Goal: Task Accomplishment & Management: Manage account settings

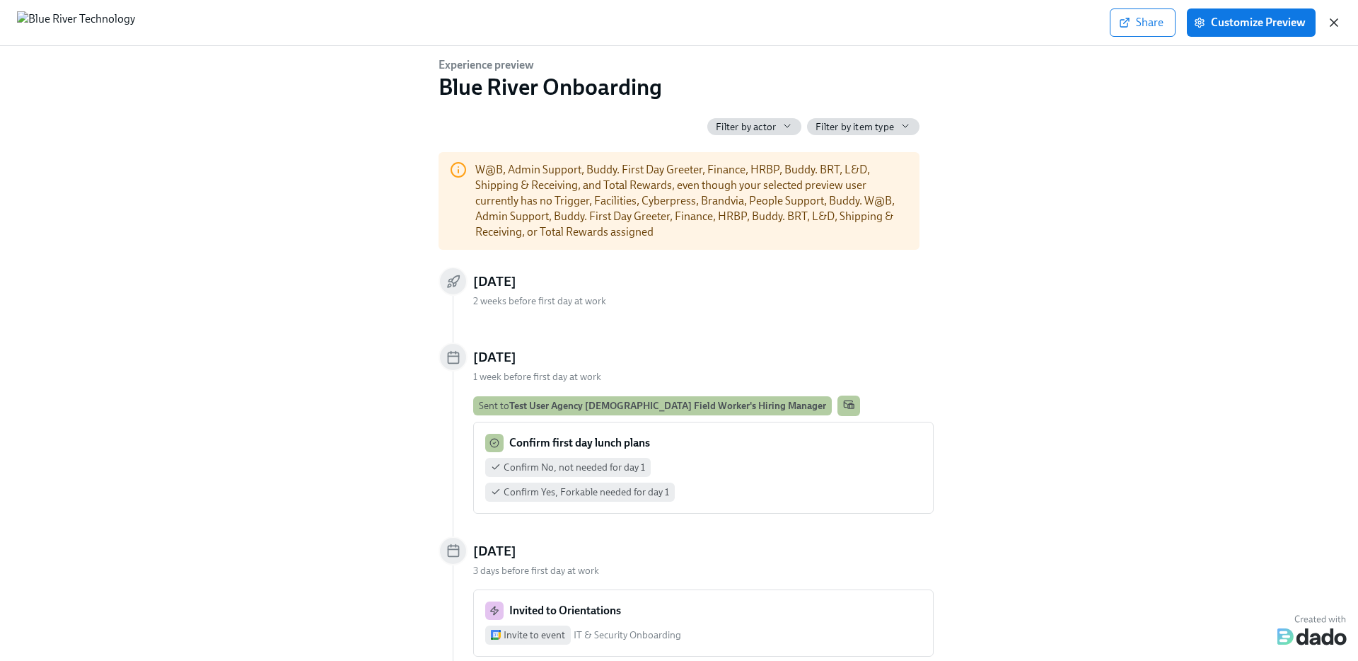
scroll to position [0, 1491]
click at [1332, 20] on icon "button" at bounding box center [1334, 22] width 7 height 7
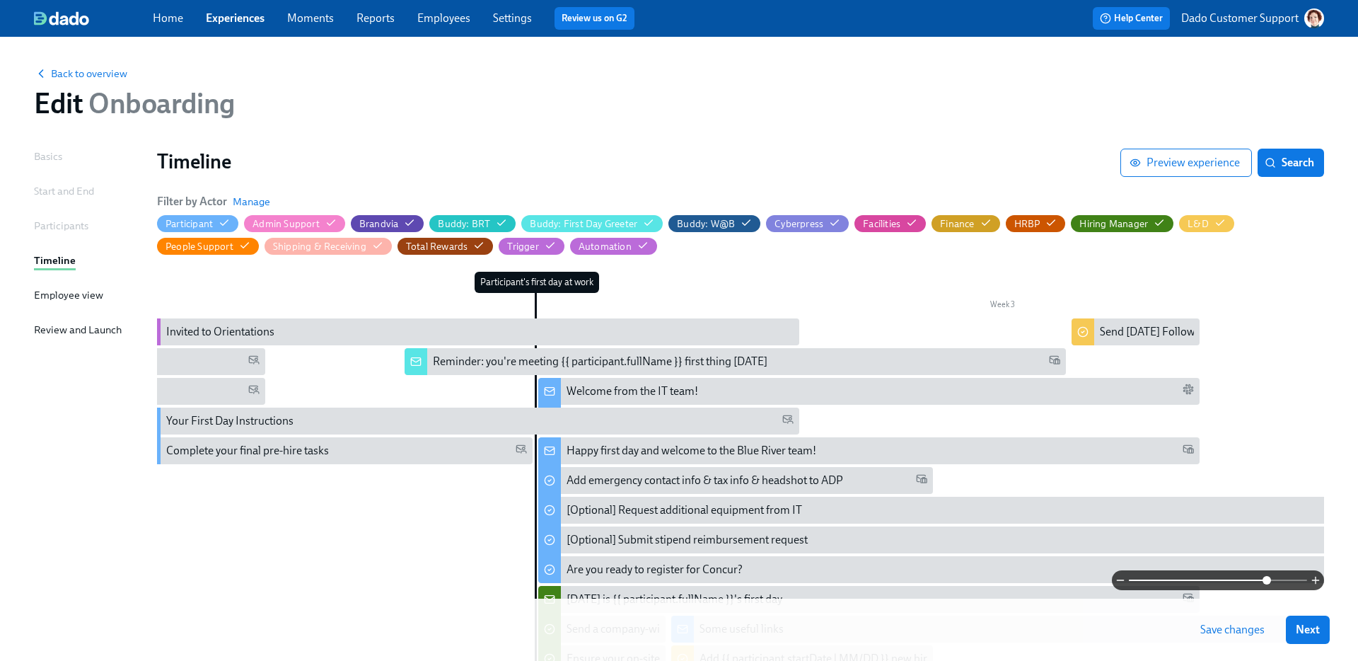
click at [248, 9] on div "Home Experiences Moments Reports Employees Settings Review us on G2" at bounding box center [446, 18] width 586 height 23
click at [227, 18] on link "Experiences" at bounding box center [235, 17] width 59 height 13
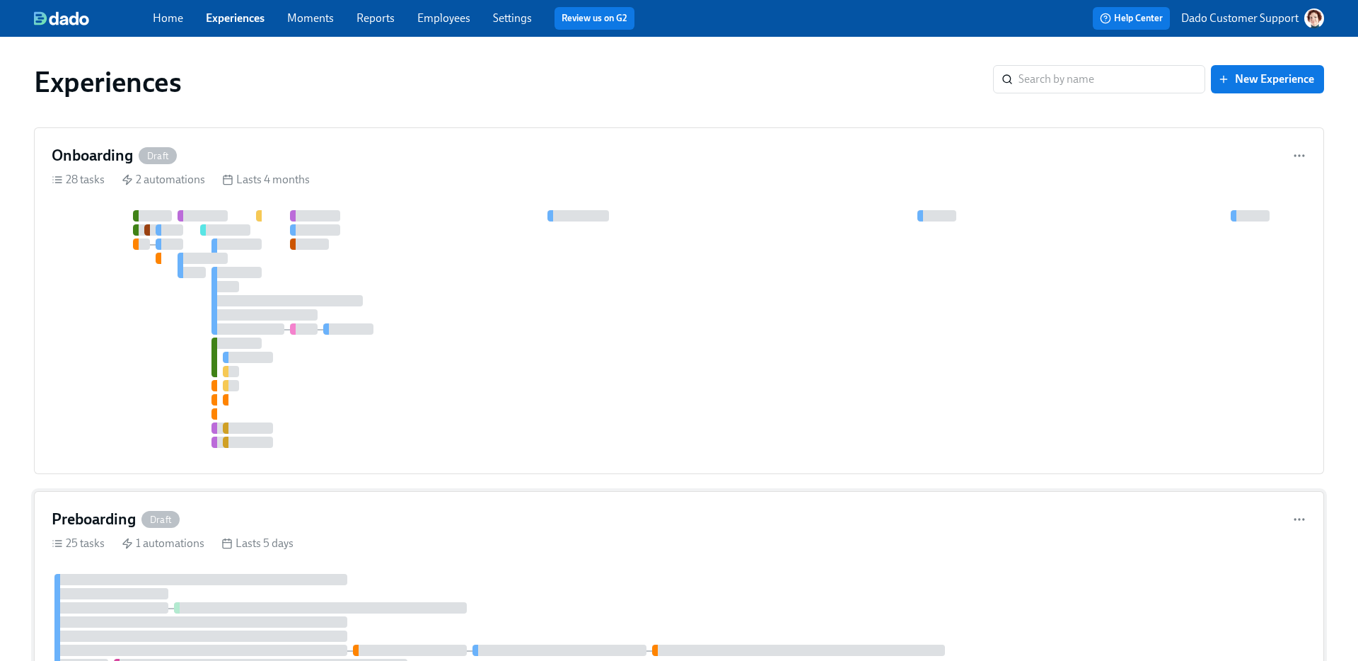
click at [181, 519] on div "Preboarding Draft" at bounding box center [679, 519] width 1255 height 21
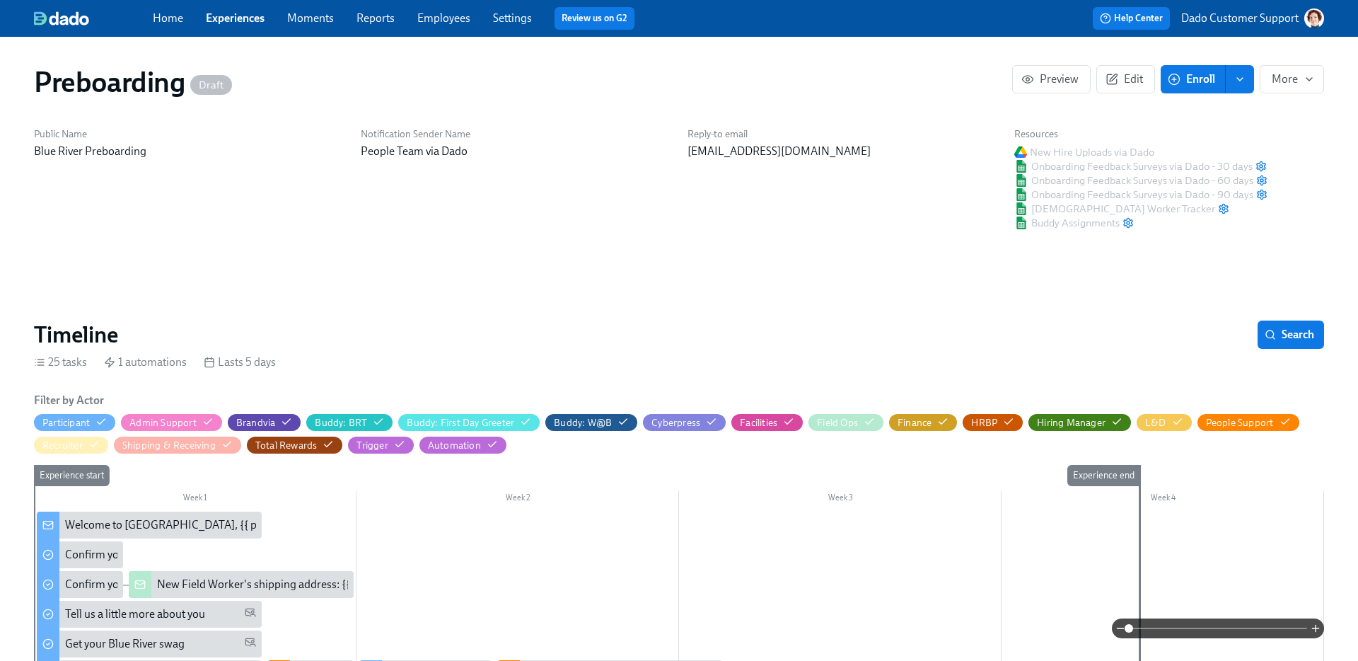
click at [236, 15] on link "Experiences" at bounding box center [235, 17] width 59 height 13
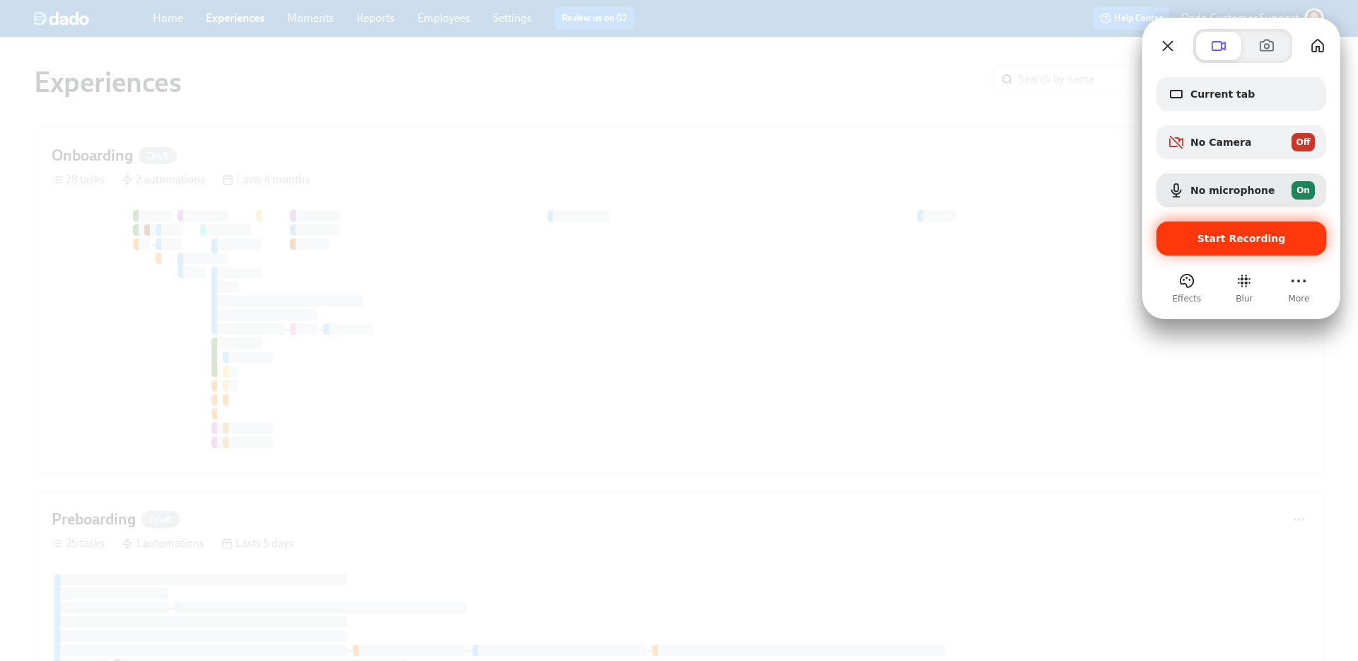
click at [1225, 244] on div "Start Recording" at bounding box center [1242, 238] width 170 height 34
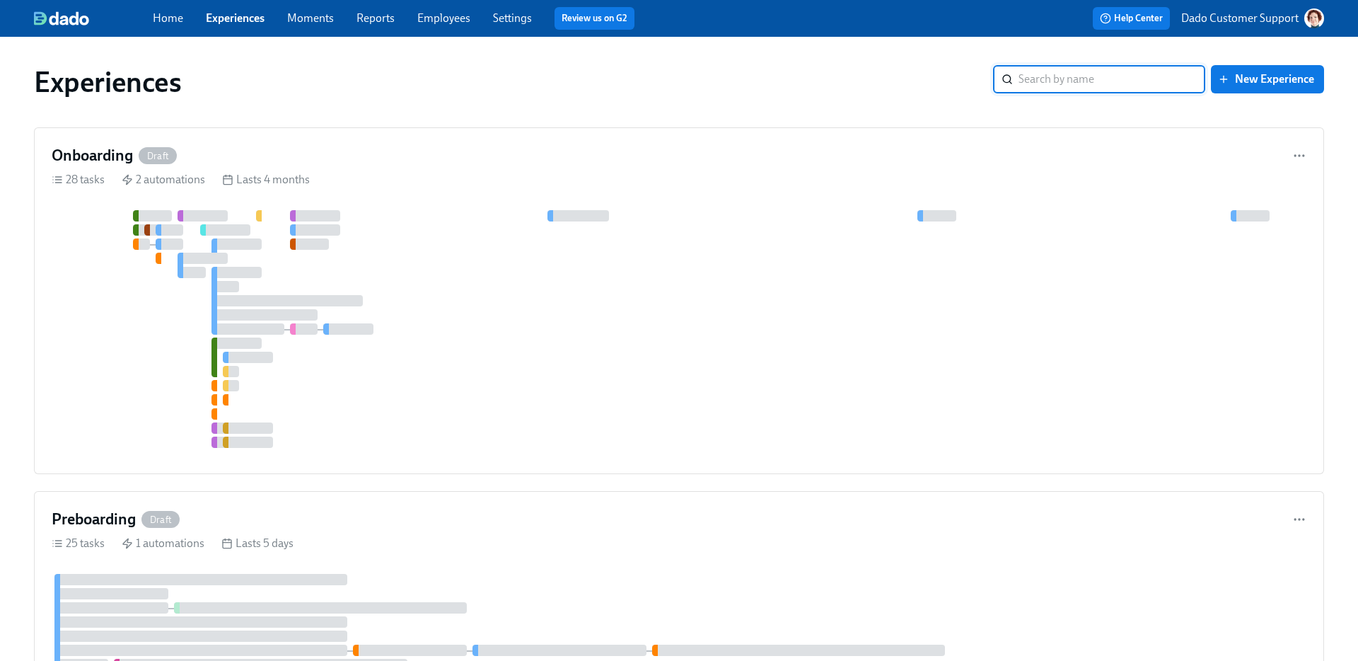
click at [705, 108] on div "Experiences ​ New Experience" at bounding box center [679, 82] width 1313 height 57
click at [320, 640] on div at bounding box center [200, 635] width 293 height 11
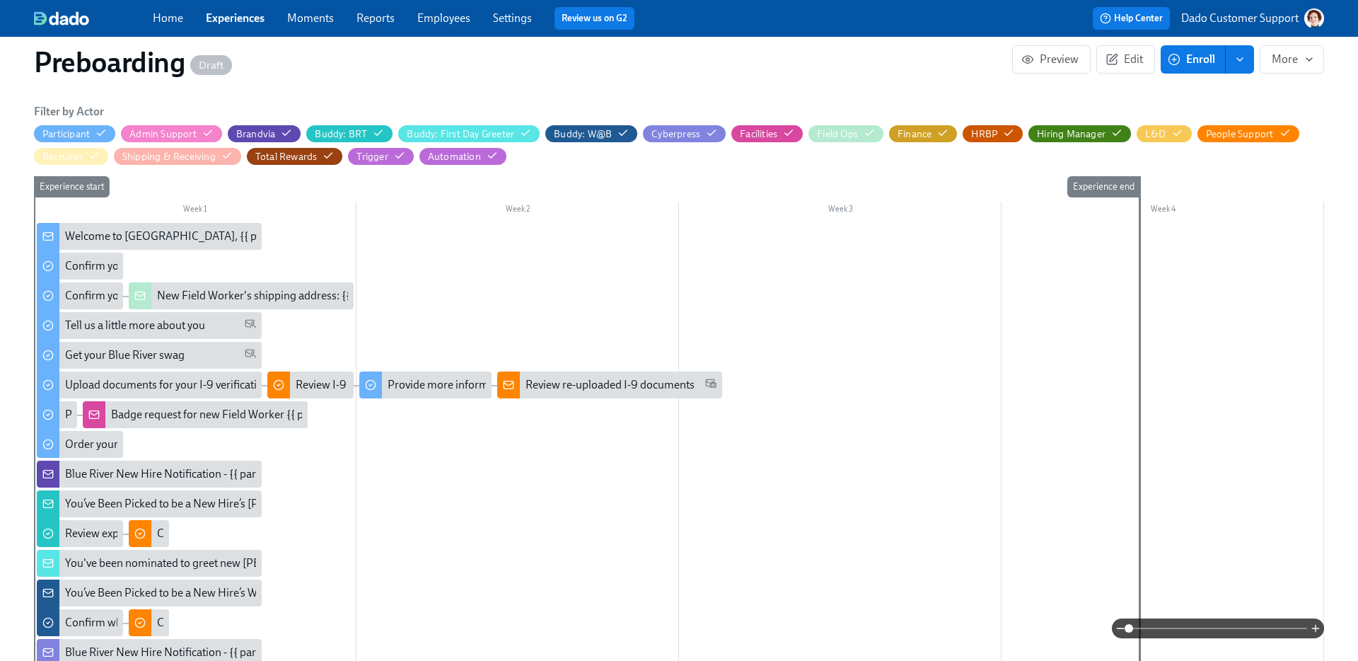
scroll to position [297, 0]
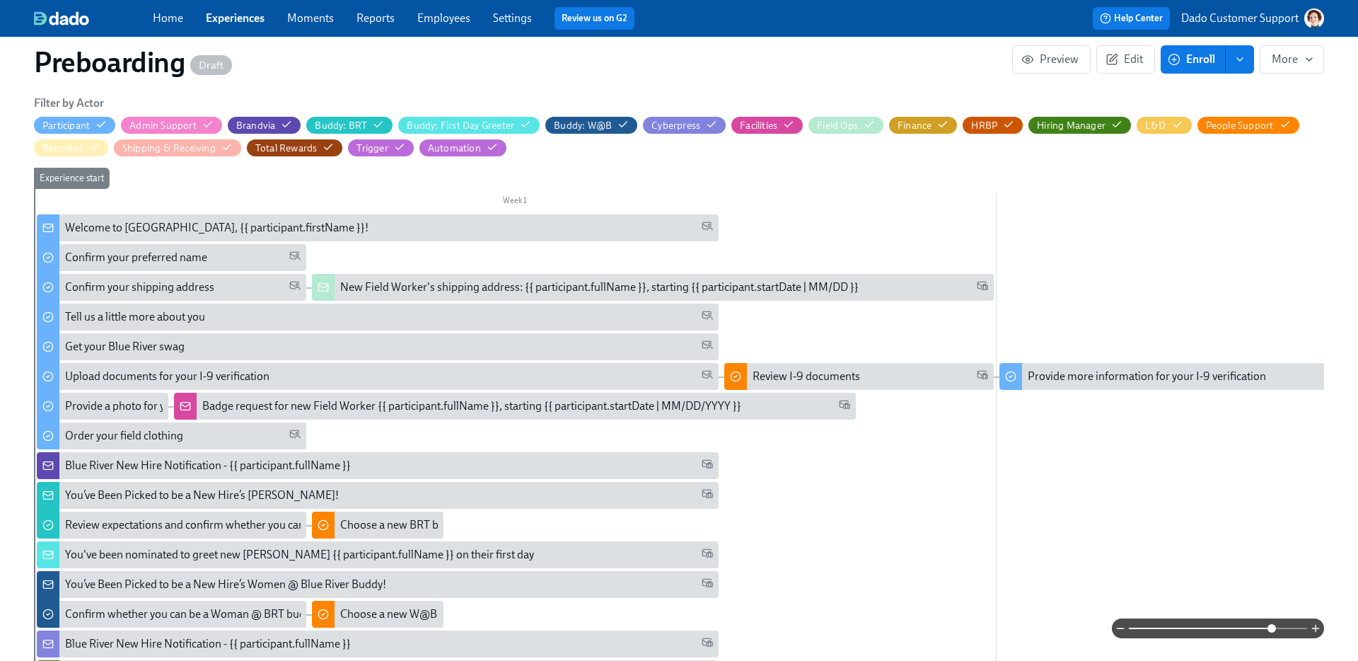
drag, startPoint x: 1130, startPoint y: 628, endPoint x: 1271, endPoint y: 630, distance: 140.8
click at [1271, 630] on span at bounding box center [1272, 628] width 8 height 8
click at [81, 227] on div "Welcome to Blue River, {{ participant.firstName }}!" at bounding box center [217, 228] width 304 height 16
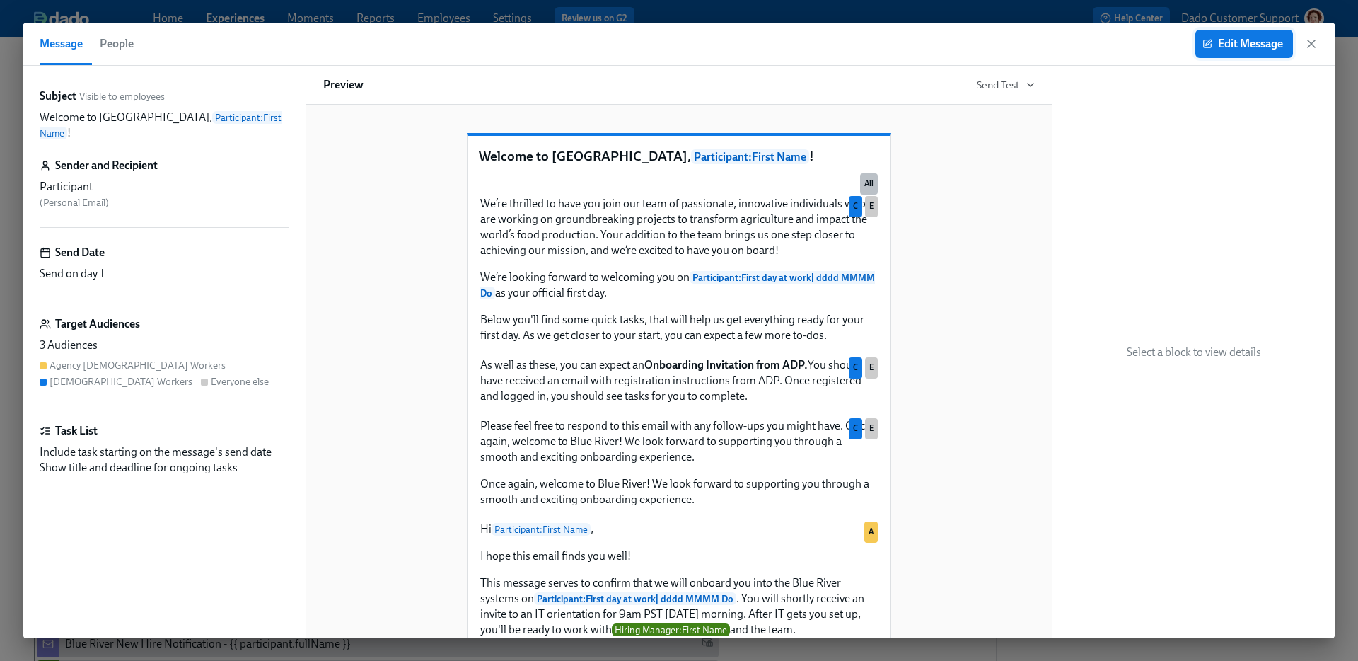
click at [1245, 38] on span "Edit Message" at bounding box center [1245, 44] width 78 height 14
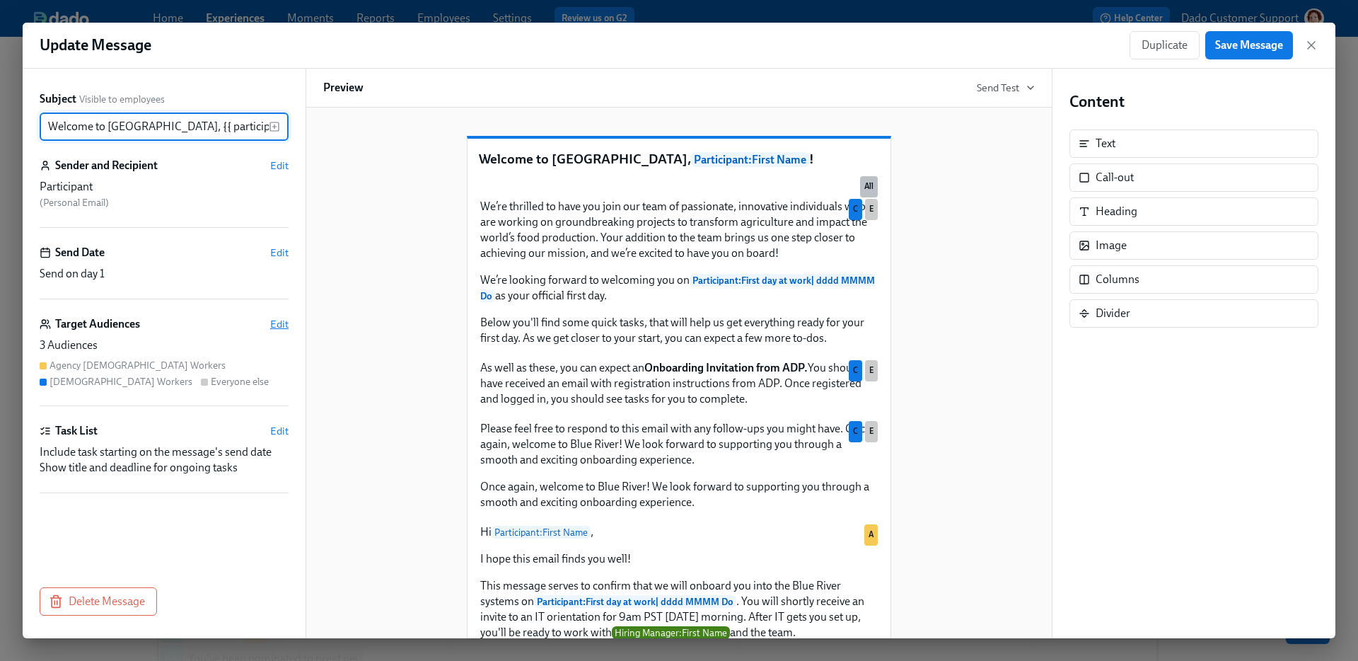
click at [272, 324] on span "Edit" at bounding box center [279, 324] width 18 height 14
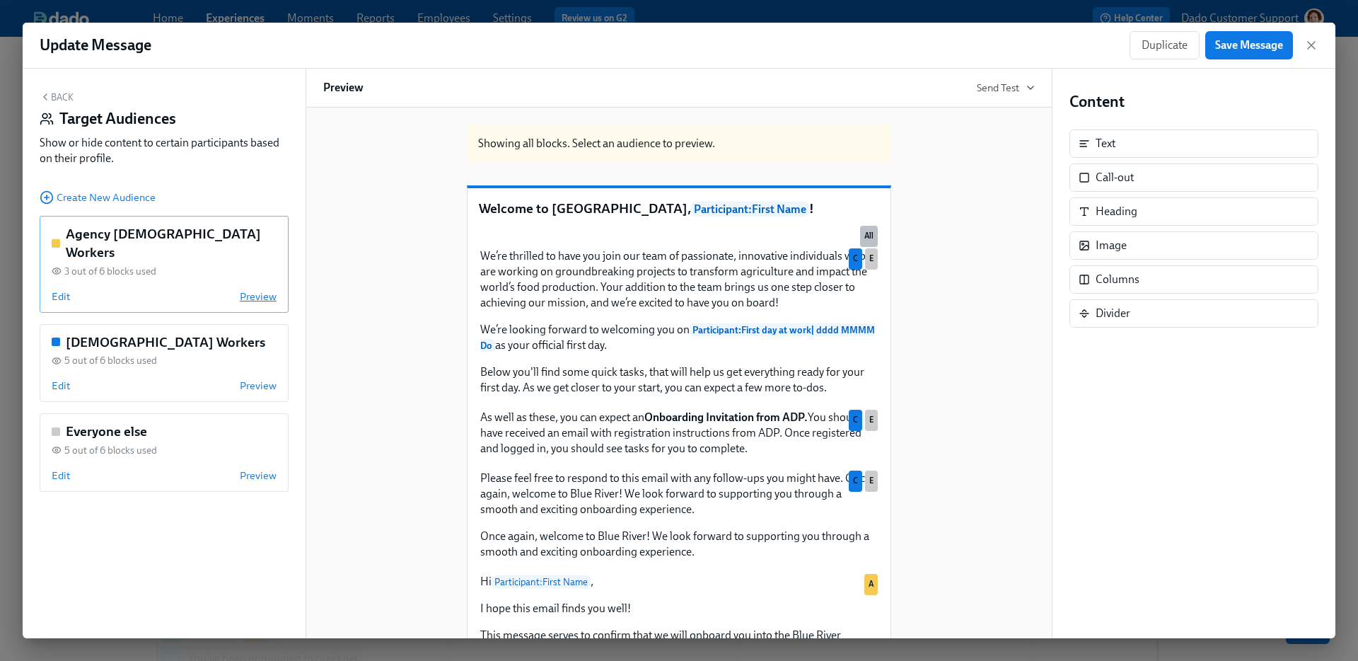
click at [259, 289] on span "Preview" at bounding box center [258, 296] width 37 height 14
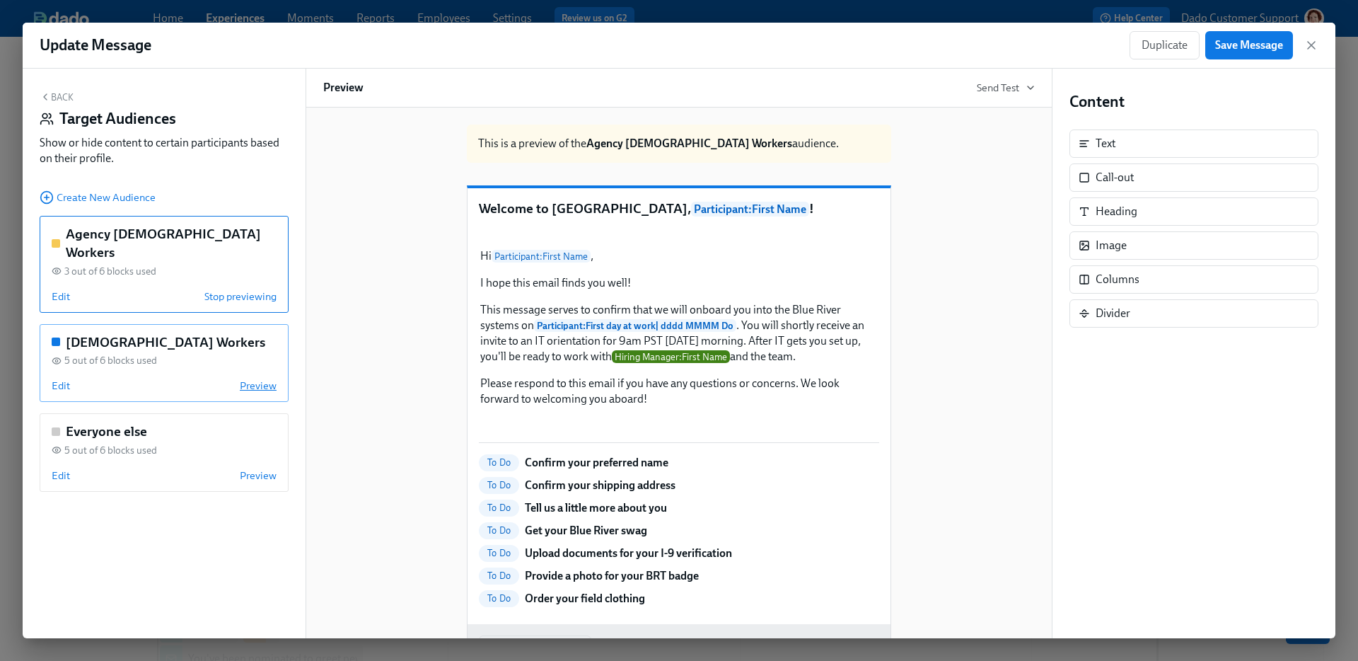
click at [250, 379] on span "Preview" at bounding box center [258, 386] width 37 height 14
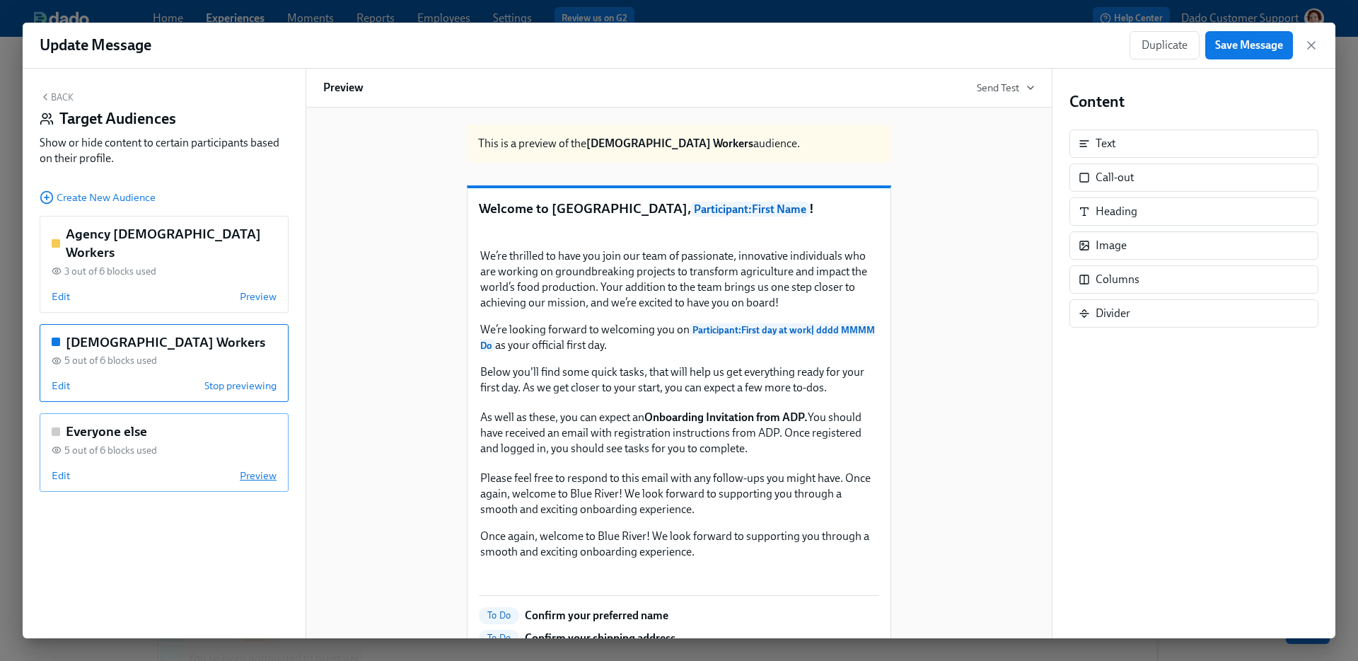
click at [256, 468] on span "Preview" at bounding box center [258, 475] width 37 height 14
click at [255, 289] on span "Preview" at bounding box center [258, 296] width 37 height 14
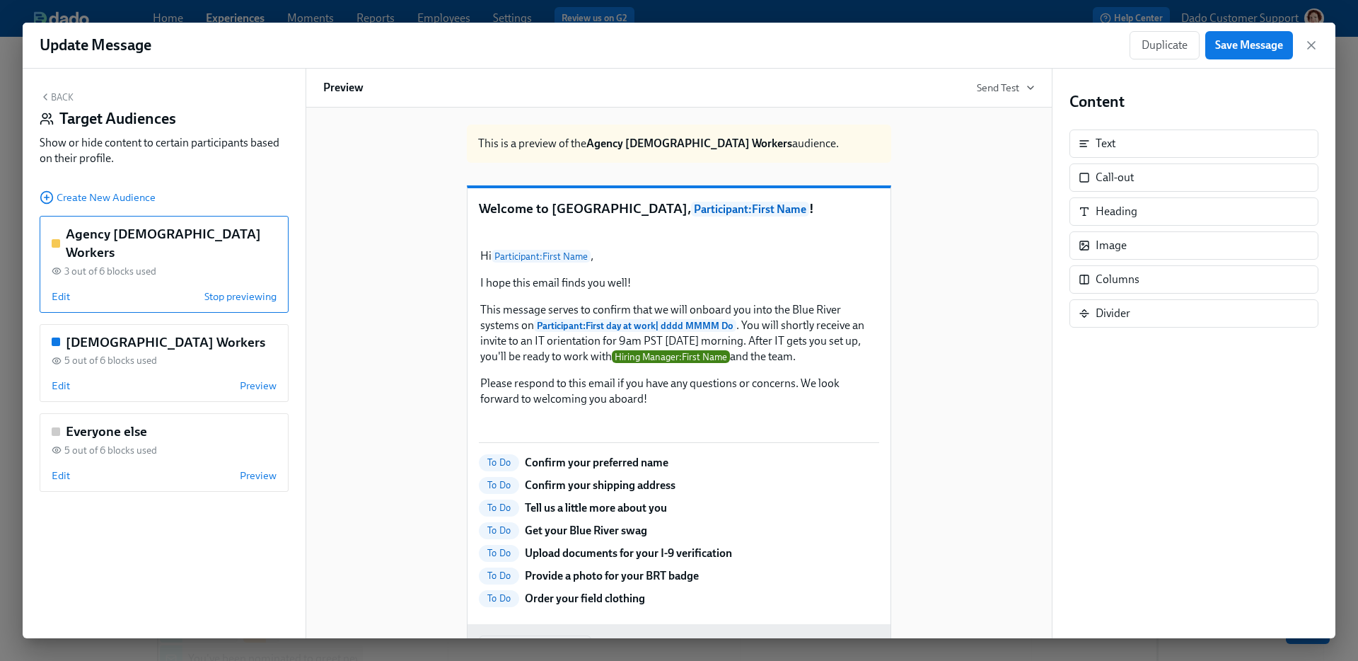
click at [50, 96] on icon "button" at bounding box center [45, 96] width 11 height 11
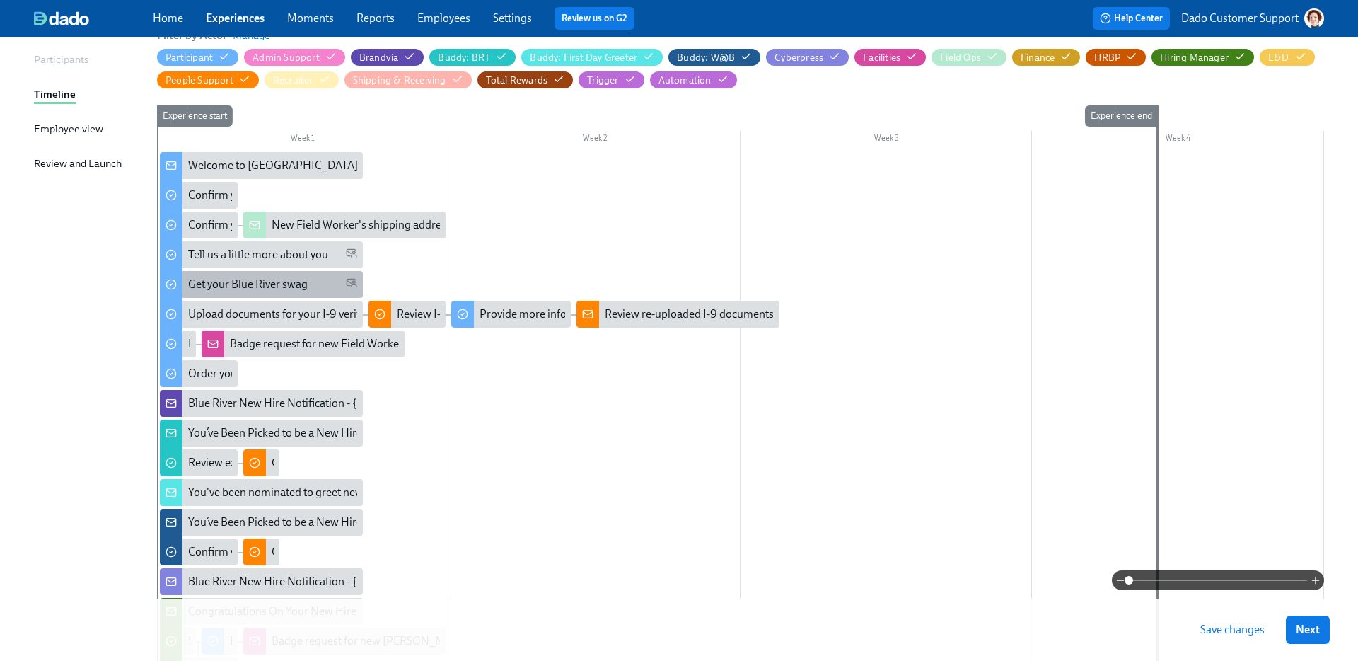
scroll to position [168, 0]
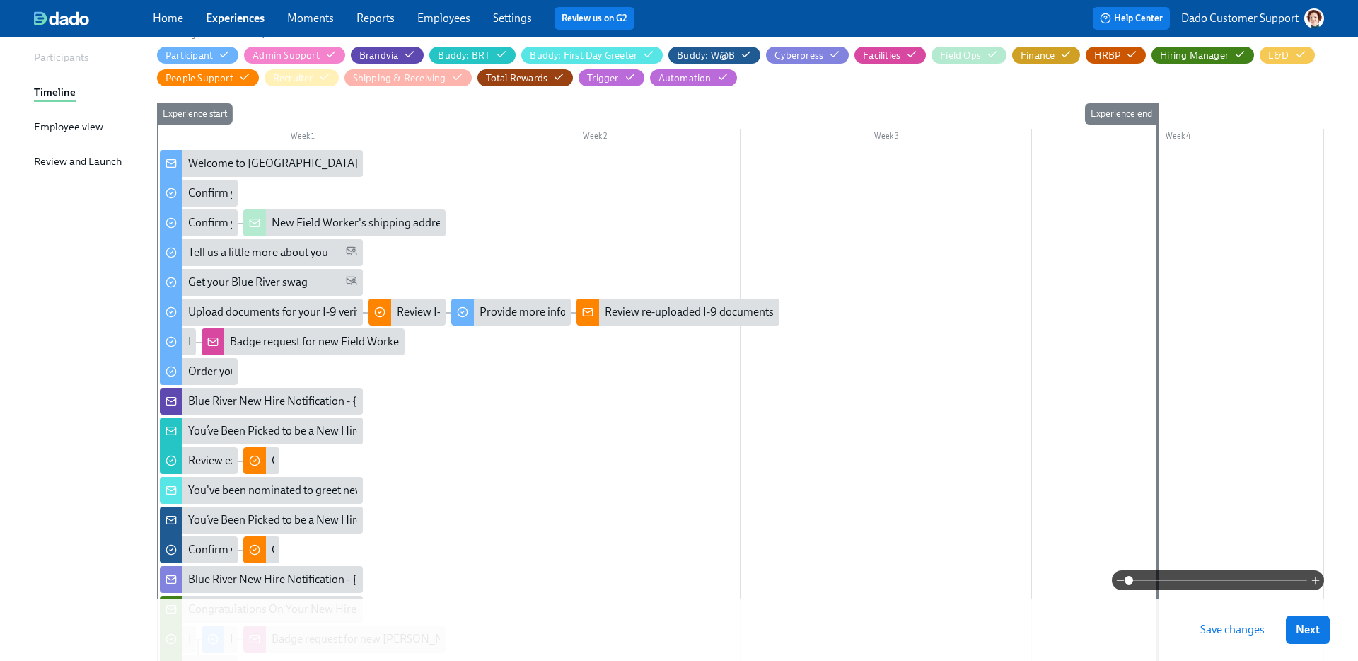
click at [1198, 583] on span at bounding box center [1218, 580] width 178 height 20
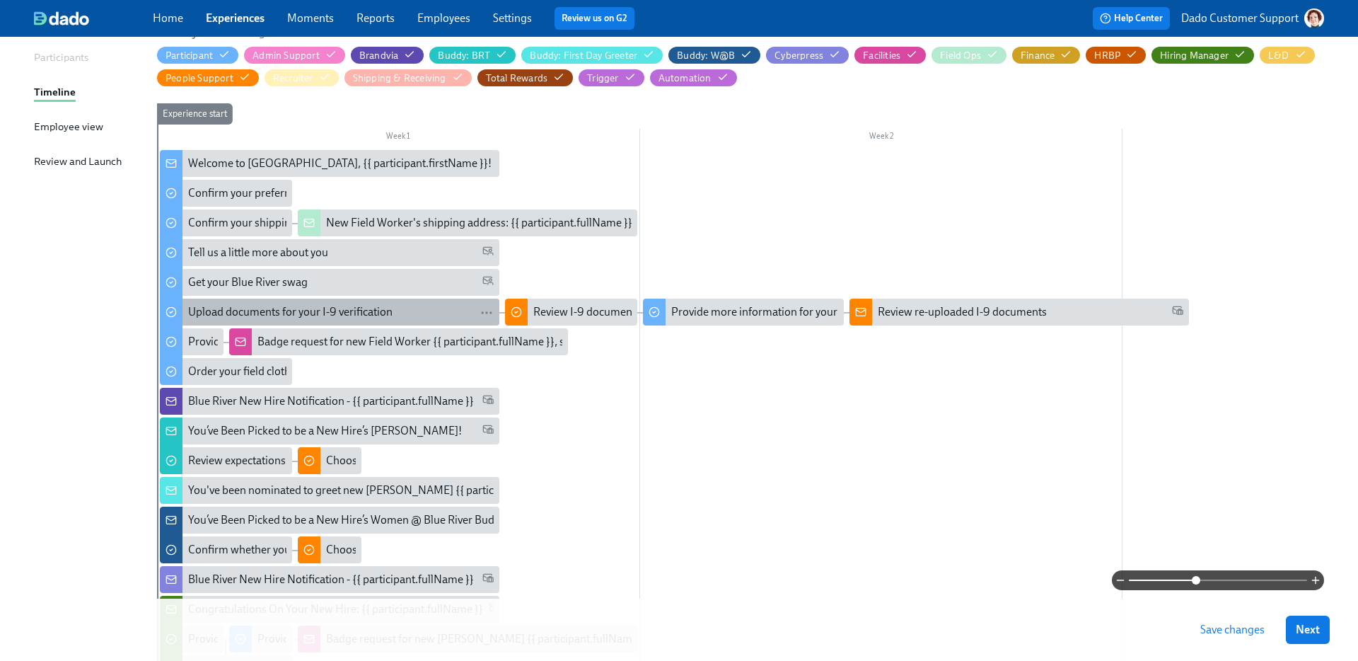
click at [320, 313] on div "Upload documents for your I-9 verification" at bounding box center [290, 312] width 204 height 16
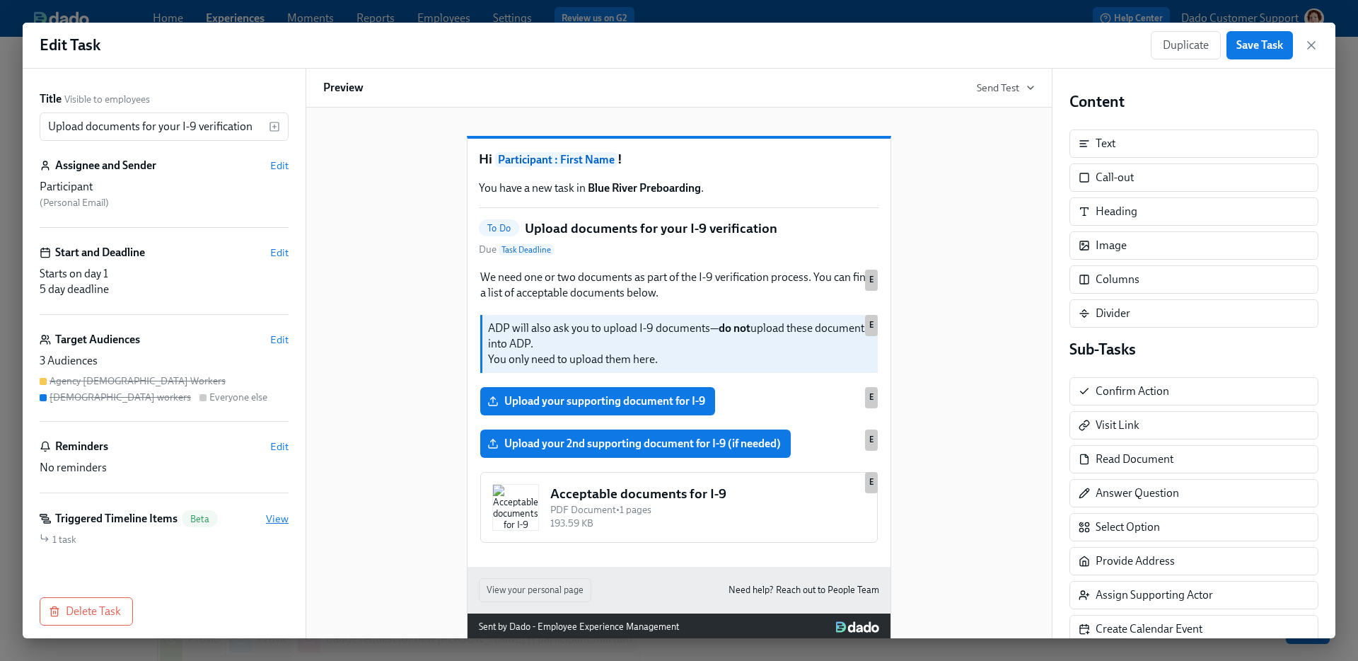
click at [277, 517] on span "View" at bounding box center [277, 519] width 23 height 14
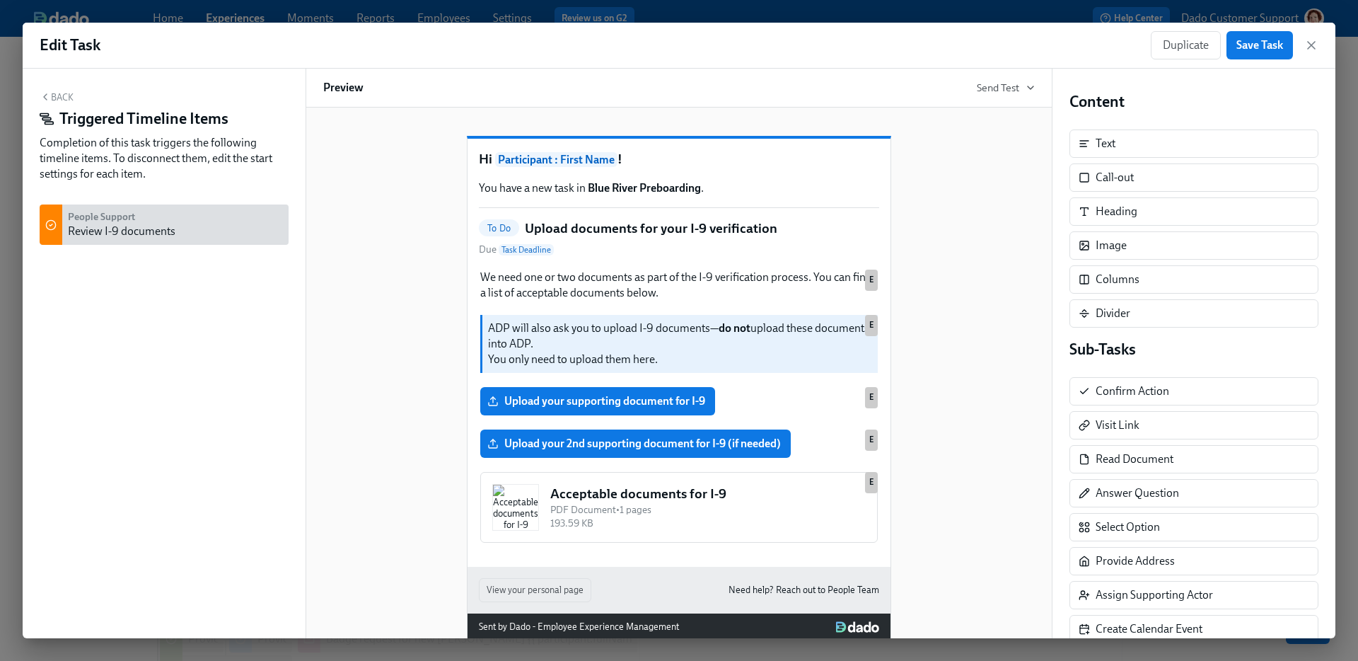
click at [96, 221] on strong "People Support" at bounding box center [101, 217] width 67 height 12
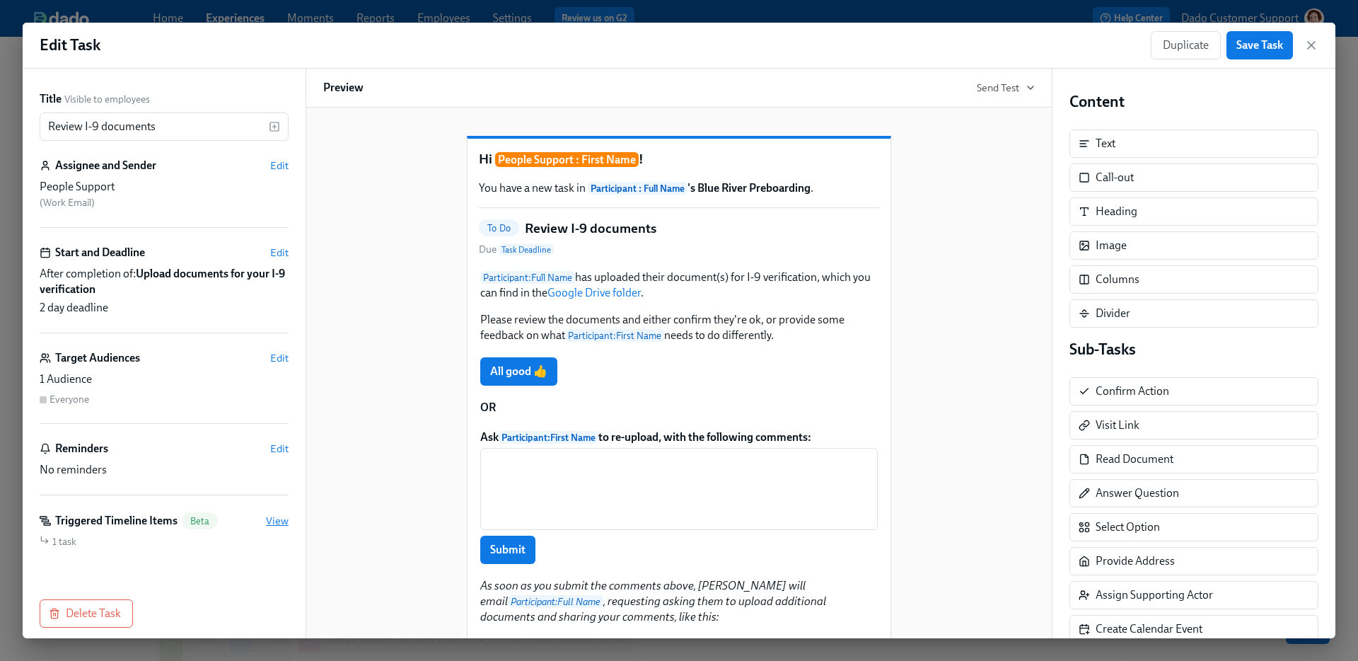
click at [282, 522] on span "View" at bounding box center [277, 521] width 23 height 14
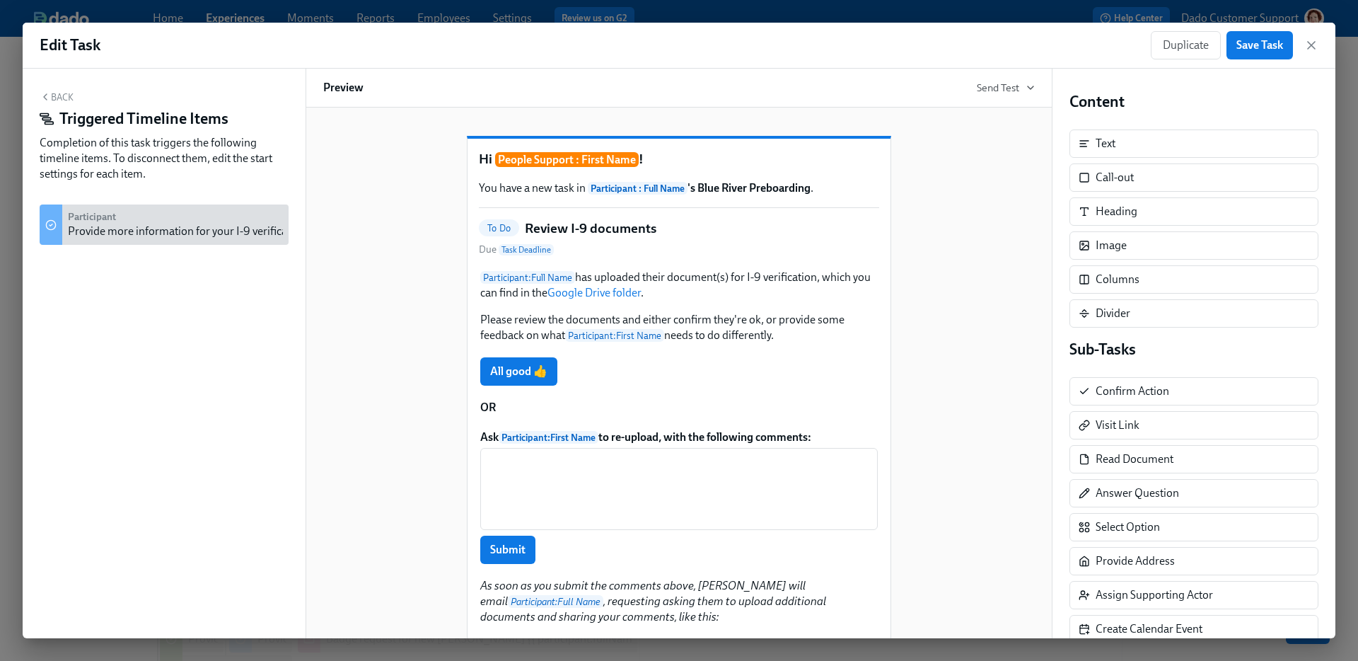
click at [132, 226] on div "Provide more information for your I-9 verification" at bounding box center [187, 232] width 238 height 16
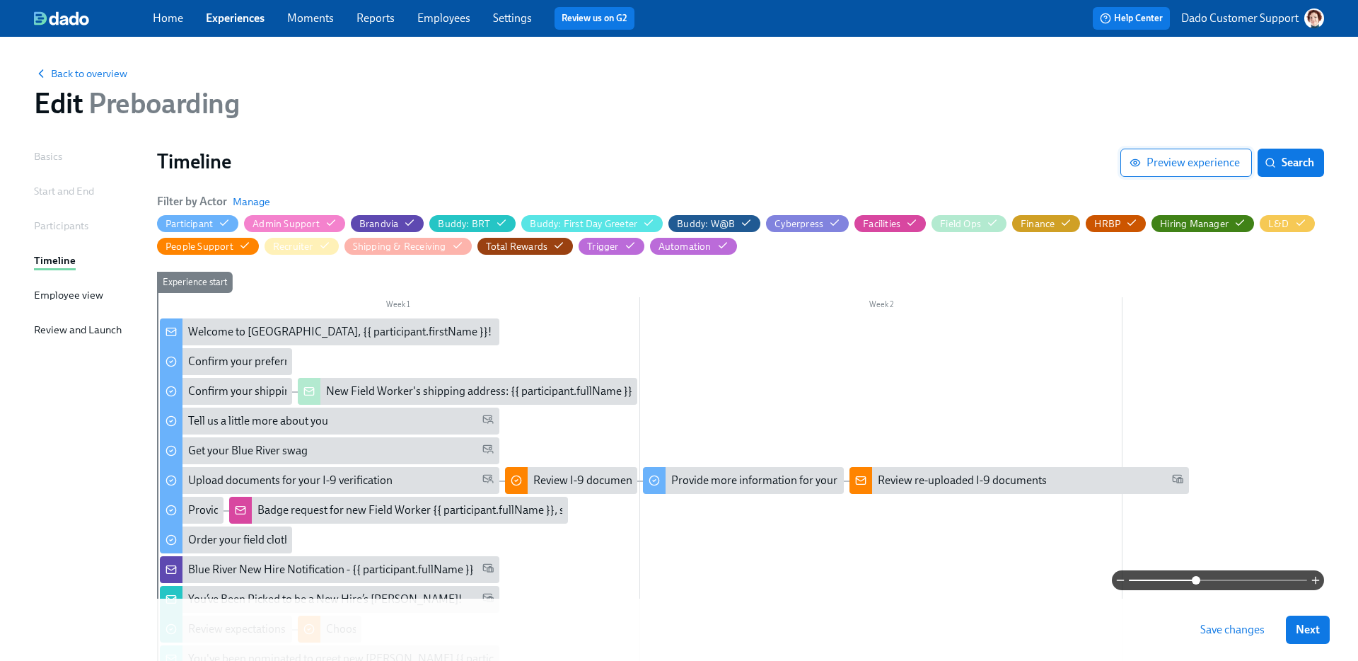
click at [1177, 163] on span "Preview experience" at bounding box center [1187, 163] width 108 height 14
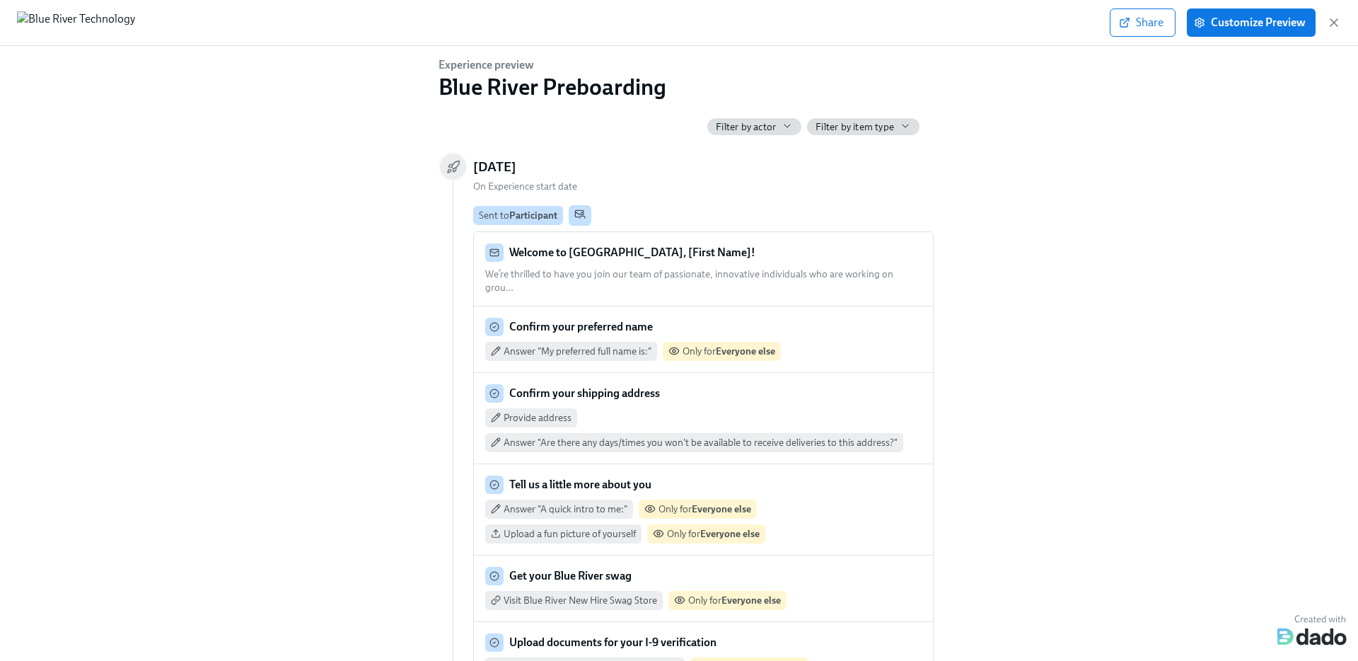
click at [675, 249] on strong "Welcome to Blue River, [First Name]!" at bounding box center [632, 252] width 246 height 13
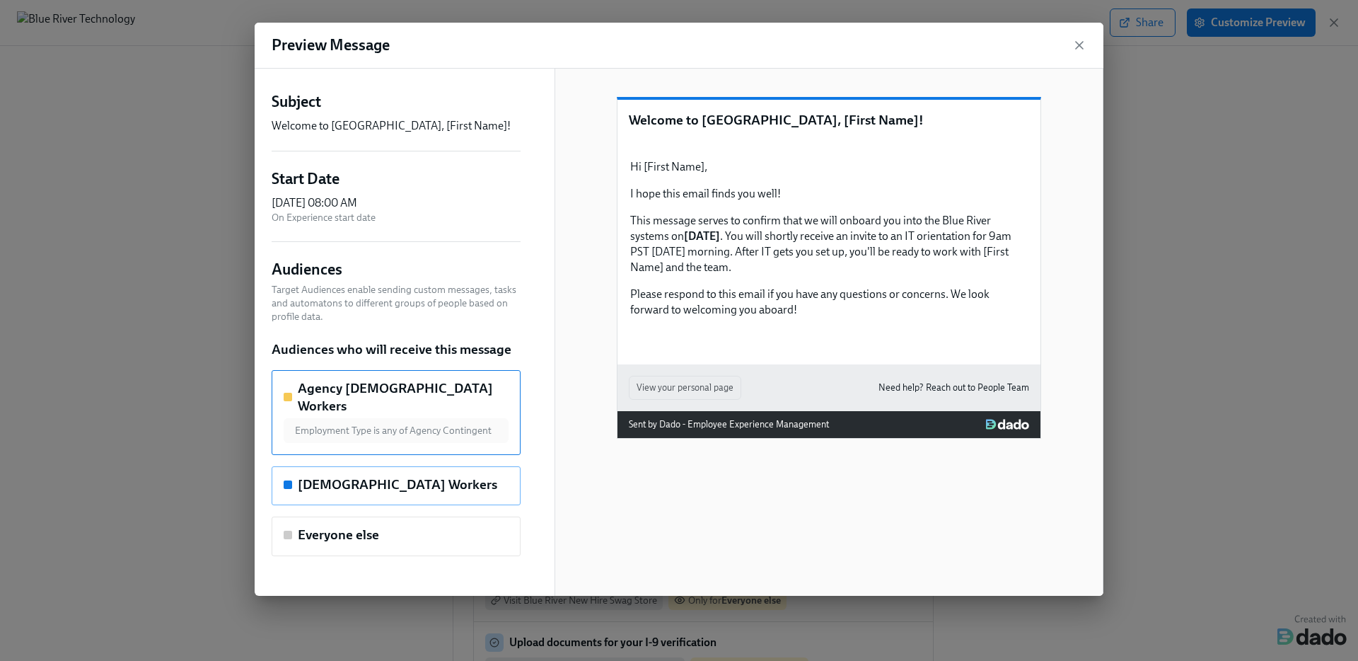
click at [328, 466] on div "Contingent Workers" at bounding box center [396, 486] width 249 height 40
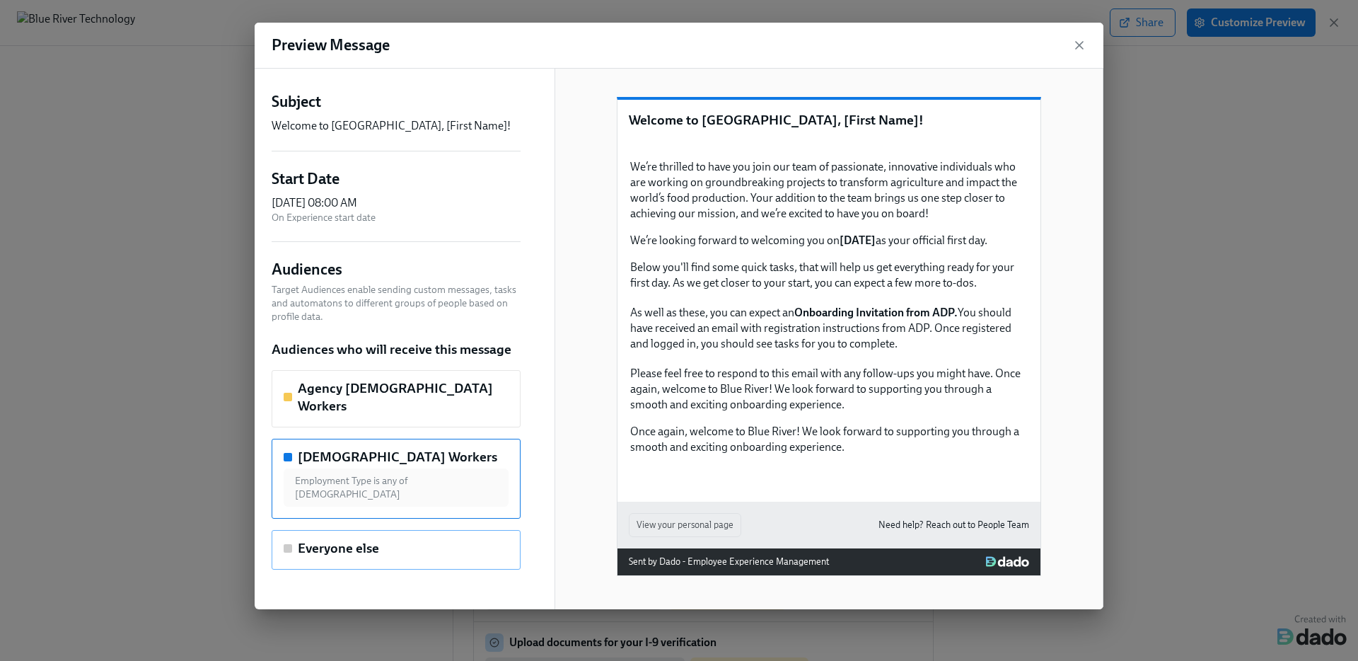
click at [326, 530] on div "Everyone else" at bounding box center [396, 550] width 249 height 40
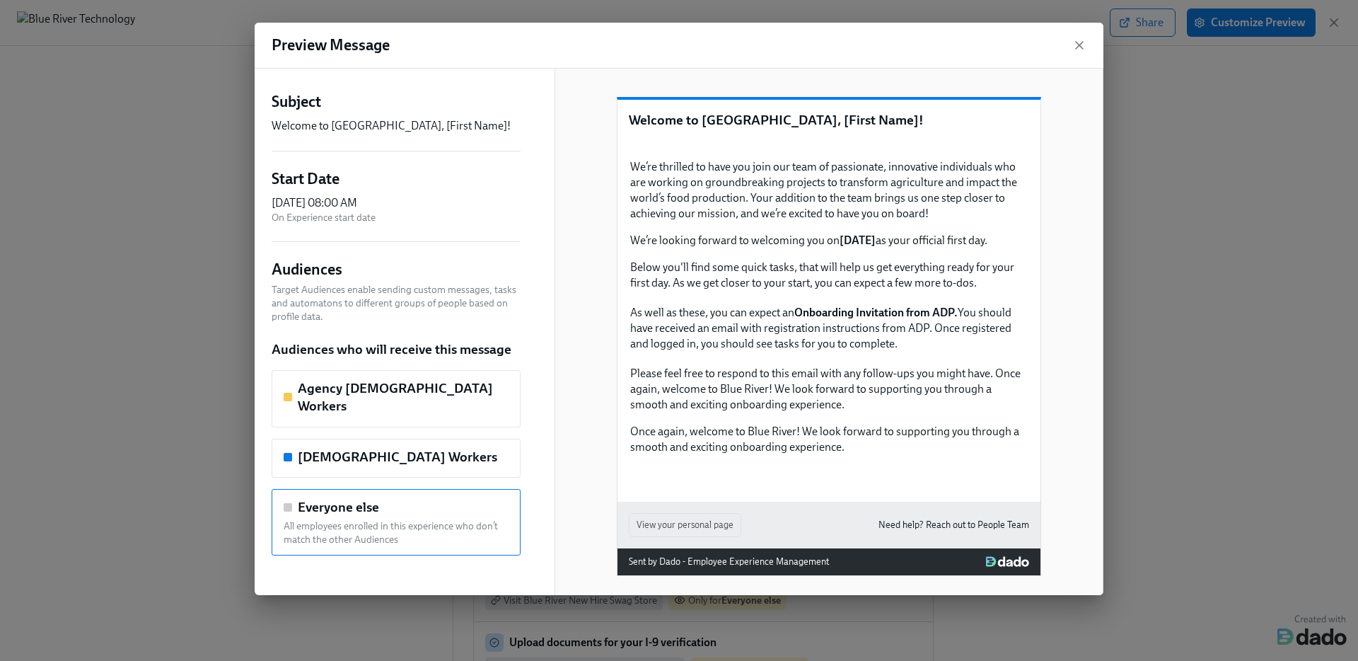
scroll to position [10, 0]
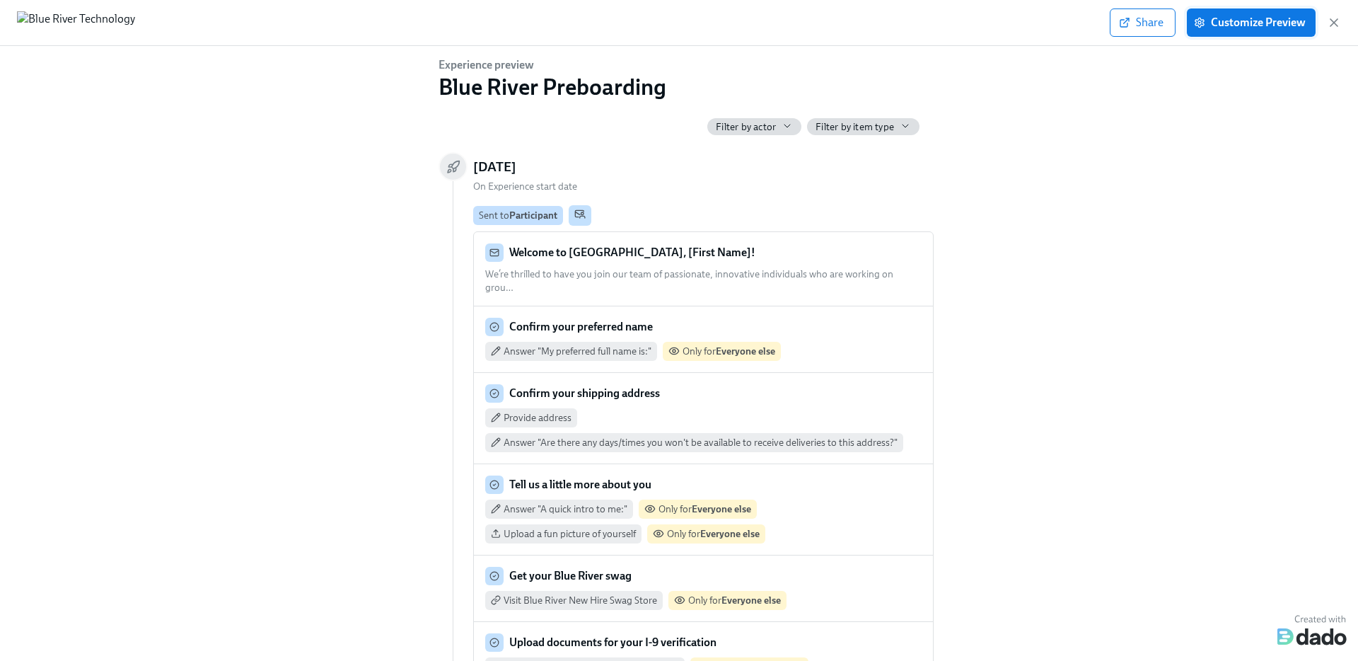
click at [1241, 25] on span "Customize Preview" at bounding box center [1251, 23] width 109 height 14
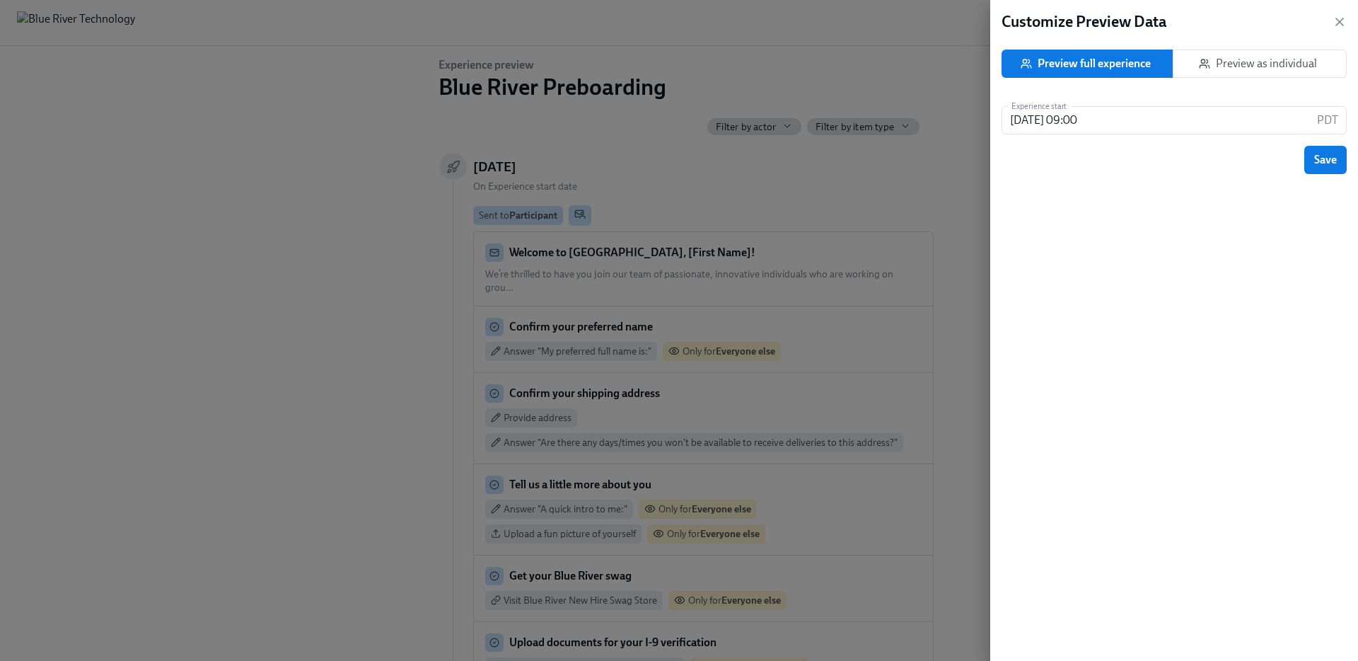
click at [1276, 55] on button "Preview as individual" at bounding box center [1260, 64] width 174 height 28
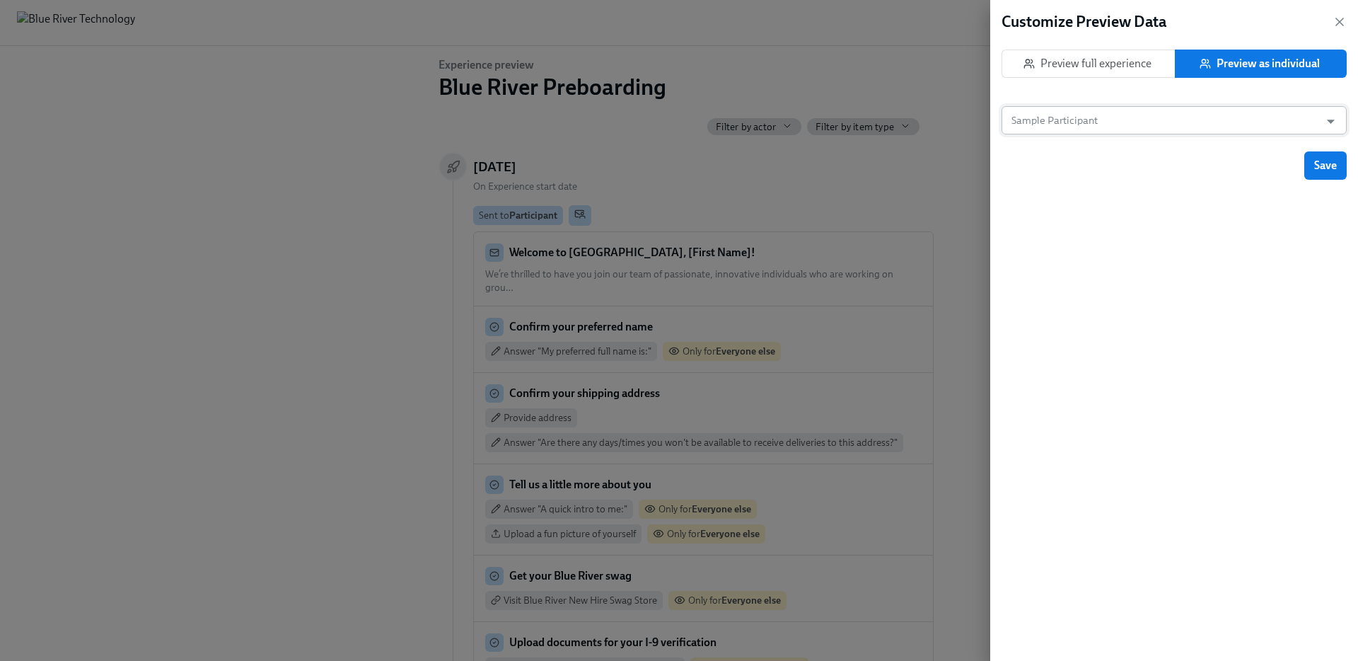
click at [1165, 112] on input "Sample Participant" at bounding box center [1161, 120] width 304 height 28
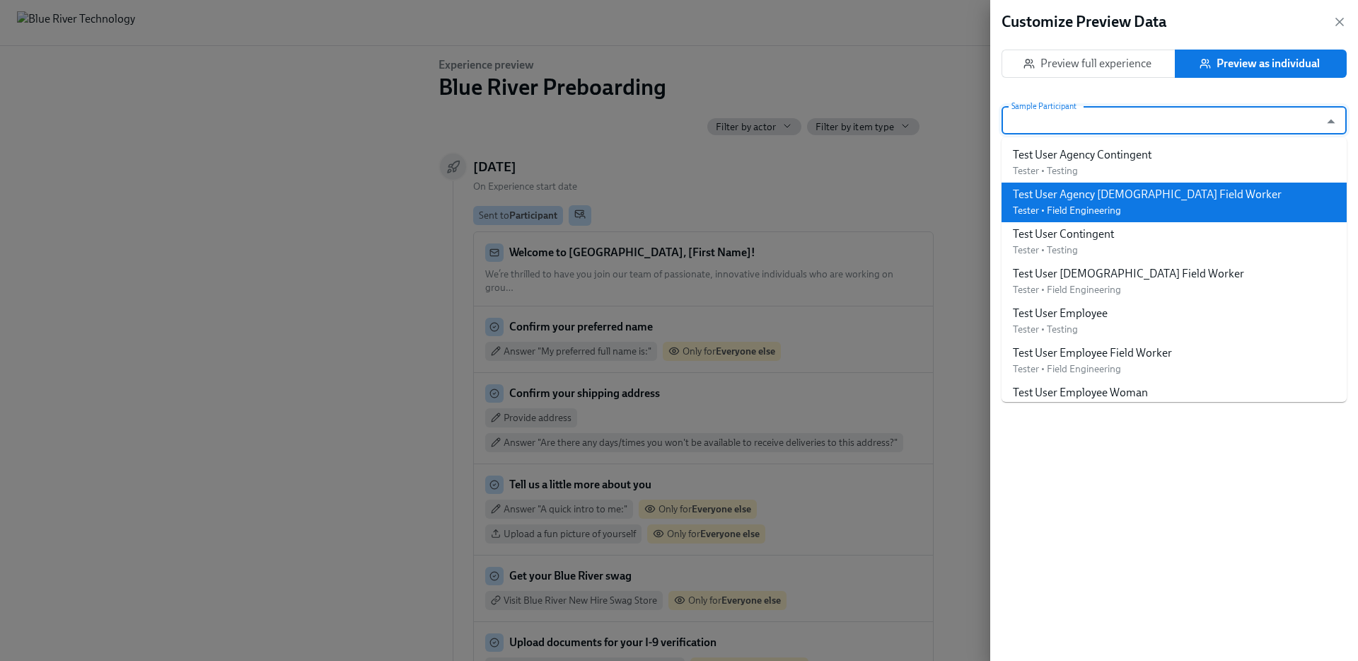
click at [1126, 194] on div "Test User Agency Contingent Field Worker" at bounding box center [1147, 195] width 269 height 16
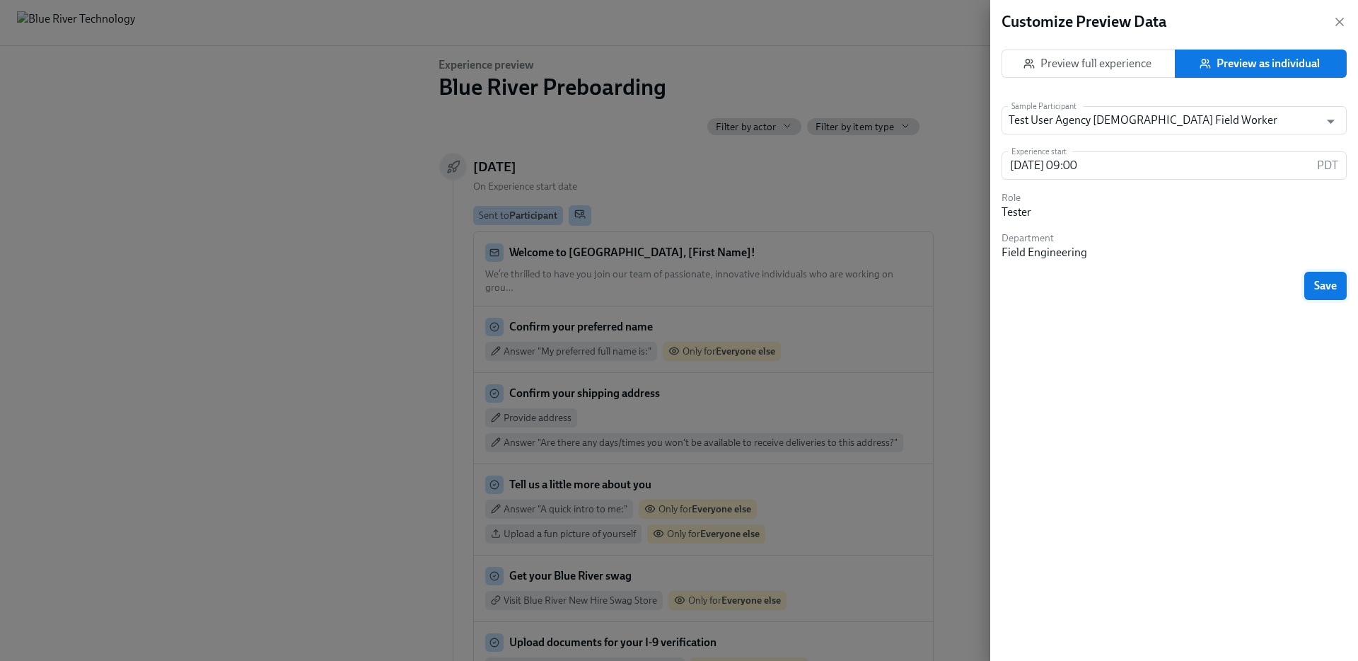
click at [1319, 280] on span "Save" at bounding box center [1326, 286] width 23 height 14
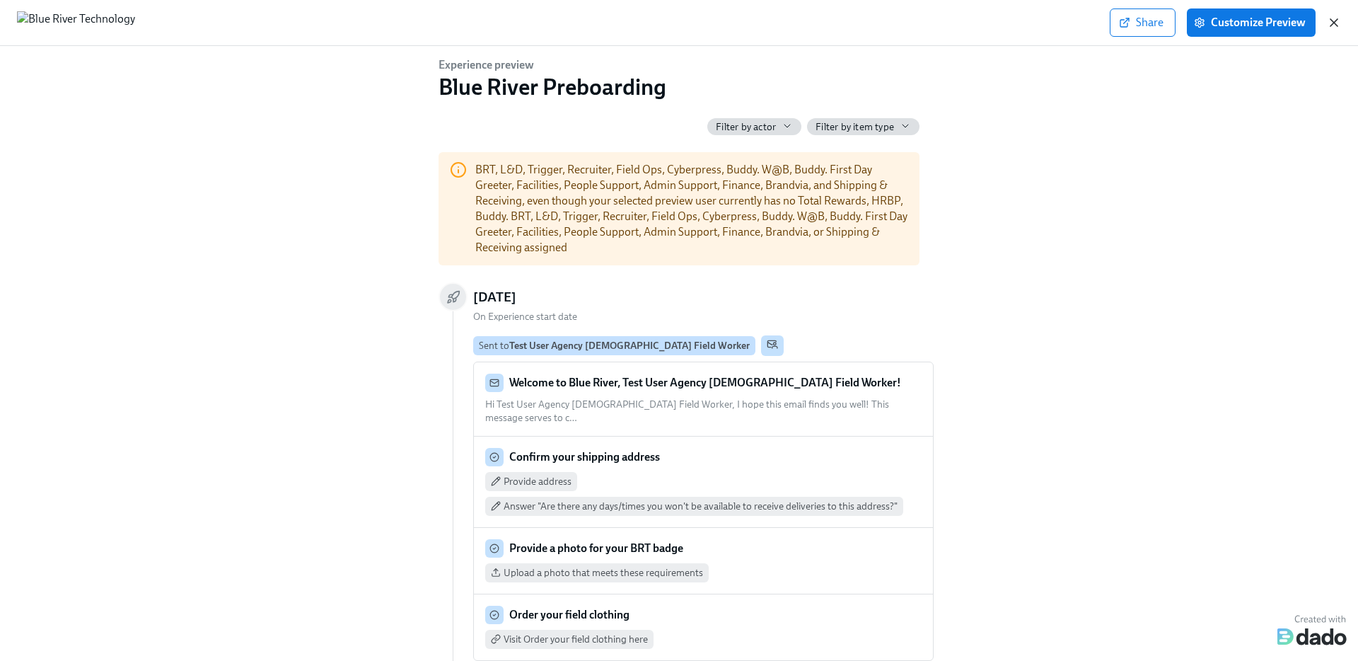
click at [1336, 19] on icon "button" at bounding box center [1334, 23] width 14 height 14
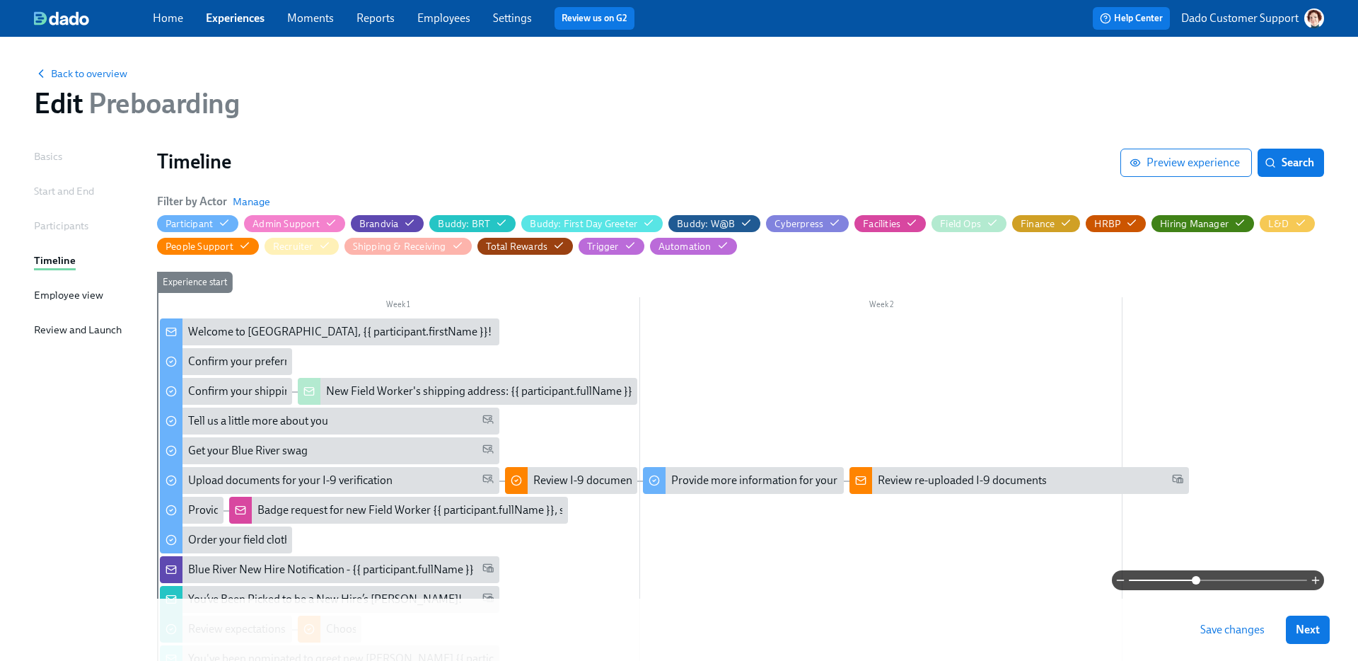
click at [1237, 22] on p "Dado Customer Support" at bounding box center [1240, 19] width 117 height 16
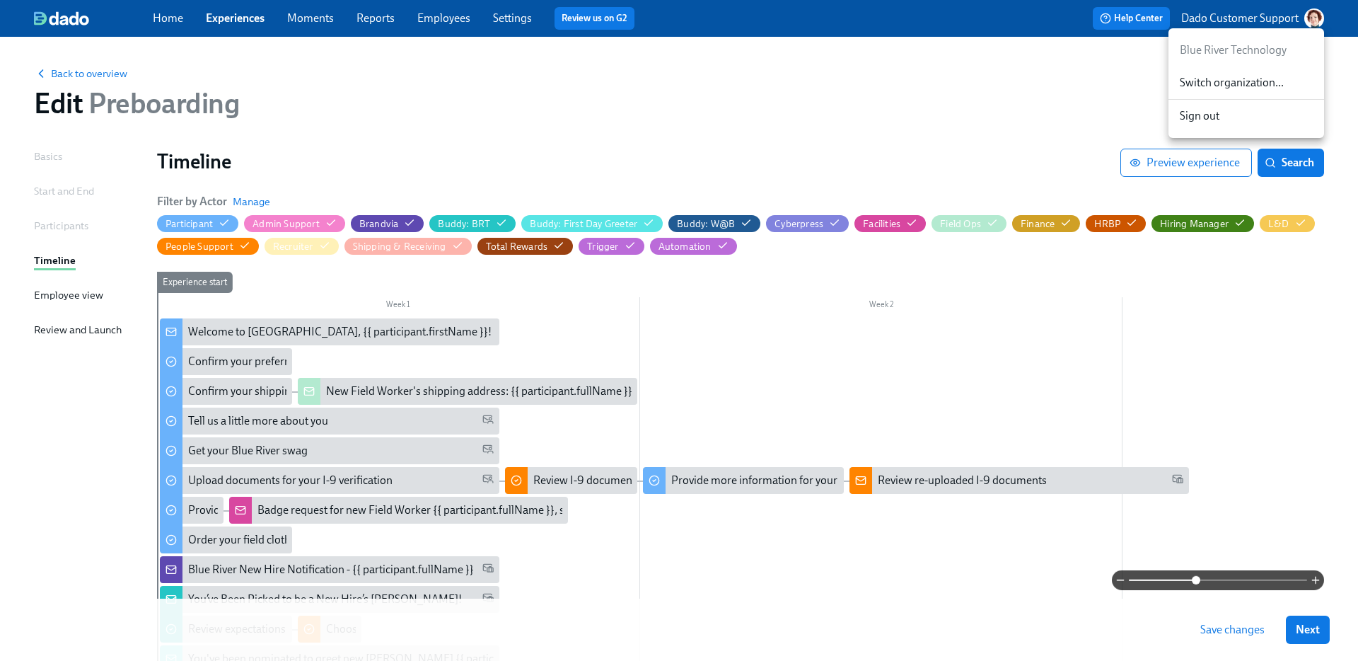
click at [969, 86] on div at bounding box center [679, 330] width 1358 height 661
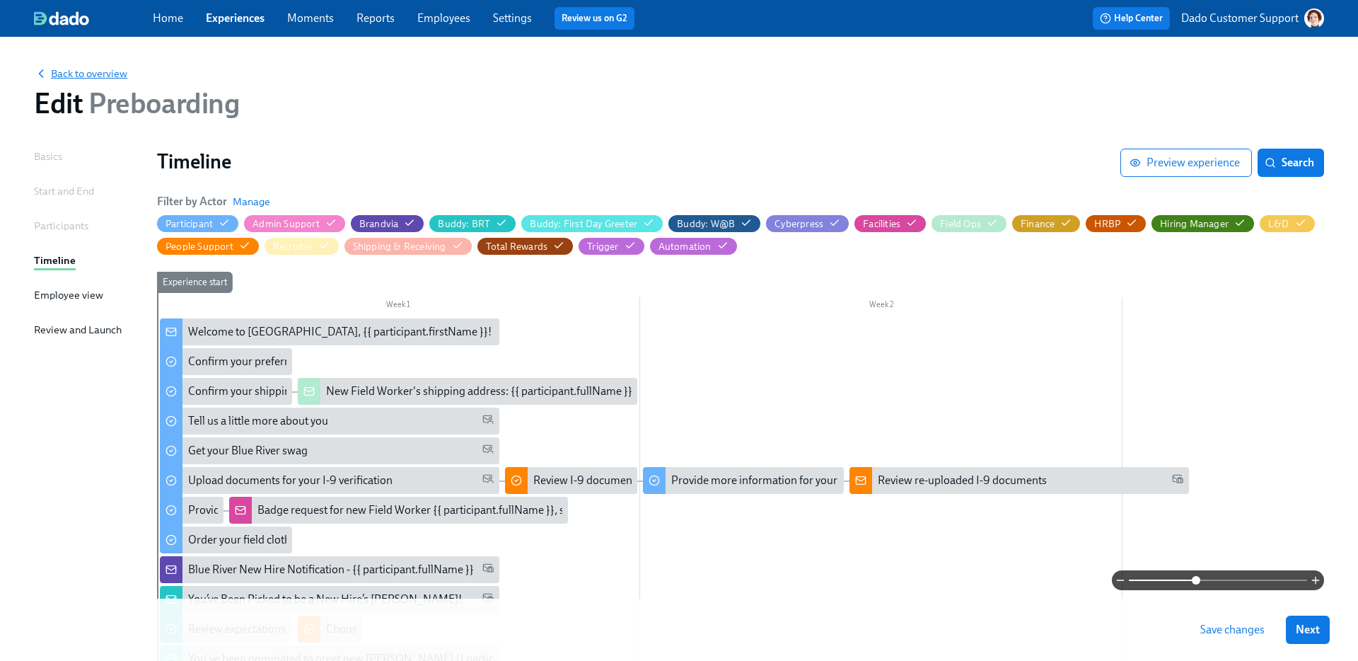
click at [117, 67] on span "Back to overview" at bounding box center [80, 74] width 93 height 14
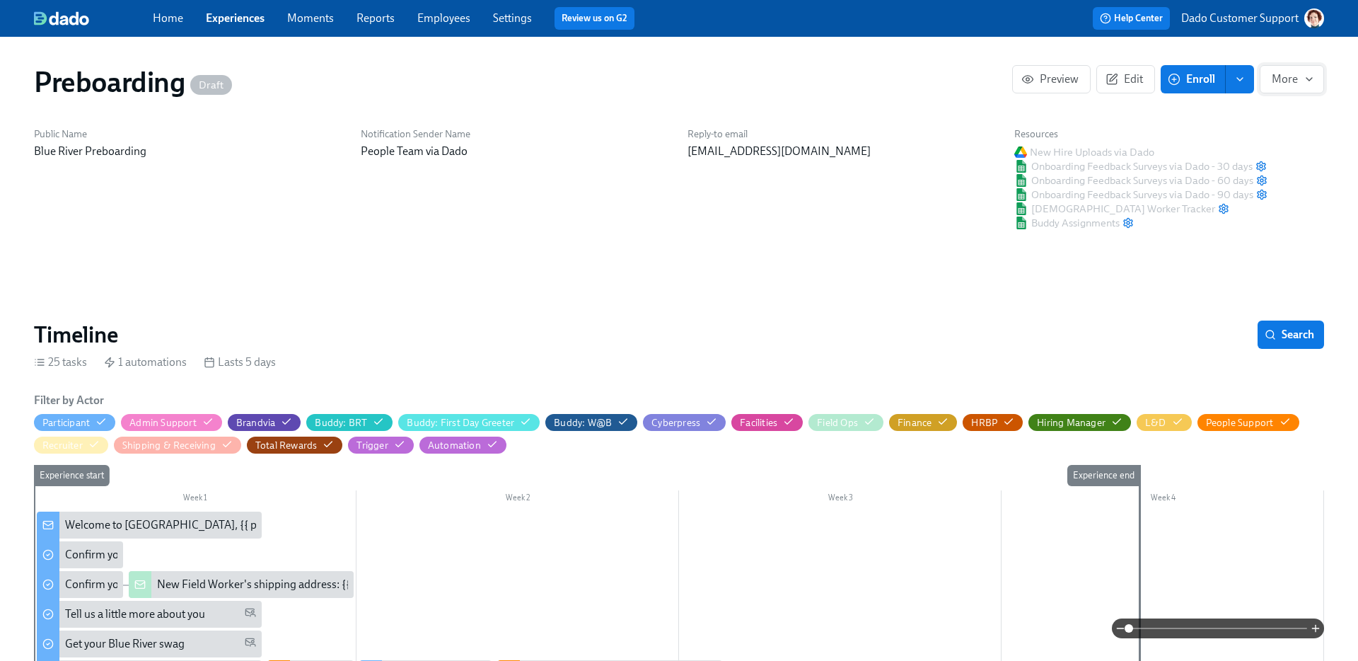
click at [1293, 80] on span "More" at bounding box center [1292, 79] width 40 height 14
click at [1289, 148] on span "Duplicate" at bounding box center [1285, 145] width 55 height 16
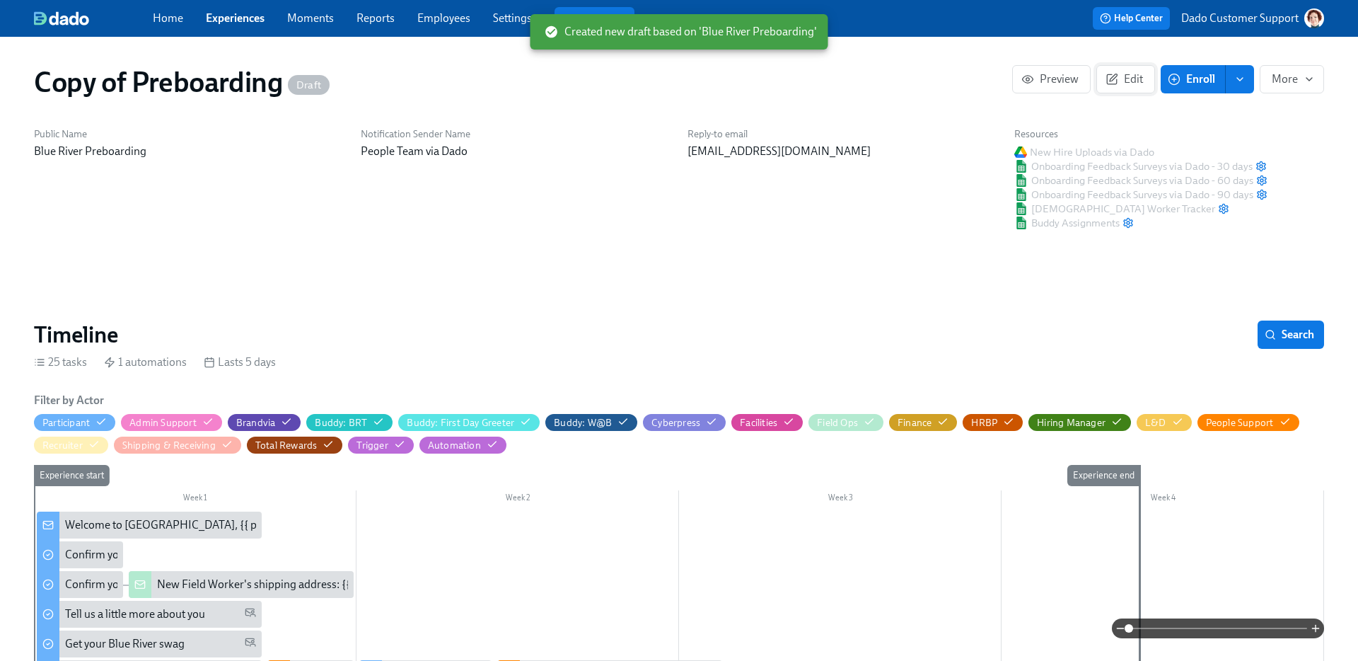
click at [1133, 73] on span "Edit" at bounding box center [1126, 79] width 35 height 14
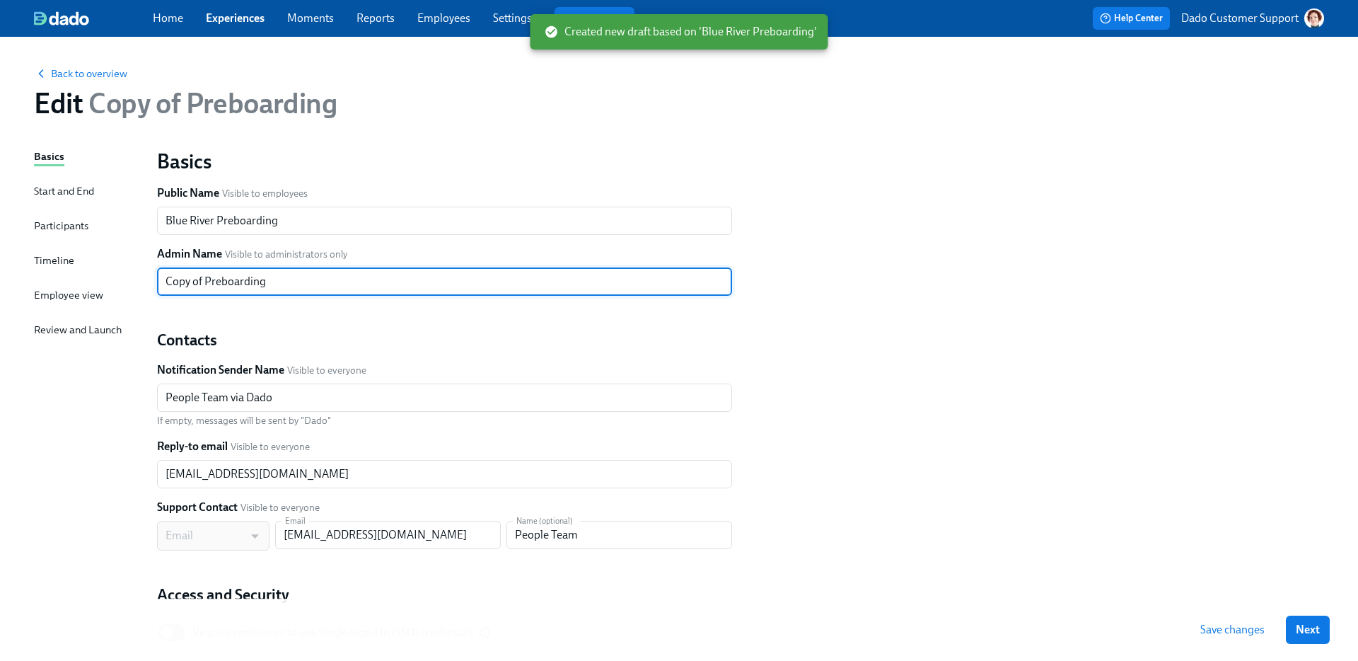
drag, startPoint x: 204, startPoint y: 282, endPoint x: 54, endPoint y: 263, distance: 151.1
click at [54, 263] on div "Basics Start and End Participants Timeline Employee view Review and Launch Basi…" at bounding box center [679, 432] width 1290 height 567
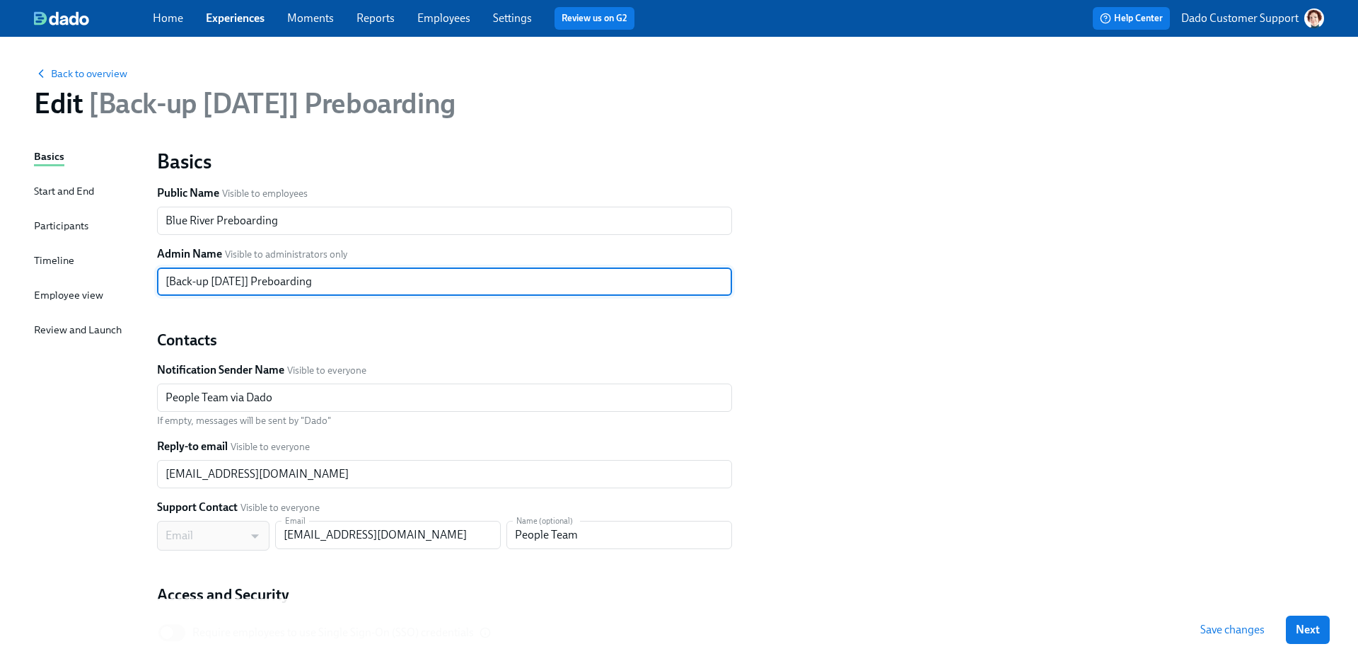
click at [250, 282] on input "[Back-up 29 Sept] Preboarding" at bounding box center [444, 281] width 575 height 28
type input "[Back-up 29 Sept 2025] Preboarding"
click at [1221, 623] on span "Save changes" at bounding box center [1233, 630] width 64 height 14
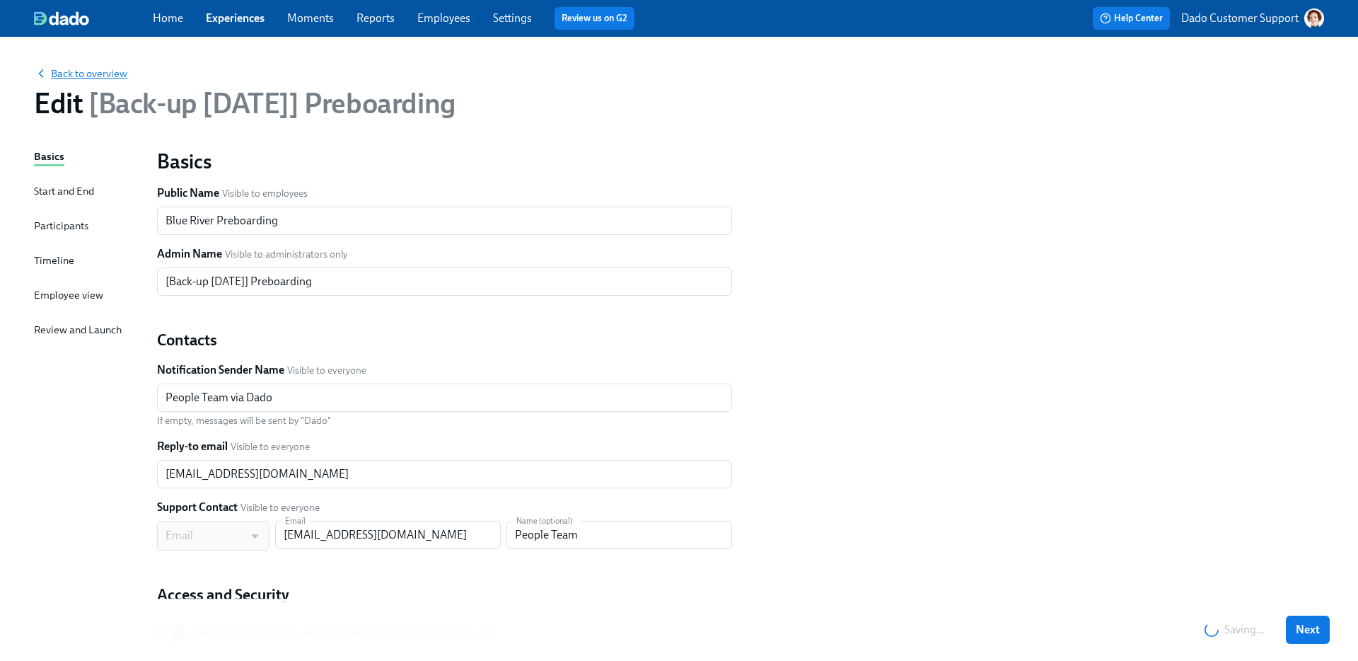
click at [108, 80] on span "Back to overview" at bounding box center [80, 74] width 93 height 14
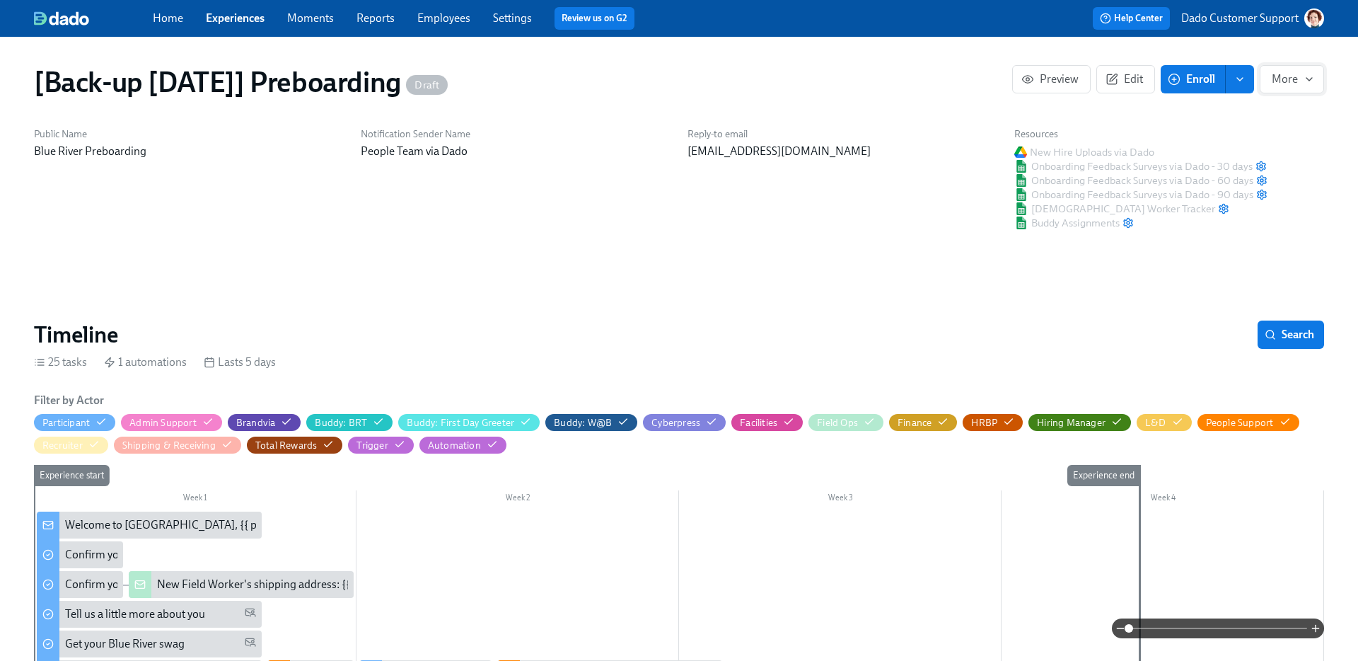
click at [1288, 70] on button "More" at bounding box center [1292, 79] width 64 height 28
click at [1257, 175] on li "Archive" at bounding box center [1276, 174] width 96 height 30
click at [229, 18] on div at bounding box center [679, 330] width 1358 height 661
click at [208, 14] on link "Experiences" at bounding box center [235, 17] width 59 height 13
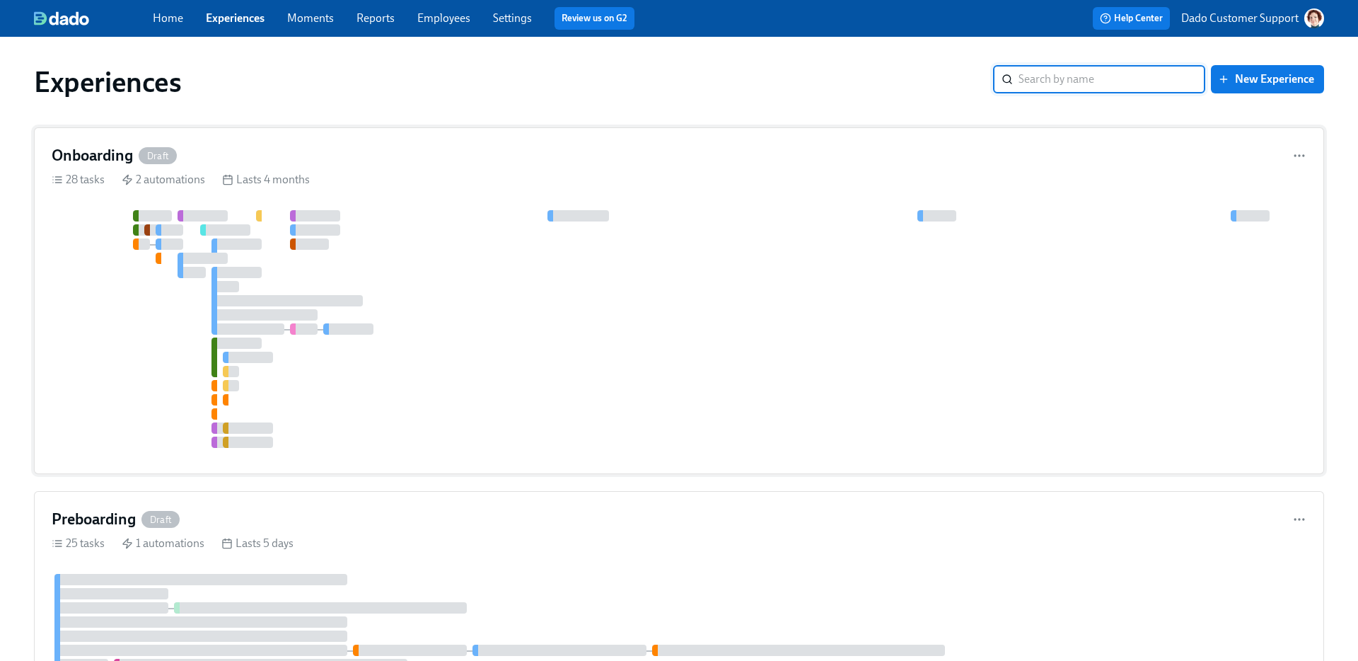
click at [165, 179] on div "2 automations" at bounding box center [163, 180] width 83 height 16
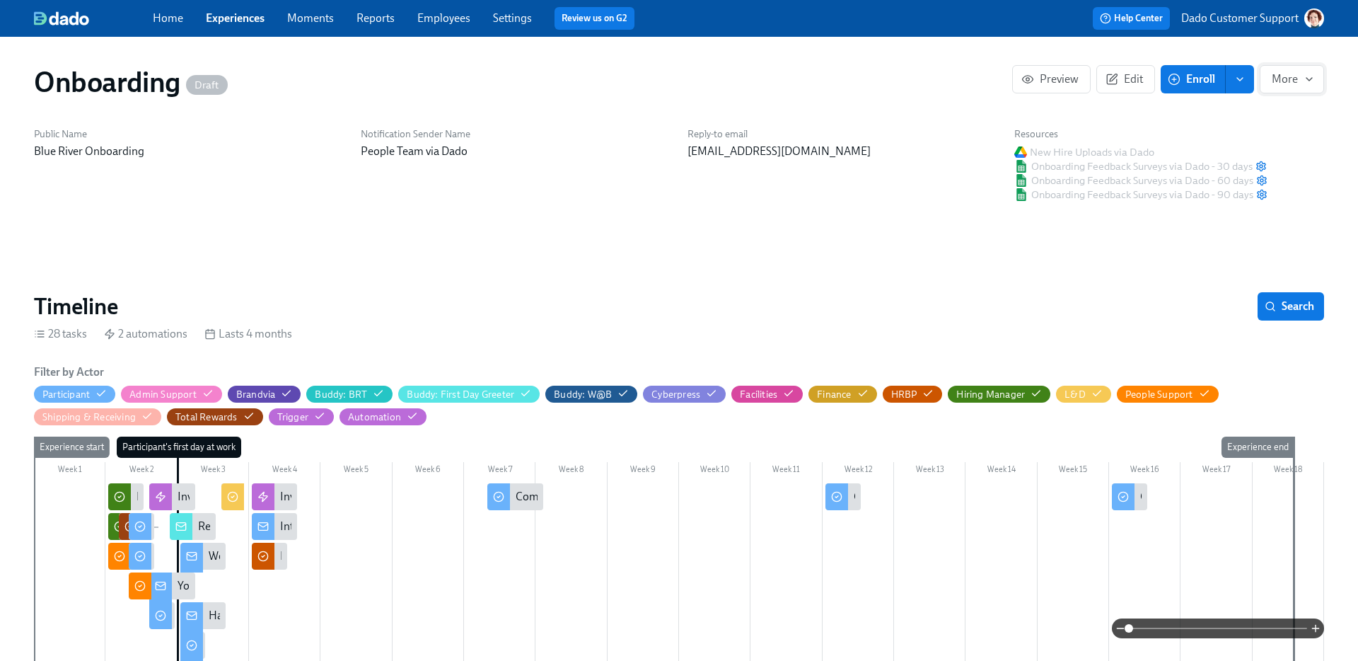
click at [1291, 80] on span "More" at bounding box center [1292, 79] width 40 height 14
click at [1281, 155] on li "Duplicate" at bounding box center [1276, 144] width 96 height 30
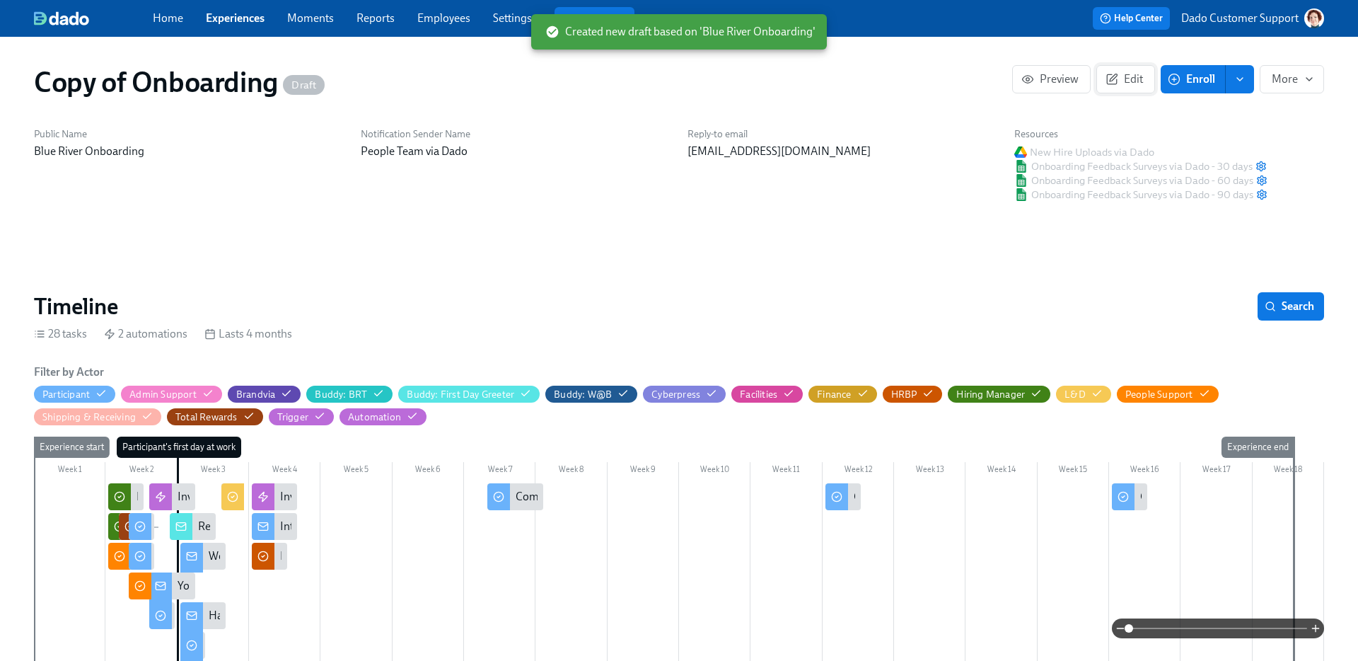
click at [1122, 79] on span "Edit" at bounding box center [1126, 79] width 35 height 14
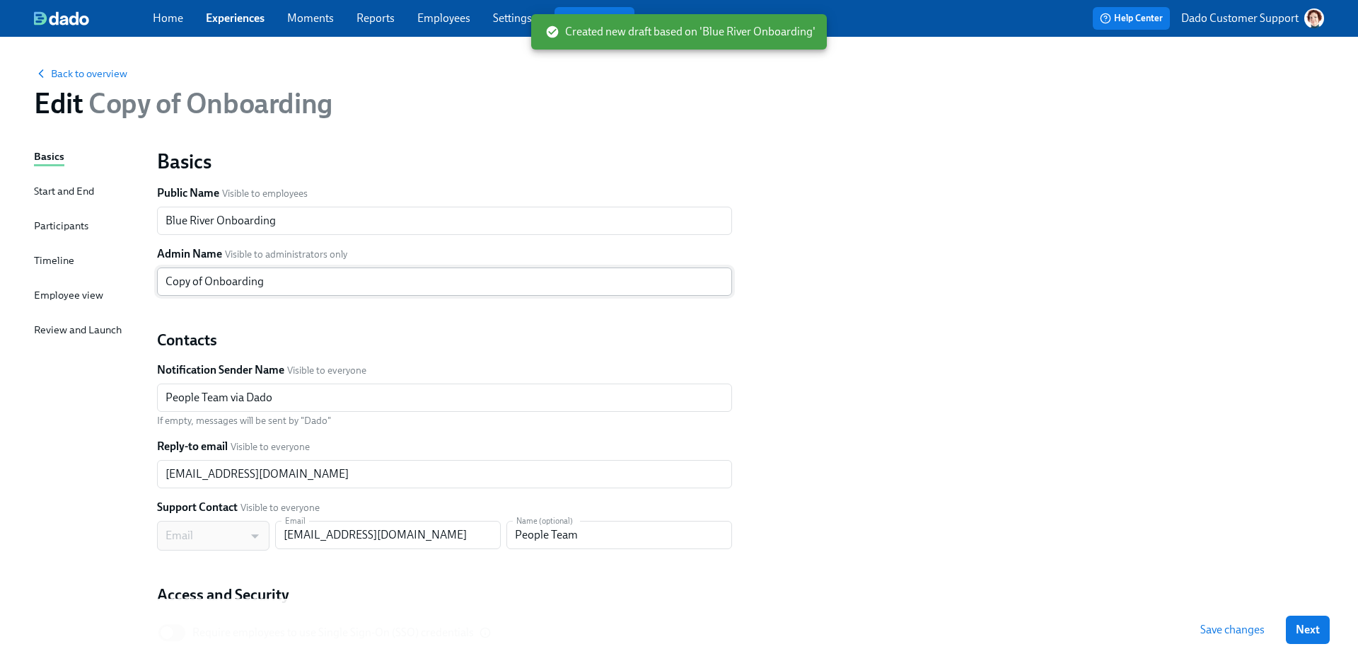
click at [323, 277] on input "Copy of Onboarding" at bounding box center [444, 281] width 575 height 28
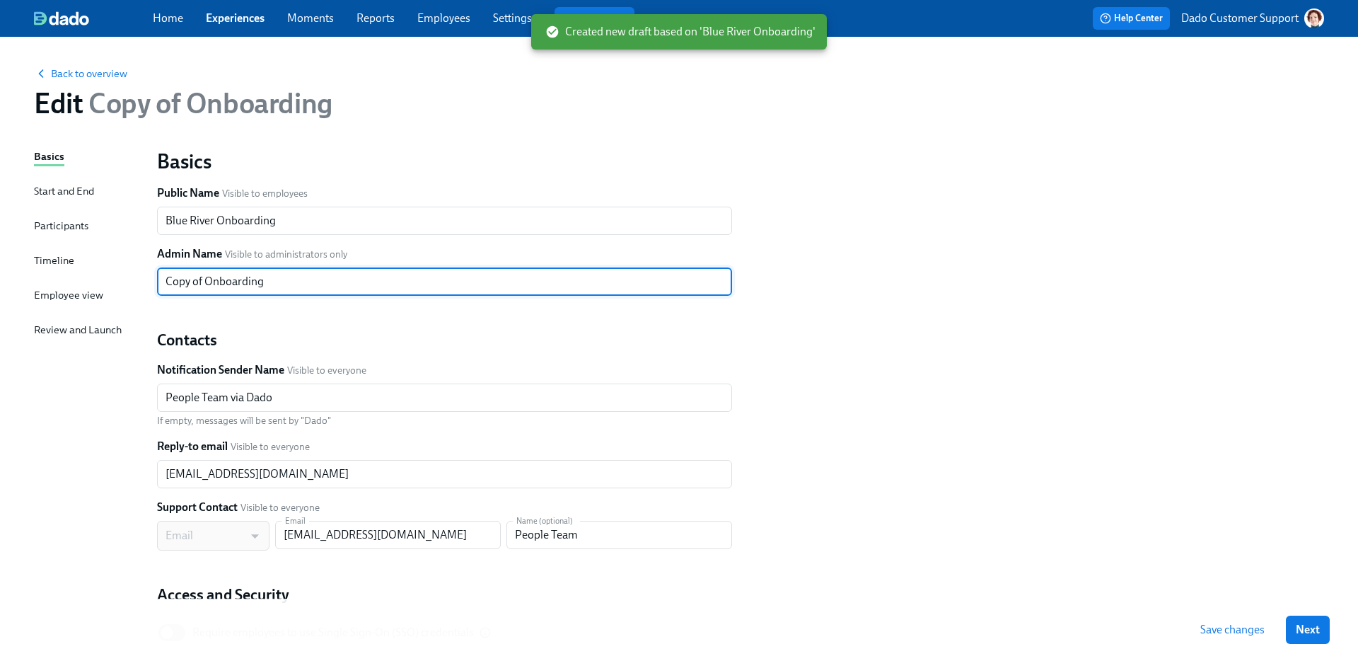
paste input "[Back-up 29 Sept 2025]"
type input "[Back-up 29 Sept 2025] Onboarding"
click at [1081, 342] on div "Basics Public Name Visible to employees Blue River Onboarding ​ Admin Name Visi…" at bounding box center [741, 415] width 1184 height 550
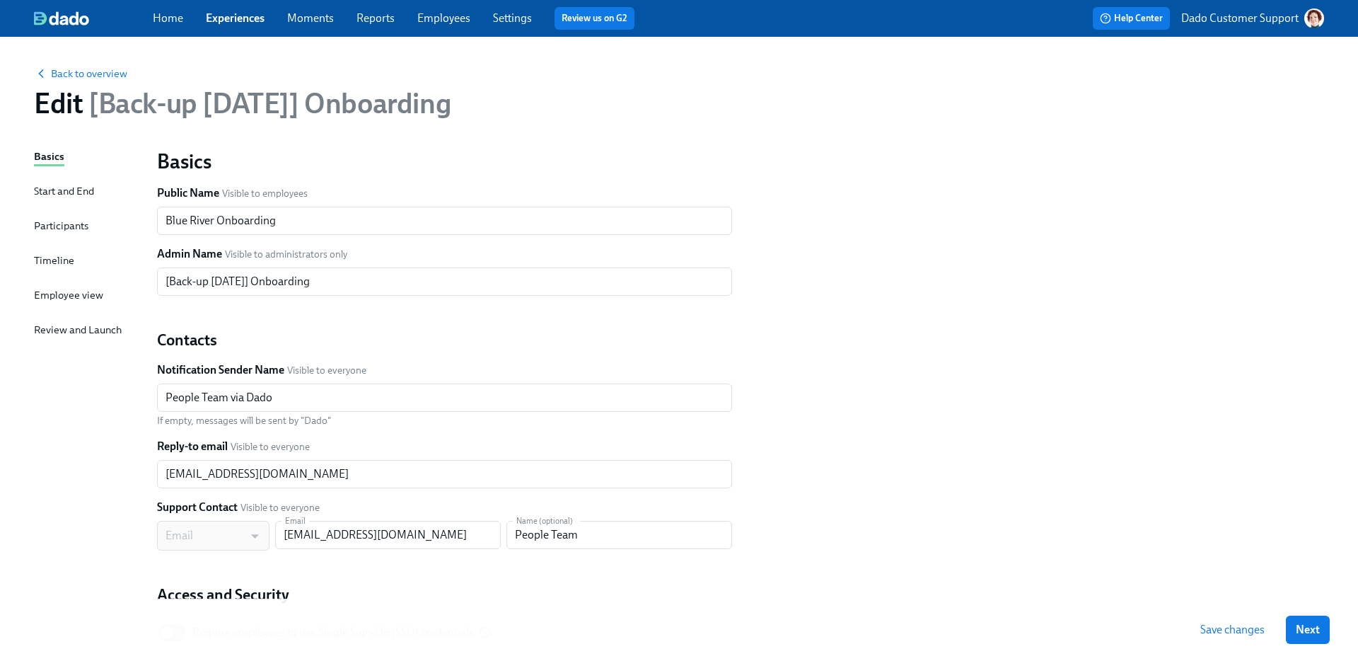
click at [1234, 629] on span "Save changes" at bounding box center [1233, 630] width 64 height 14
click at [75, 82] on div "Back to overview Edit [Back-up 29 Sept 2025] Onboarding" at bounding box center [679, 93] width 1313 height 78
click at [70, 74] on span "Back to overview" at bounding box center [80, 74] width 93 height 14
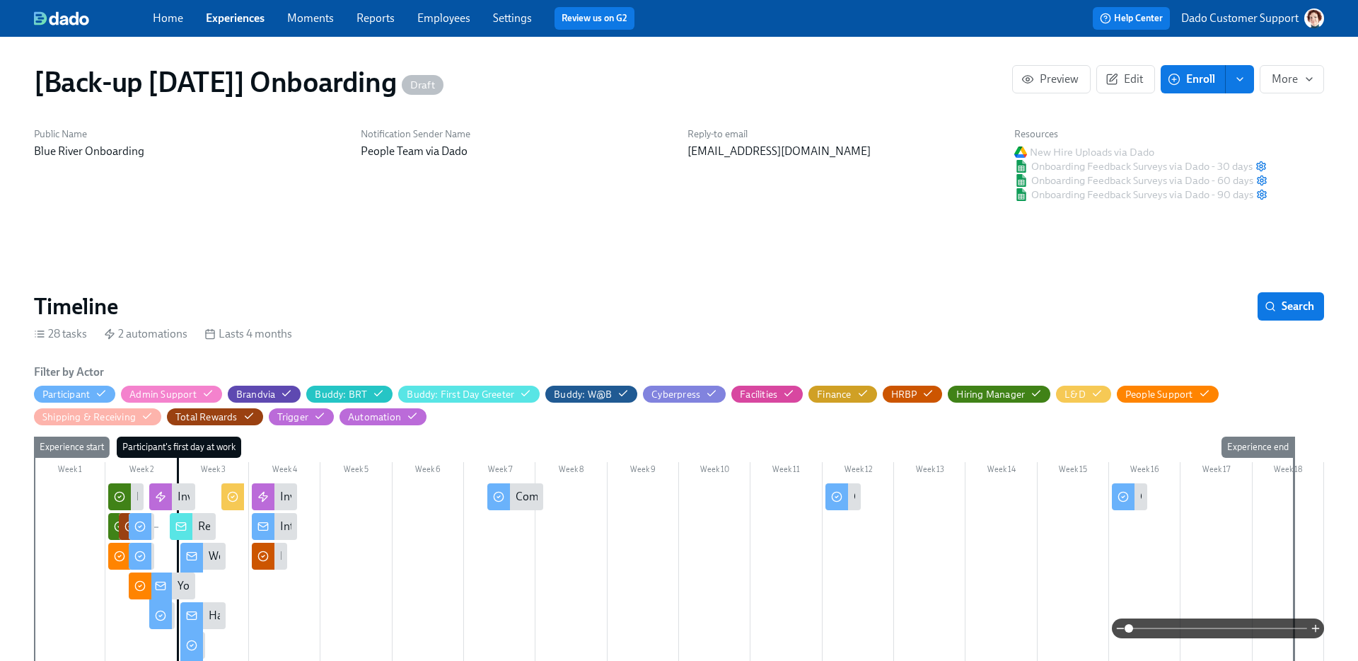
click at [1307, 76] on icon "button" at bounding box center [1309, 79] width 11 height 11
click at [1306, 173] on span "Archive" at bounding box center [1285, 174] width 55 height 16
click at [853, 74] on div at bounding box center [679, 330] width 1358 height 661
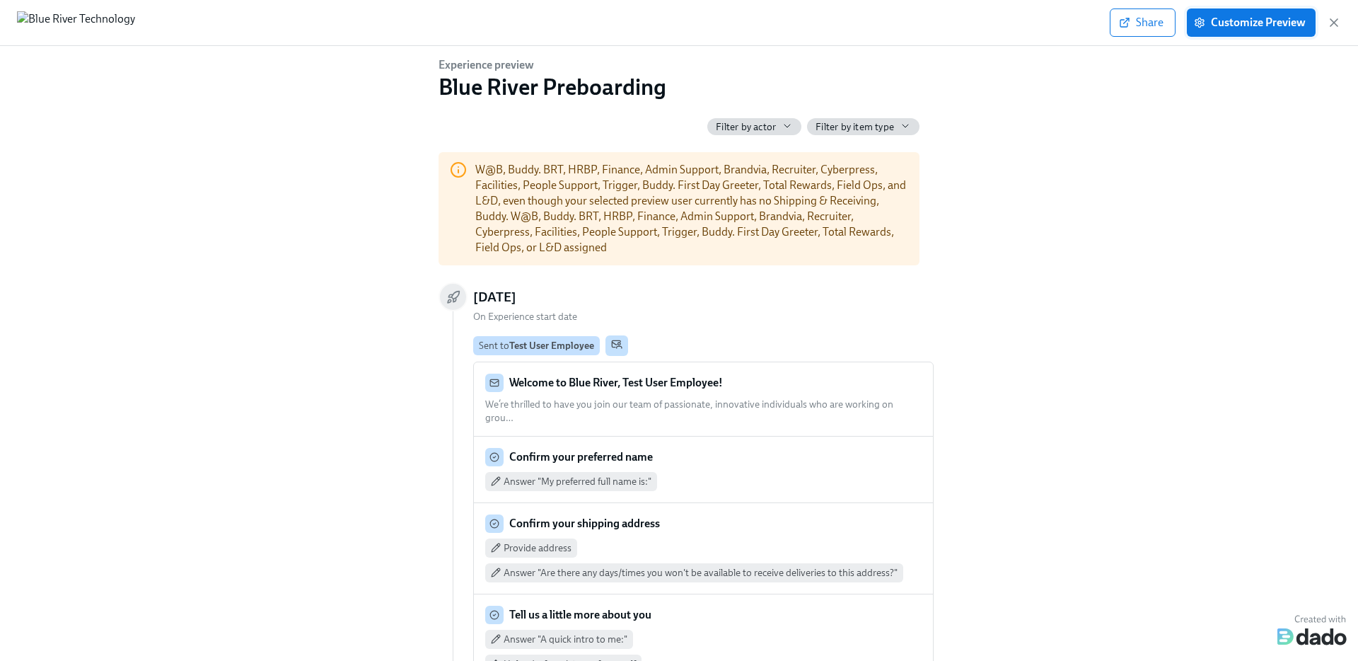
click at [1266, 25] on span "Customize Preview" at bounding box center [1251, 23] width 109 height 14
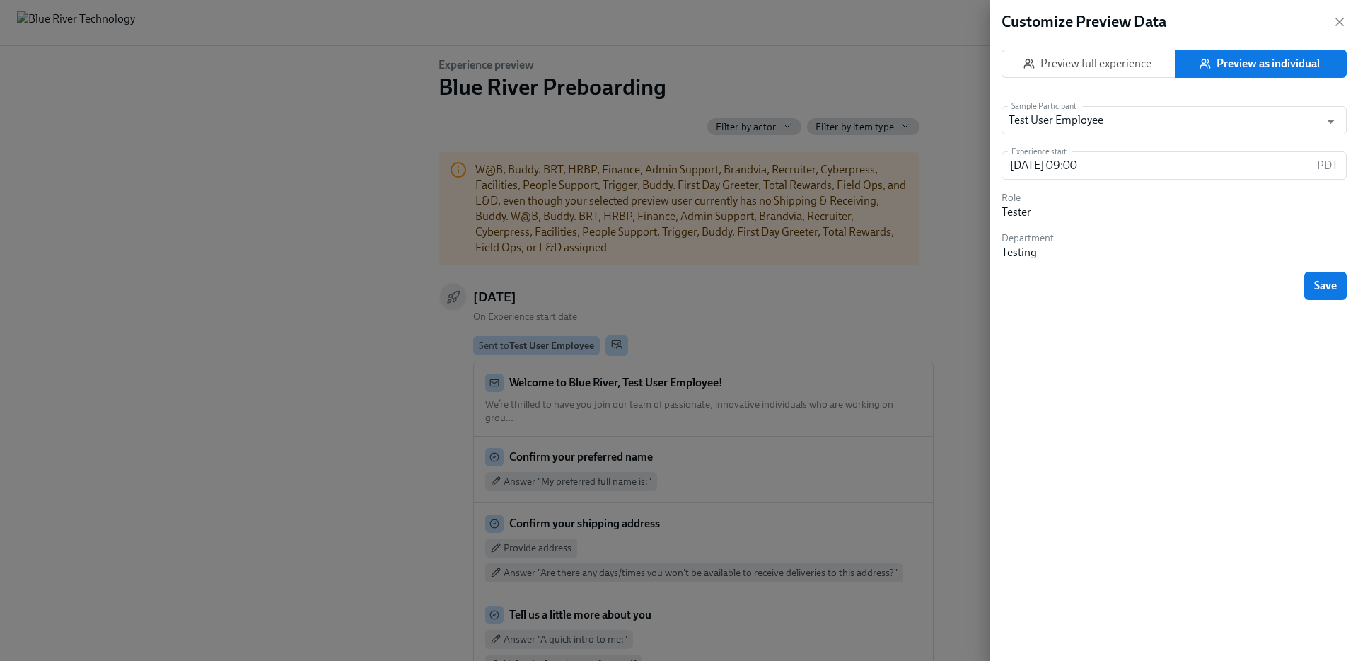
click at [1259, 59] on span "Preview as individual" at bounding box center [1261, 64] width 152 height 14
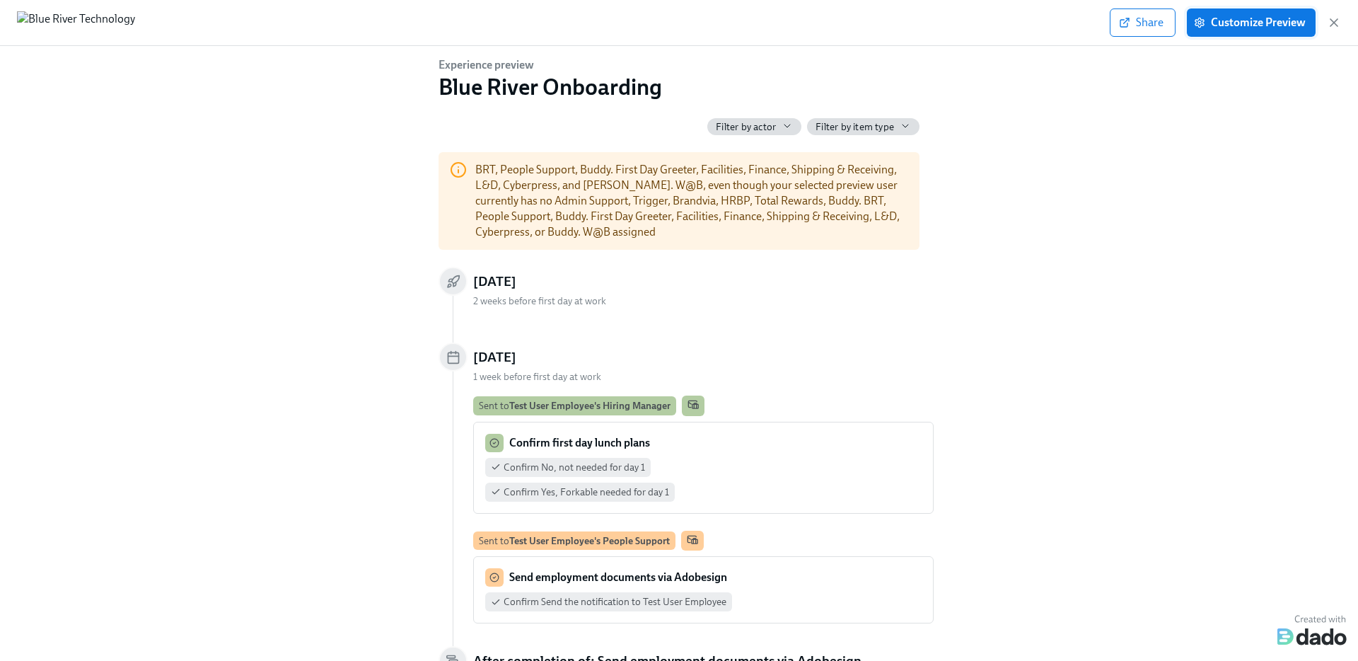
click at [1285, 18] on span "Customize Preview" at bounding box center [1251, 23] width 109 height 14
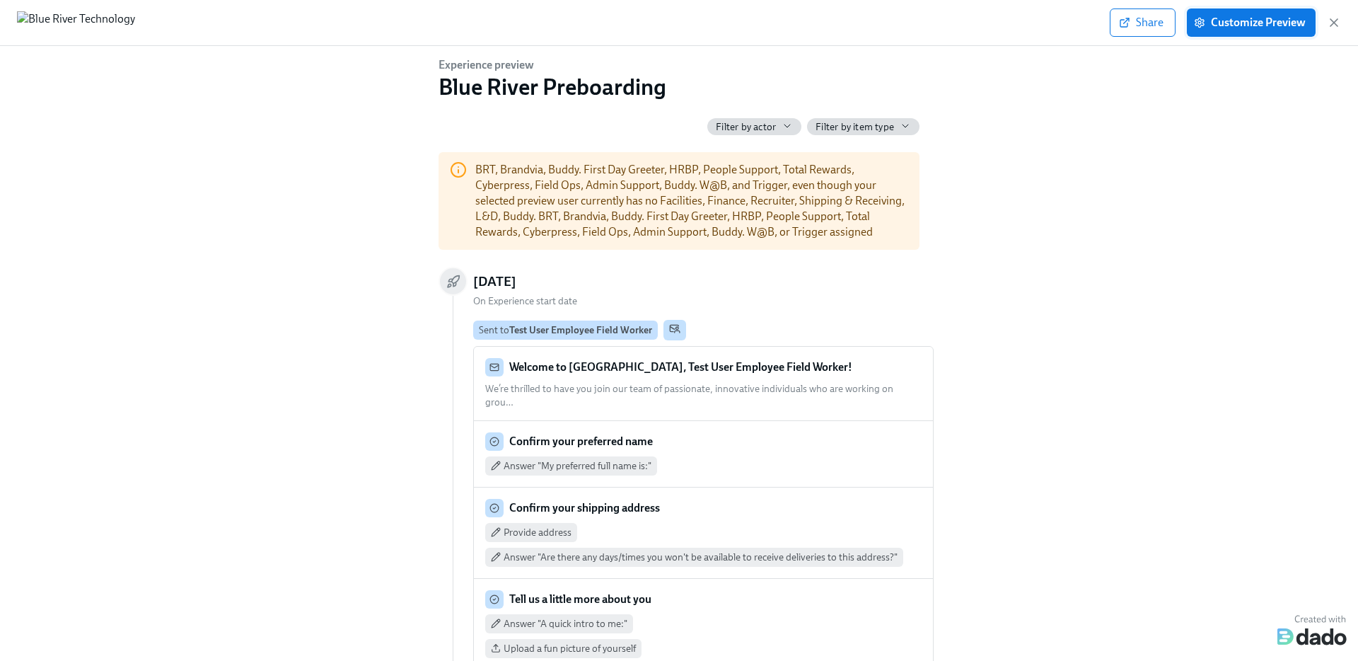
click at [1248, 30] on button "Customize Preview" at bounding box center [1251, 22] width 129 height 28
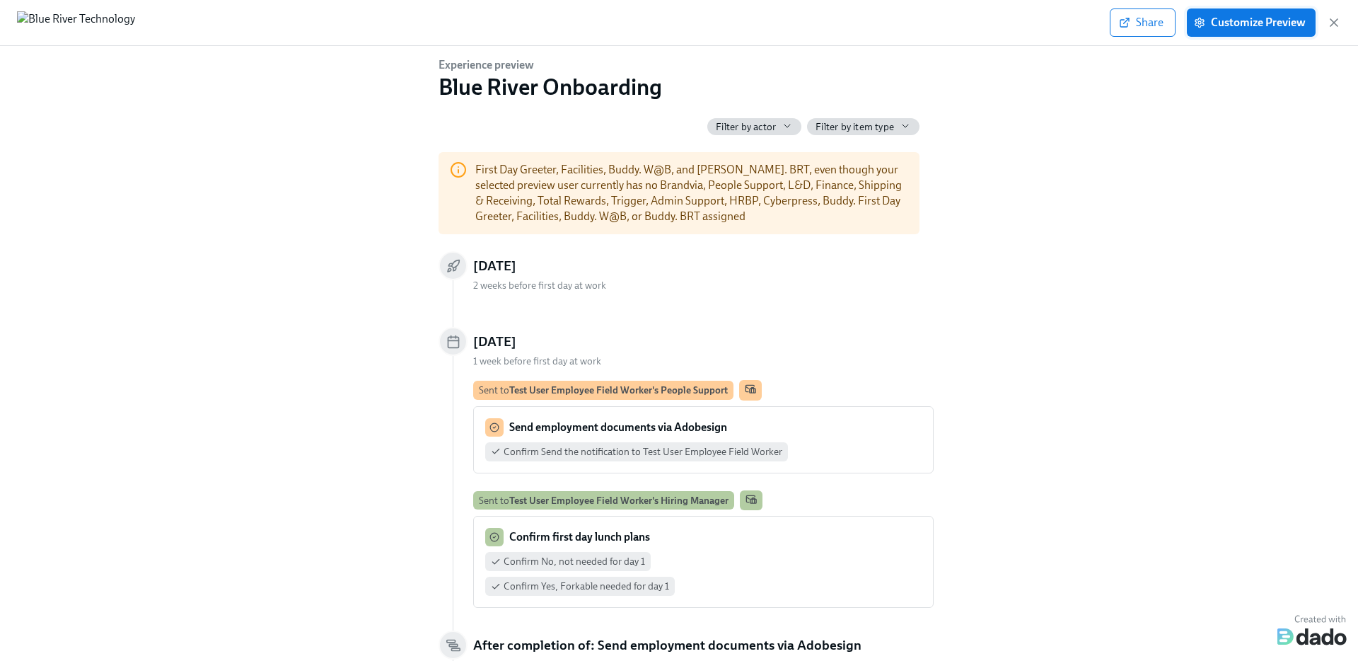
click at [1244, 35] on button "Customize Preview" at bounding box center [1251, 22] width 129 height 28
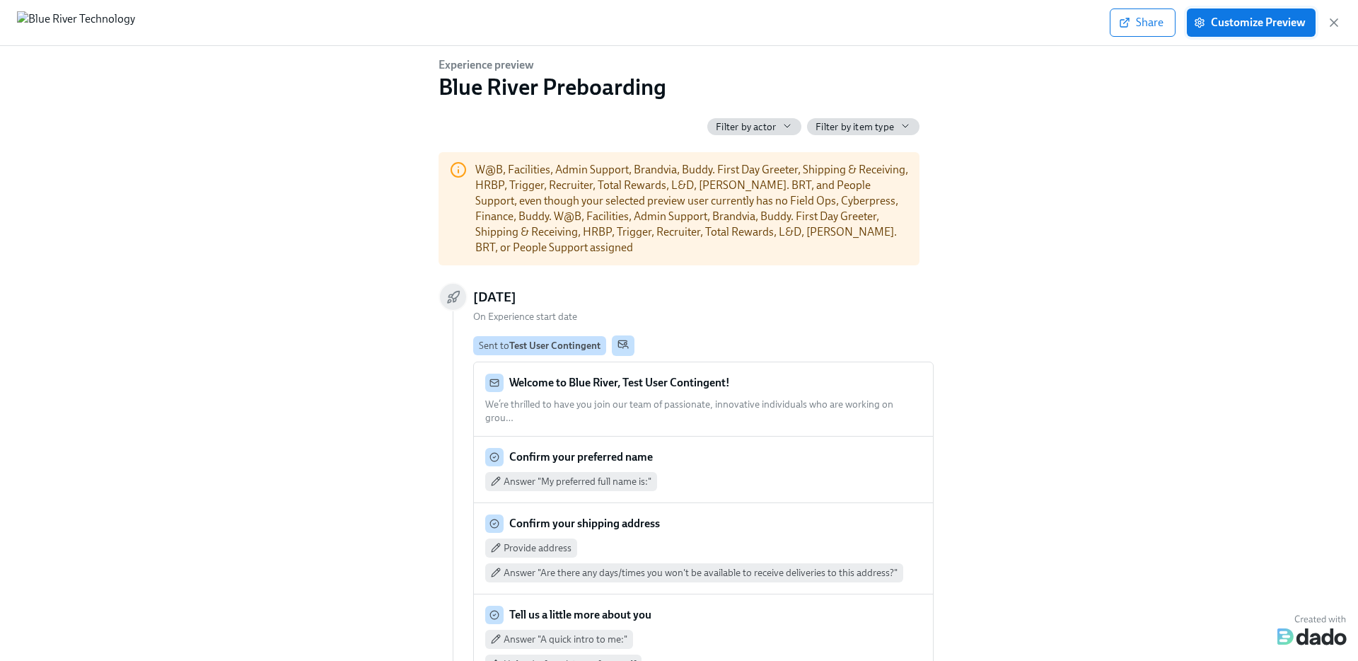
click at [1280, 33] on button "Customize Preview" at bounding box center [1251, 22] width 129 height 28
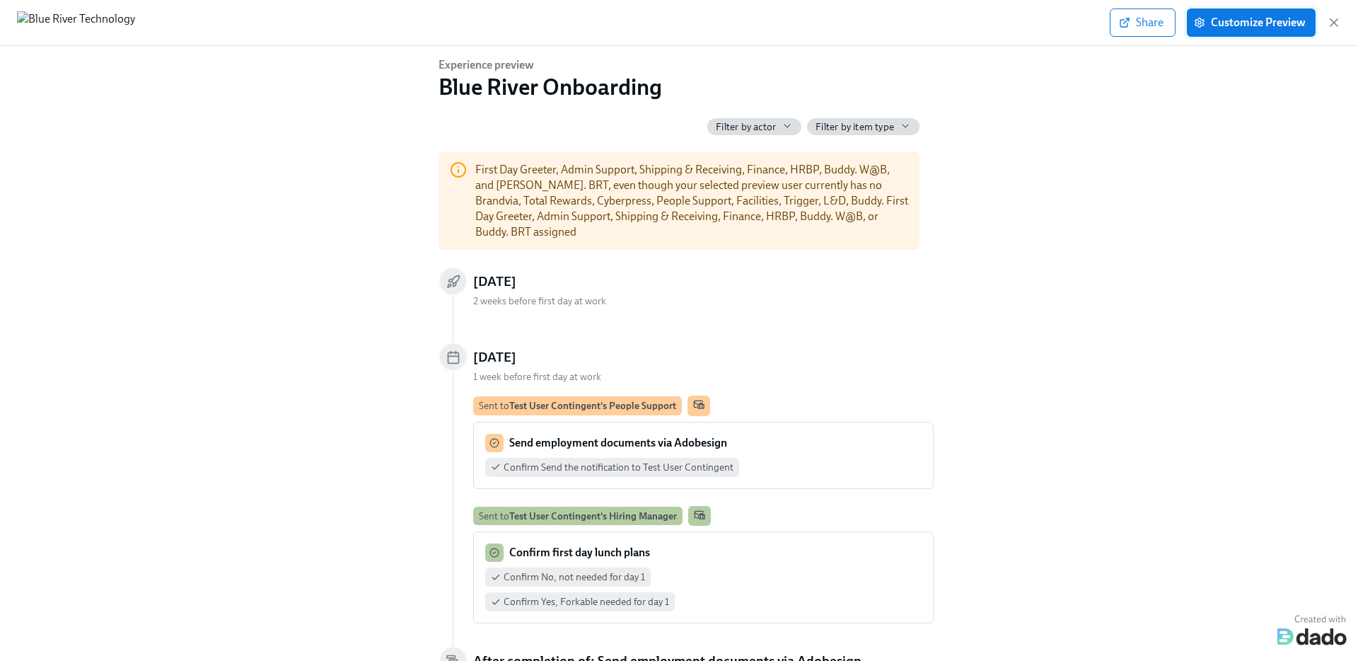
click at [1220, 27] on span "Customize Preview" at bounding box center [1251, 23] width 109 height 14
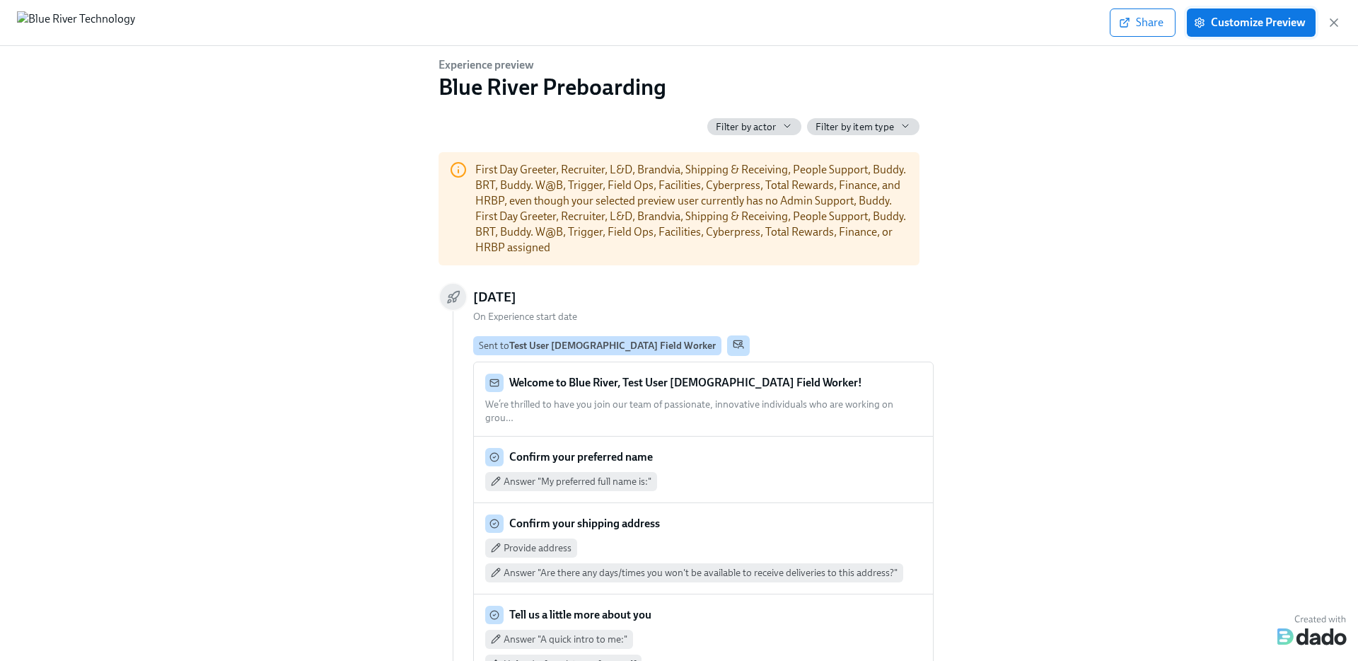
click at [1252, 23] on span "Customize Preview" at bounding box center [1251, 23] width 109 height 14
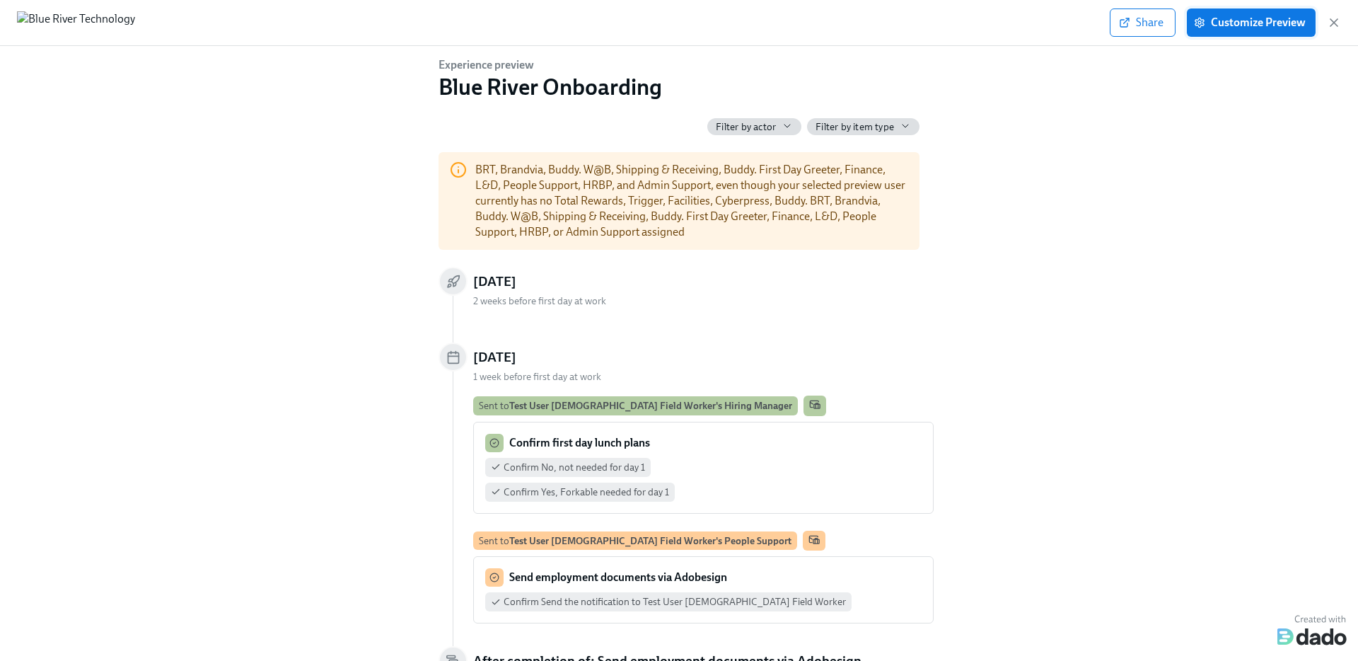
click at [1242, 32] on button "Customize Preview" at bounding box center [1251, 22] width 129 height 28
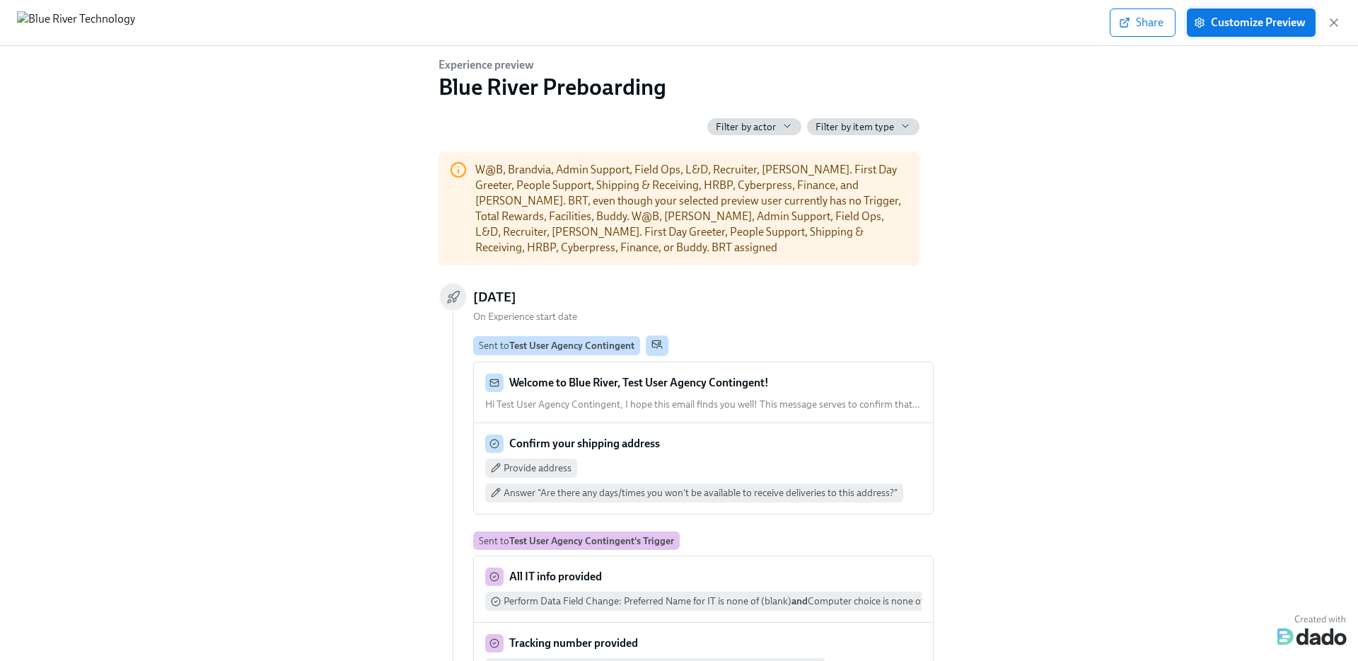
click at [1270, 32] on button "Customize Preview" at bounding box center [1251, 22] width 129 height 28
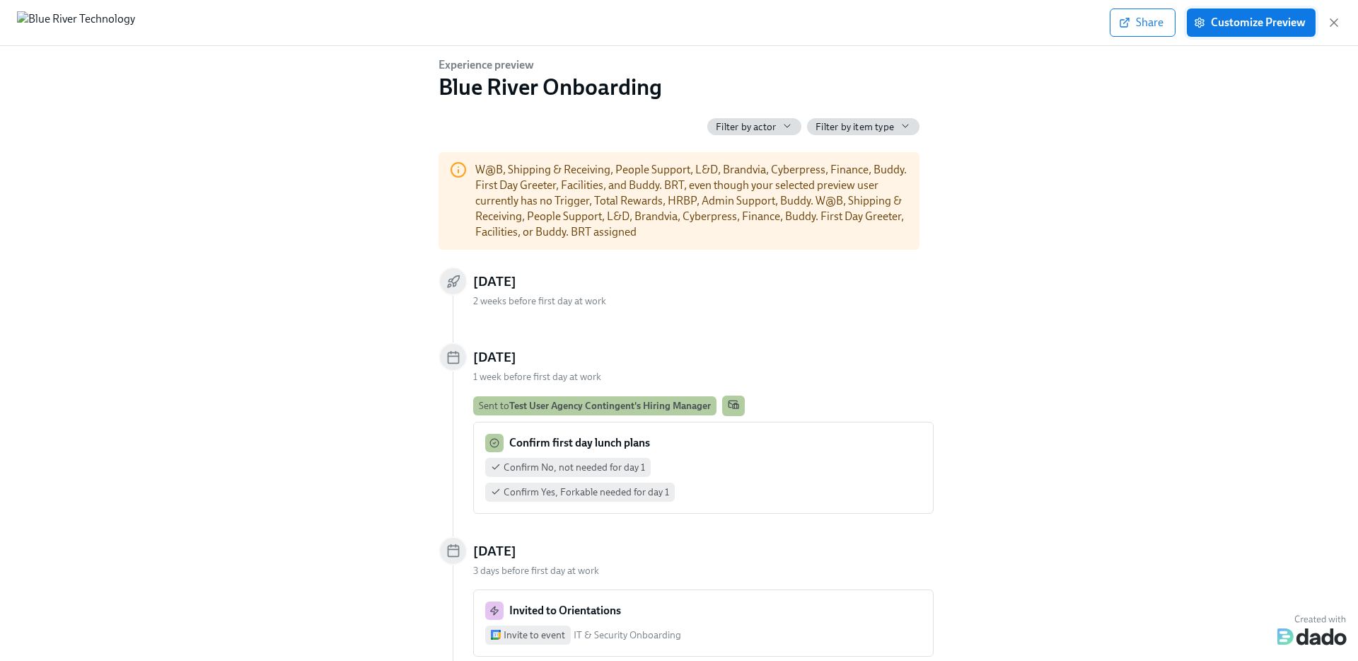
click at [1242, 21] on span "Customize Preview" at bounding box center [1251, 23] width 109 height 14
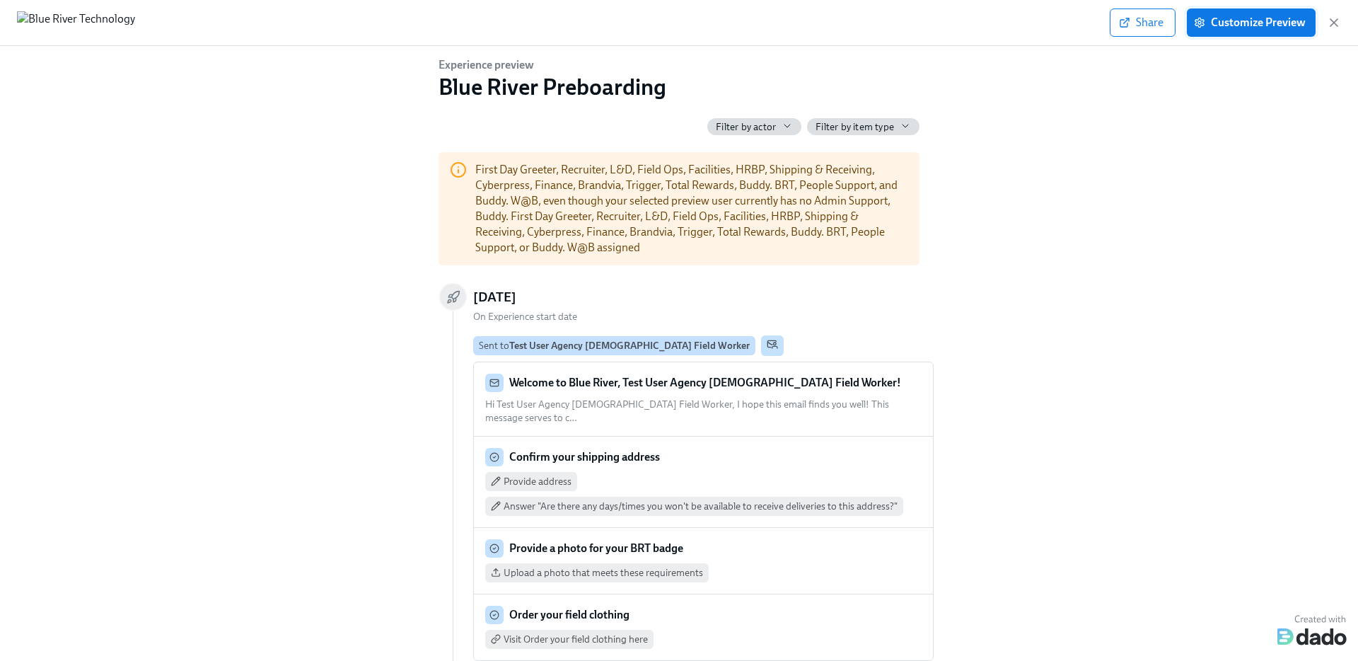
click at [1261, 21] on span "Customize Preview" at bounding box center [1251, 23] width 109 height 14
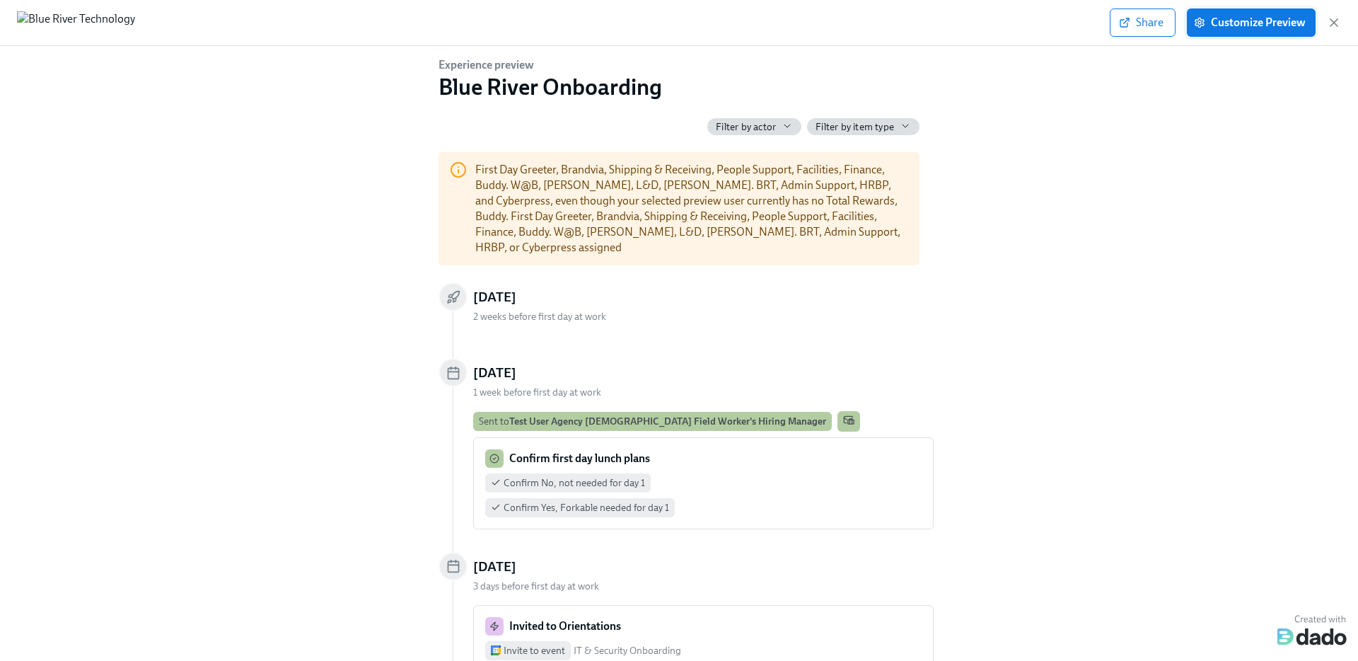
click at [1282, 21] on span "Customize Preview" at bounding box center [1251, 23] width 109 height 14
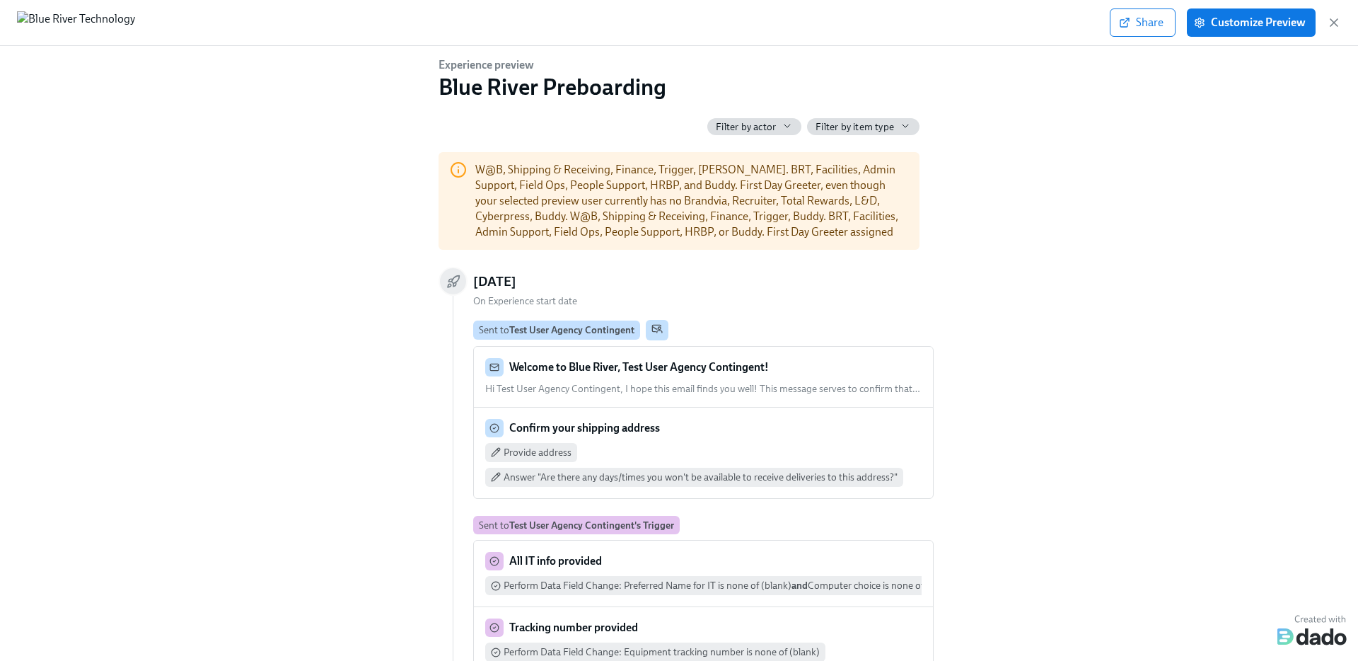
click at [1268, 1] on div "Share Customize Preview" at bounding box center [679, 23] width 1358 height 46
click at [1264, 19] on span "Customize Preview" at bounding box center [1251, 23] width 109 height 14
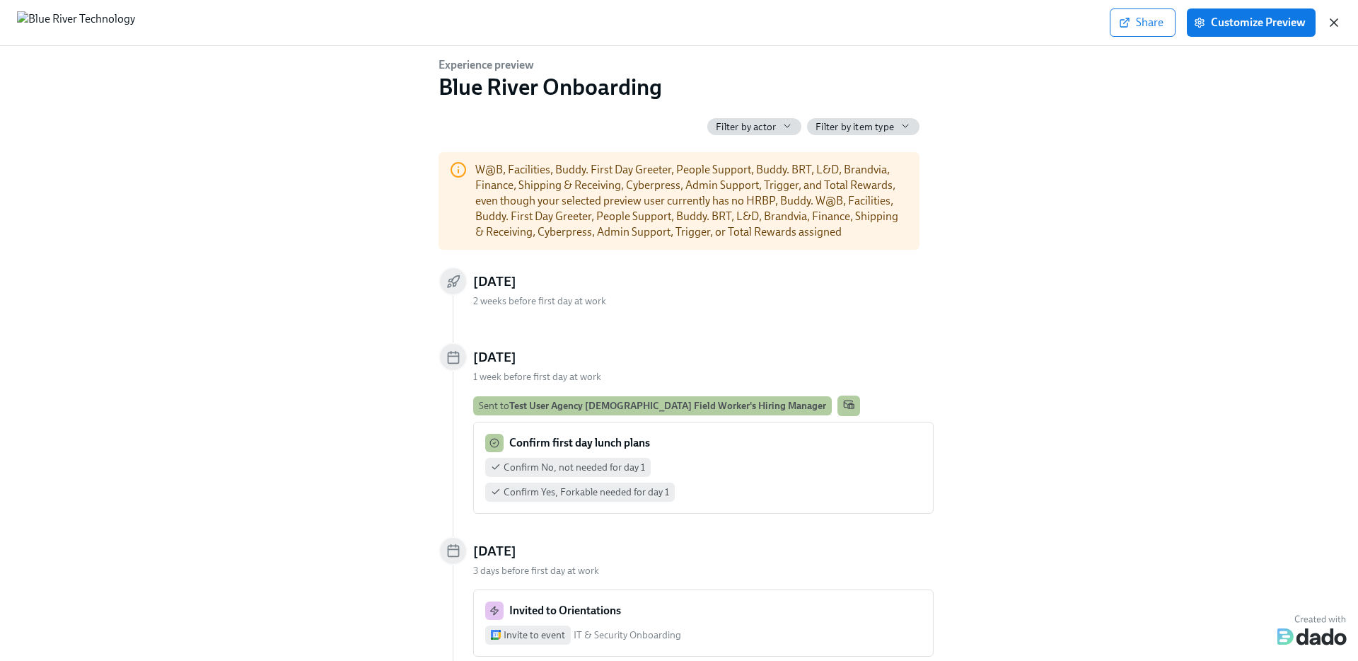
click at [1333, 25] on icon "button" at bounding box center [1334, 23] width 14 height 14
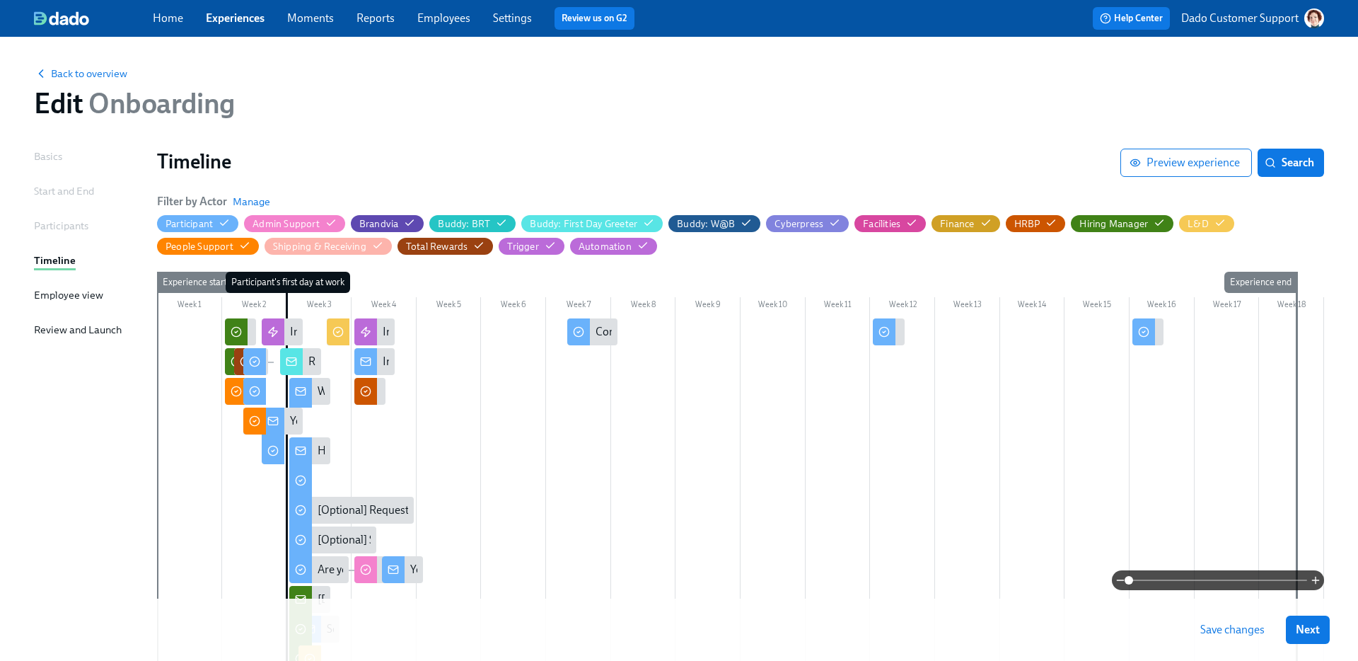
click at [520, 13] on link "Settings" at bounding box center [512, 17] width 39 height 13
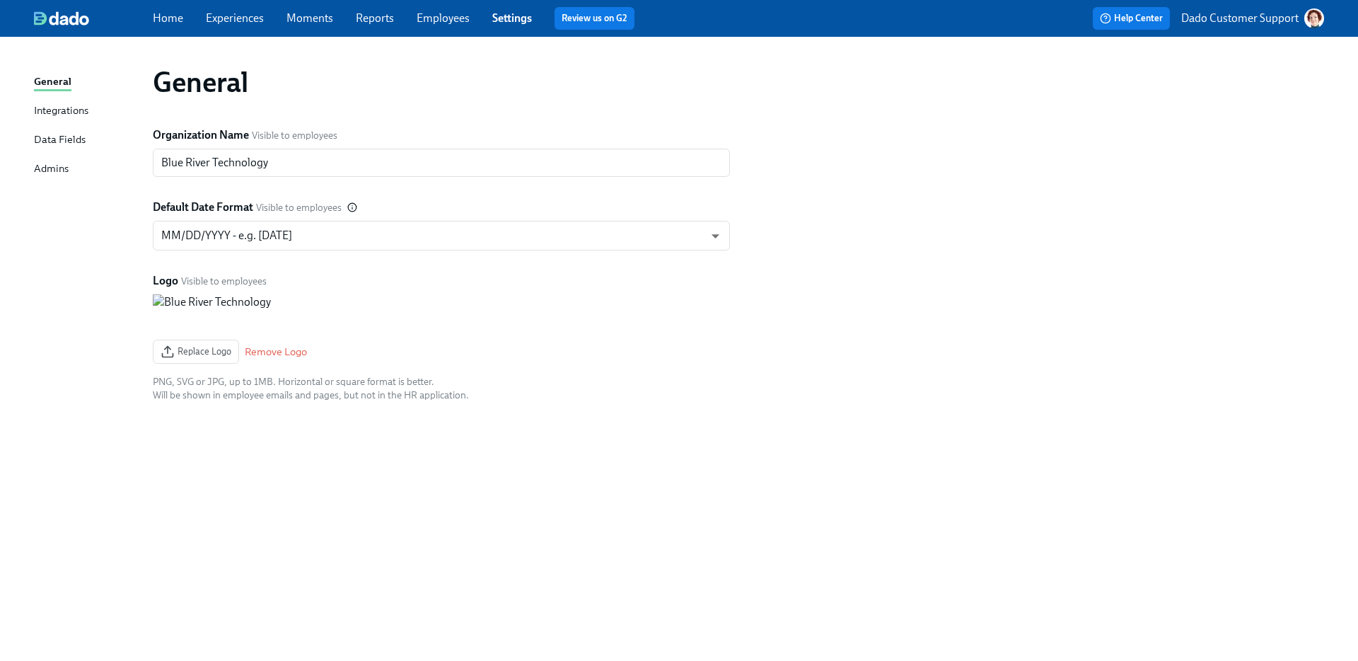
click at [67, 169] on div "Admins" at bounding box center [51, 170] width 35 height 18
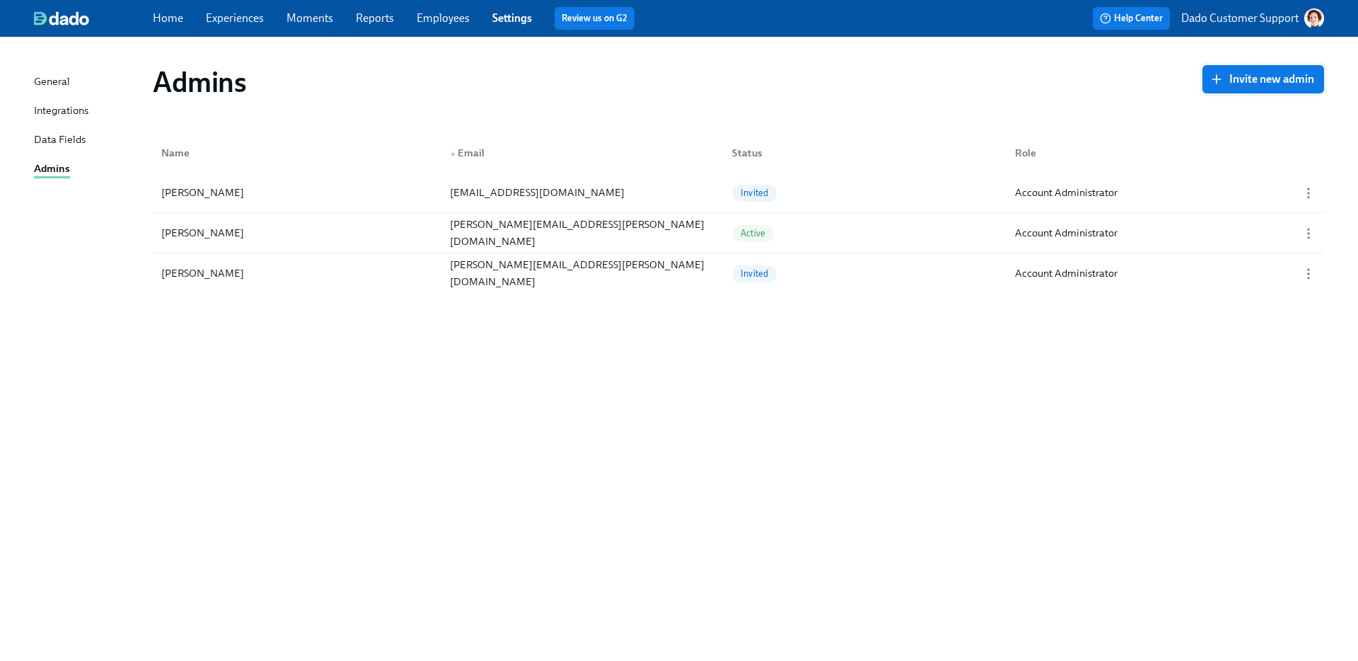
click at [1287, 77] on span "Invite new admin" at bounding box center [1264, 79] width 102 height 14
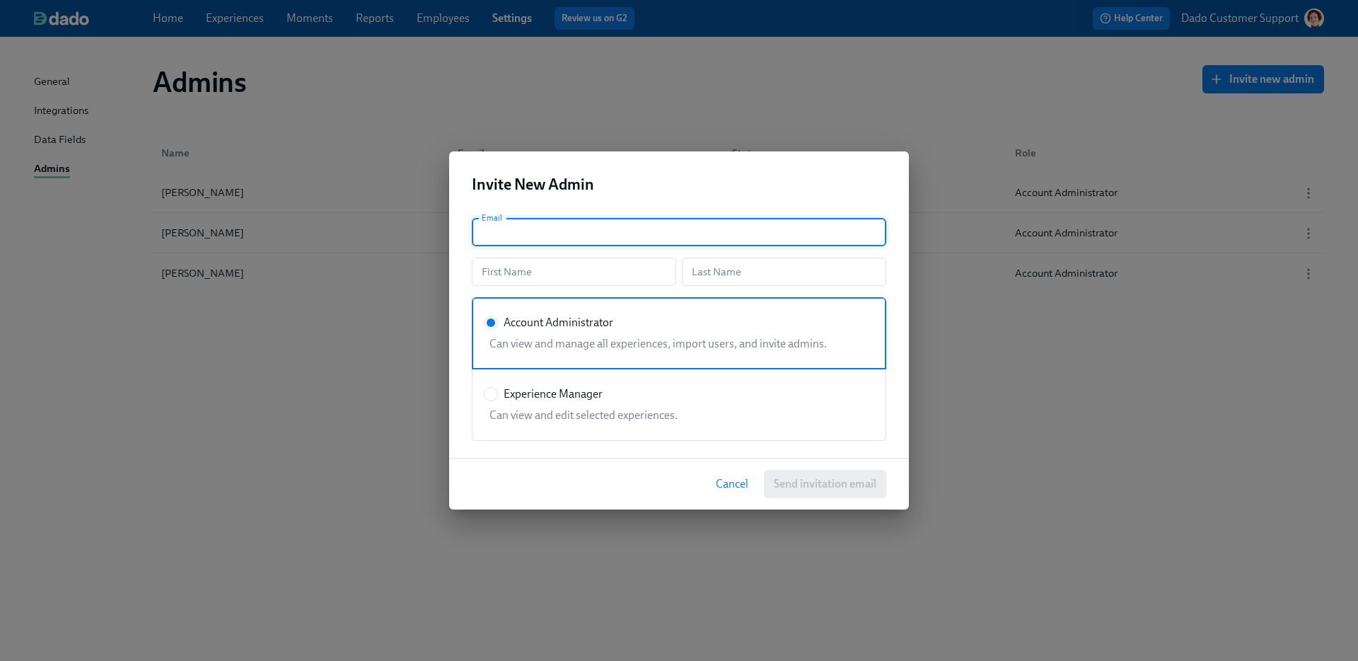
click at [515, 218] on input "text" at bounding box center [679, 232] width 415 height 28
paste input "[PERSON_NAME][EMAIL_ADDRESS][PERSON_NAME][DOMAIN_NAME]"
type input "[PERSON_NAME][EMAIL_ADDRESS][PERSON_NAME][DOMAIN_NAME]"
click at [497, 289] on div "Email haley.watson@bluerivertech.com Email First Name First Name Last Name Last…" at bounding box center [679, 332] width 460 height 251
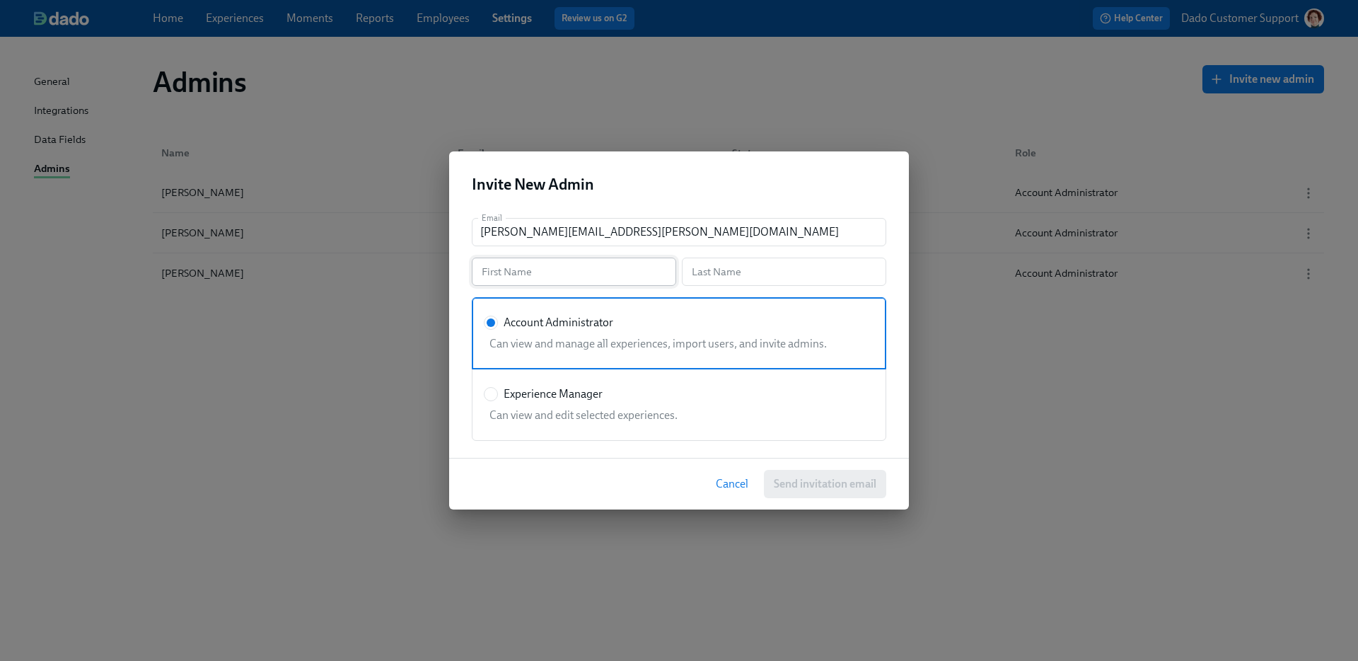
click at [502, 279] on input "text" at bounding box center [574, 272] width 204 height 28
type input "Haley"
type input "w"
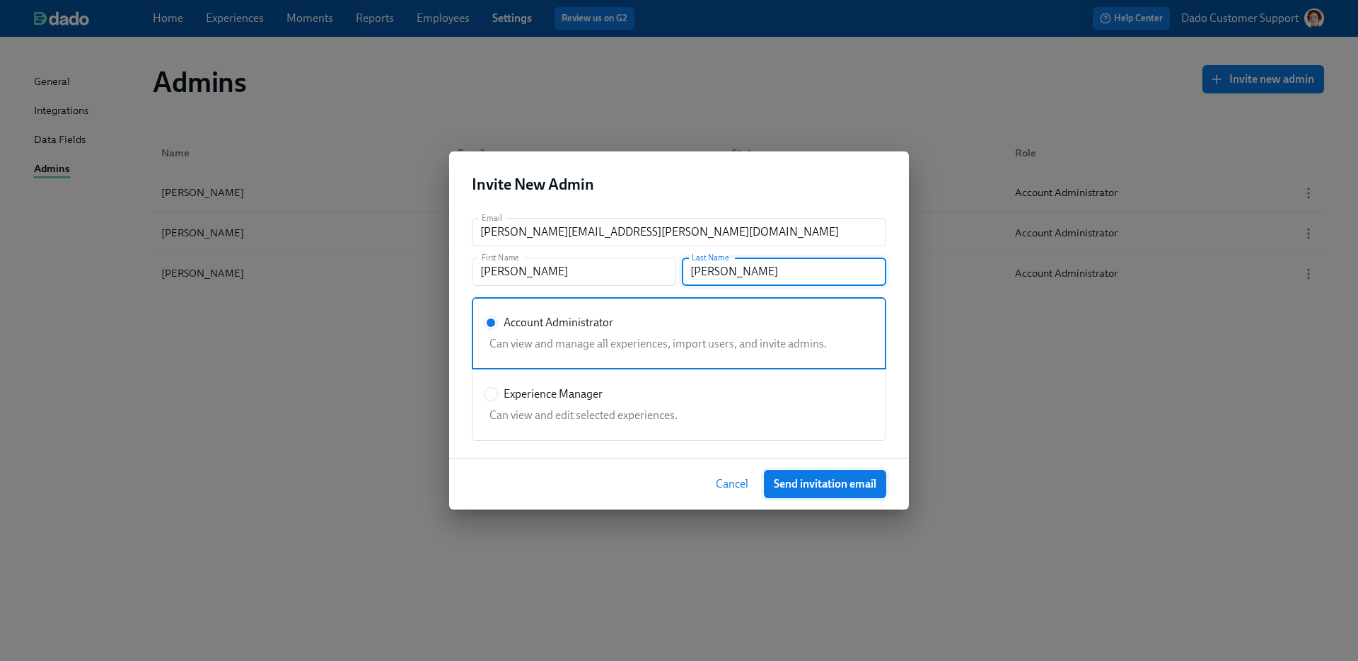
type input "Watson"
click at [842, 487] on span "Send invitation email" at bounding box center [825, 484] width 103 height 14
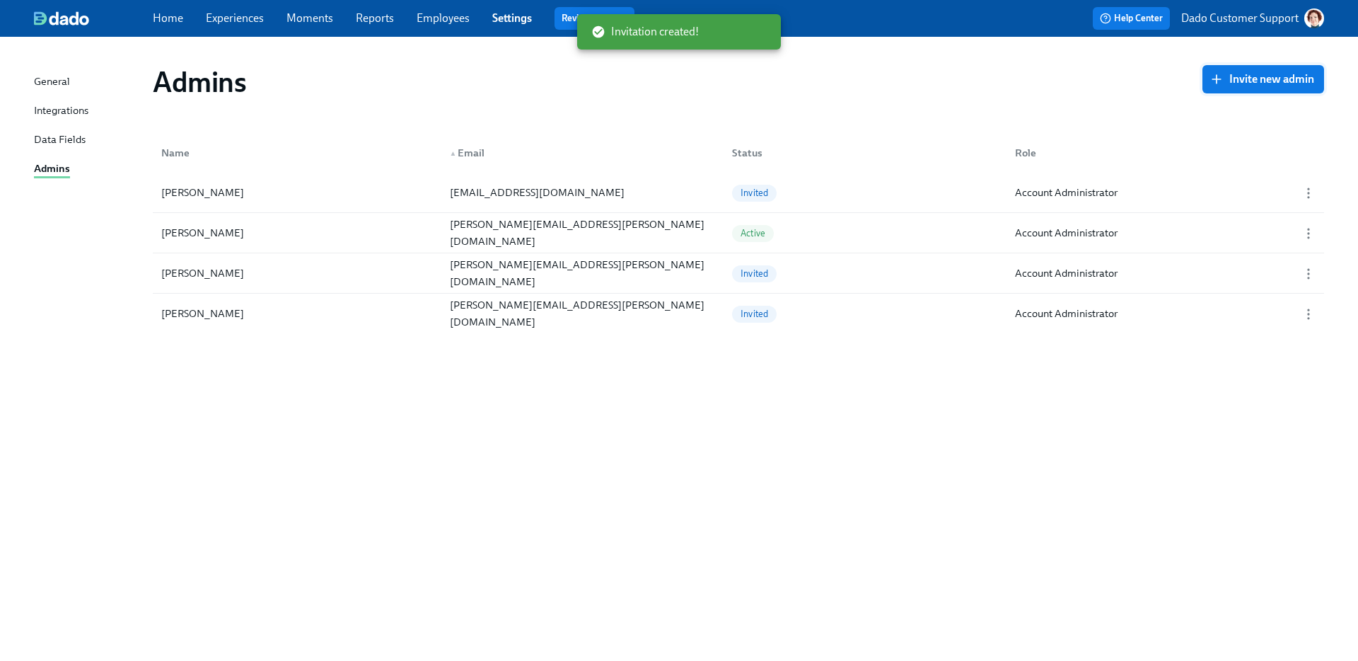
click at [1274, 73] on span "Invite new admin" at bounding box center [1264, 79] width 102 height 14
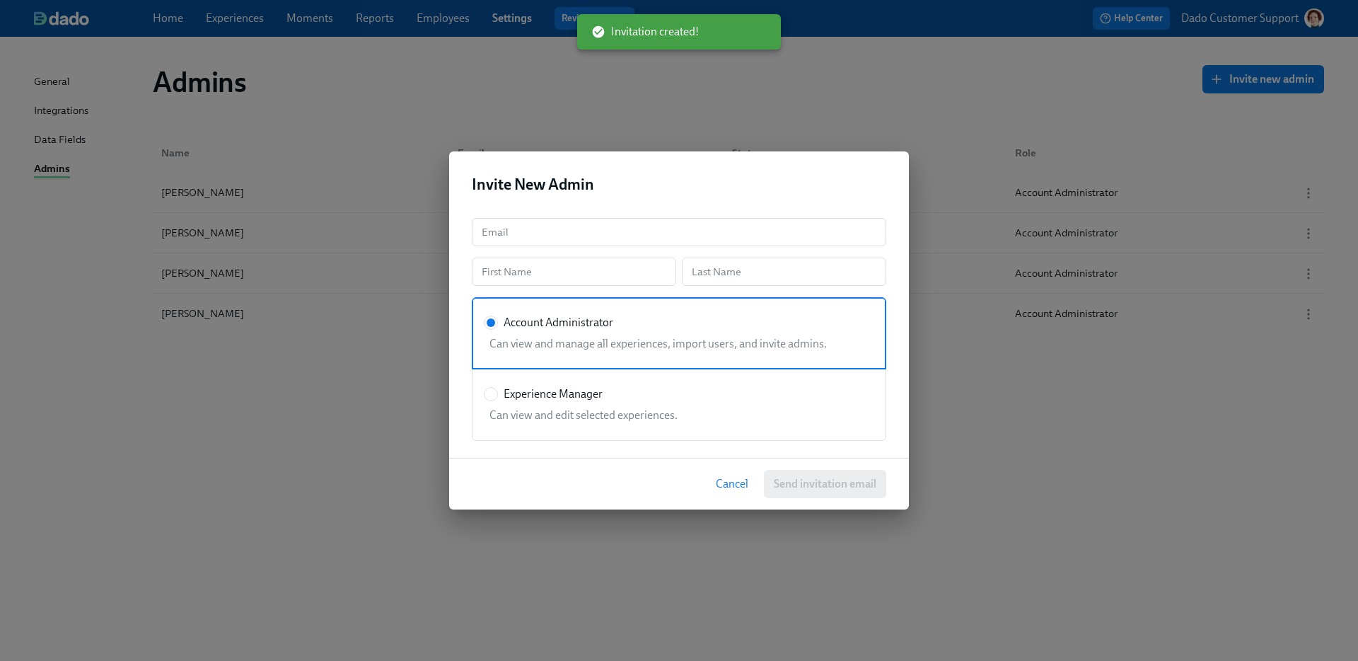
click at [575, 216] on div "Email Email First Name First Name Last Name Last Name Account Administrator Can…" at bounding box center [679, 332] width 460 height 251
click at [571, 236] on input "text" at bounding box center [679, 232] width 415 height 28
paste input "[PERSON_NAME][EMAIL_ADDRESS][PERSON_NAME][DOMAIN_NAME]"
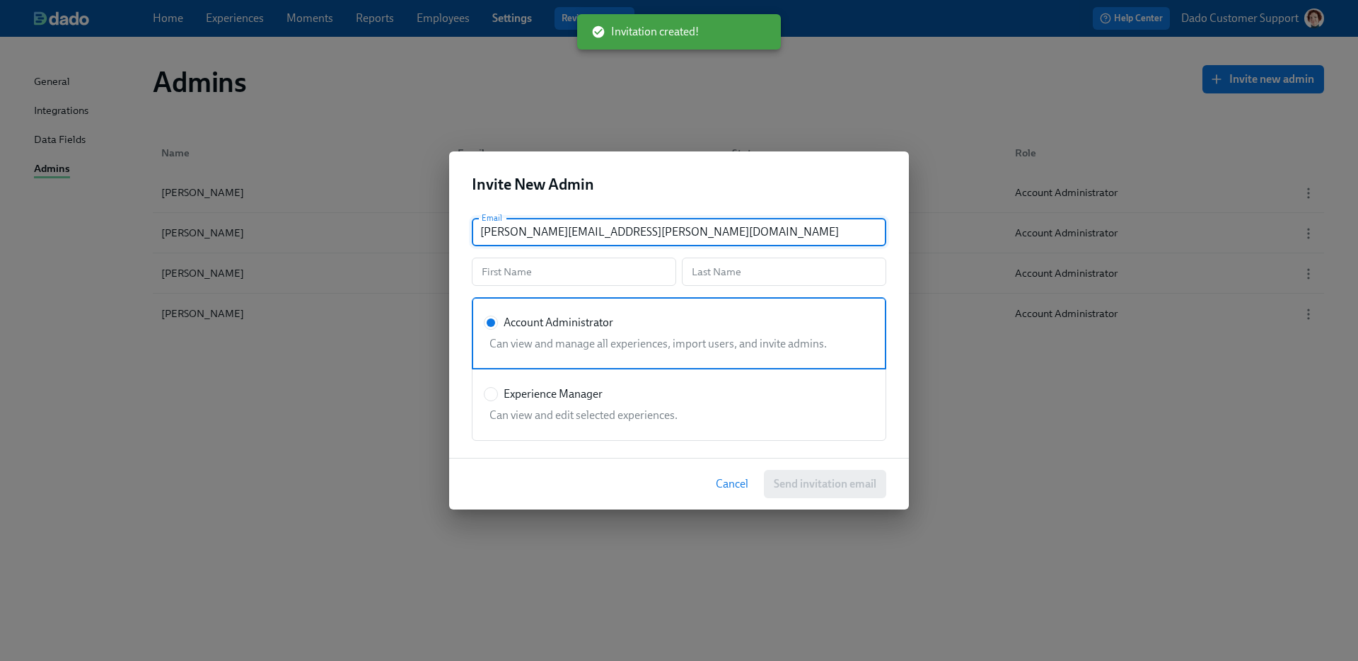
click at [492, 229] on input "[PERSON_NAME][EMAIL_ADDRESS][PERSON_NAME][DOMAIN_NAME]" at bounding box center [679, 232] width 415 height 28
type input "[PERSON_NAME][EMAIL_ADDRESS][PERSON_NAME][DOMAIN_NAME]"
click at [492, 270] on input "text" at bounding box center [574, 272] width 204 height 28
paste input "camille"
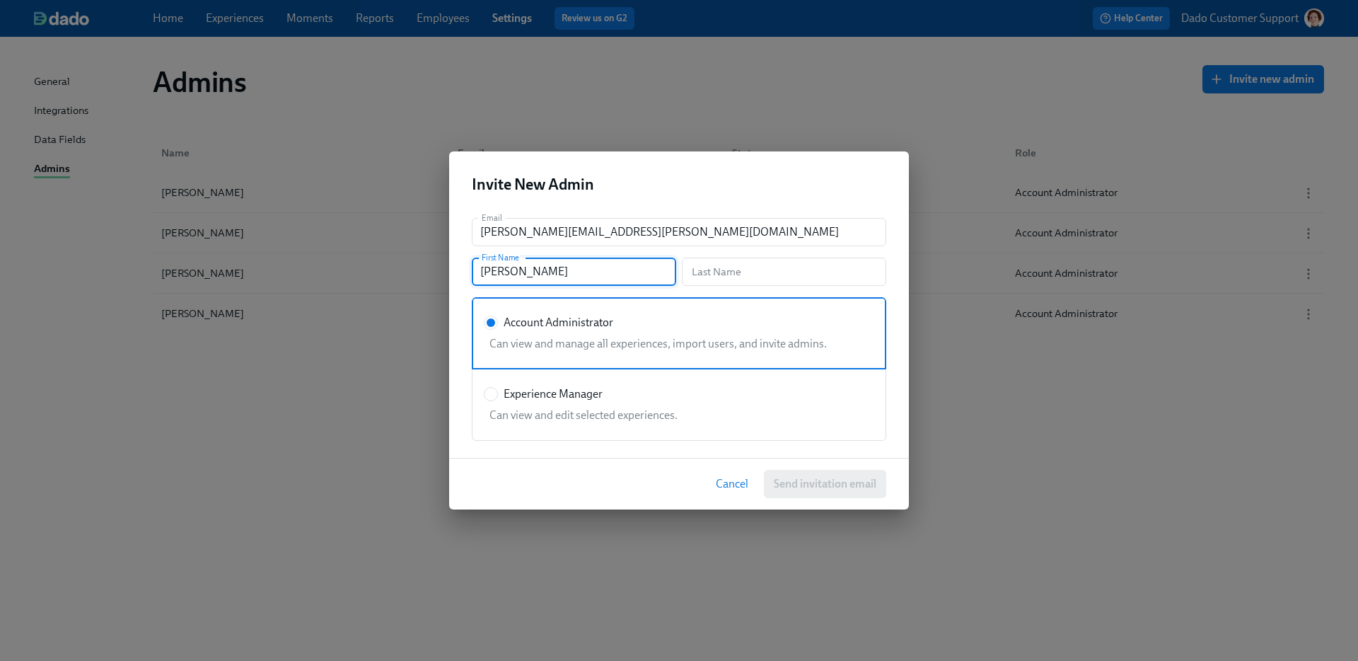
click at [488, 273] on input "camille" at bounding box center [574, 272] width 204 height 28
type input "Camille"
click at [528, 229] on input "[PERSON_NAME][EMAIL_ADDRESS][PERSON_NAME][DOMAIN_NAME]" at bounding box center [679, 232] width 415 height 28
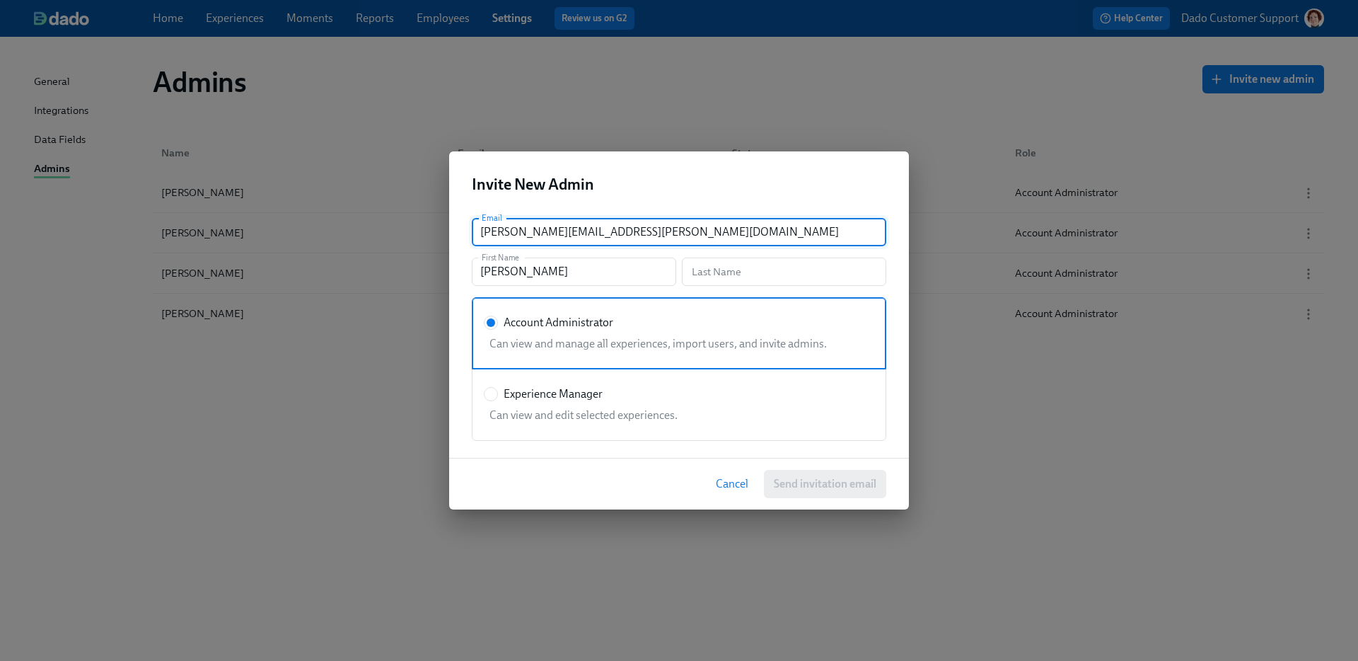
click at [528, 229] on input "[PERSON_NAME][EMAIL_ADDRESS][PERSON_NAME][DOMAIN_NAME]" at bounding box center [679, 232] width 415 height 28
click at [800, 285] on input "text" at bounding box center [784, 272] width 204 height 28
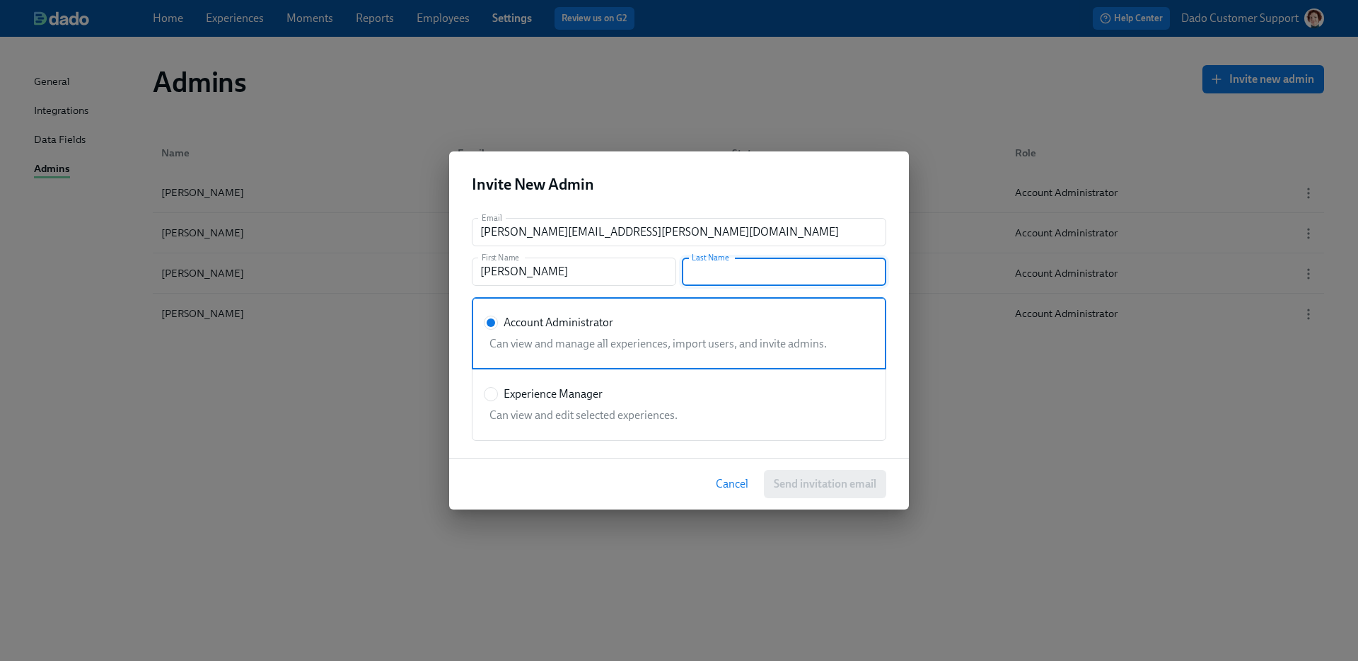
paste input "johnson"
type input "Johnson"
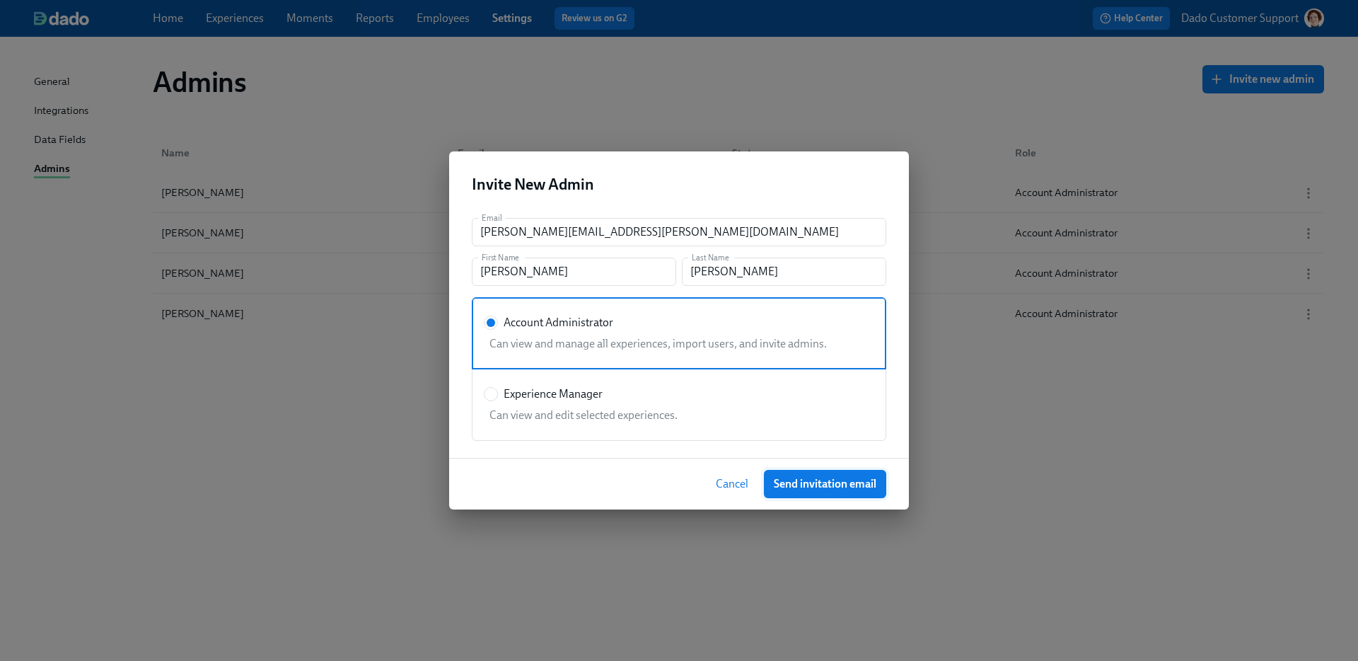
click at [829, 490] on span "Send invitation email" at bounding box center [825, 484] width 103 height 14
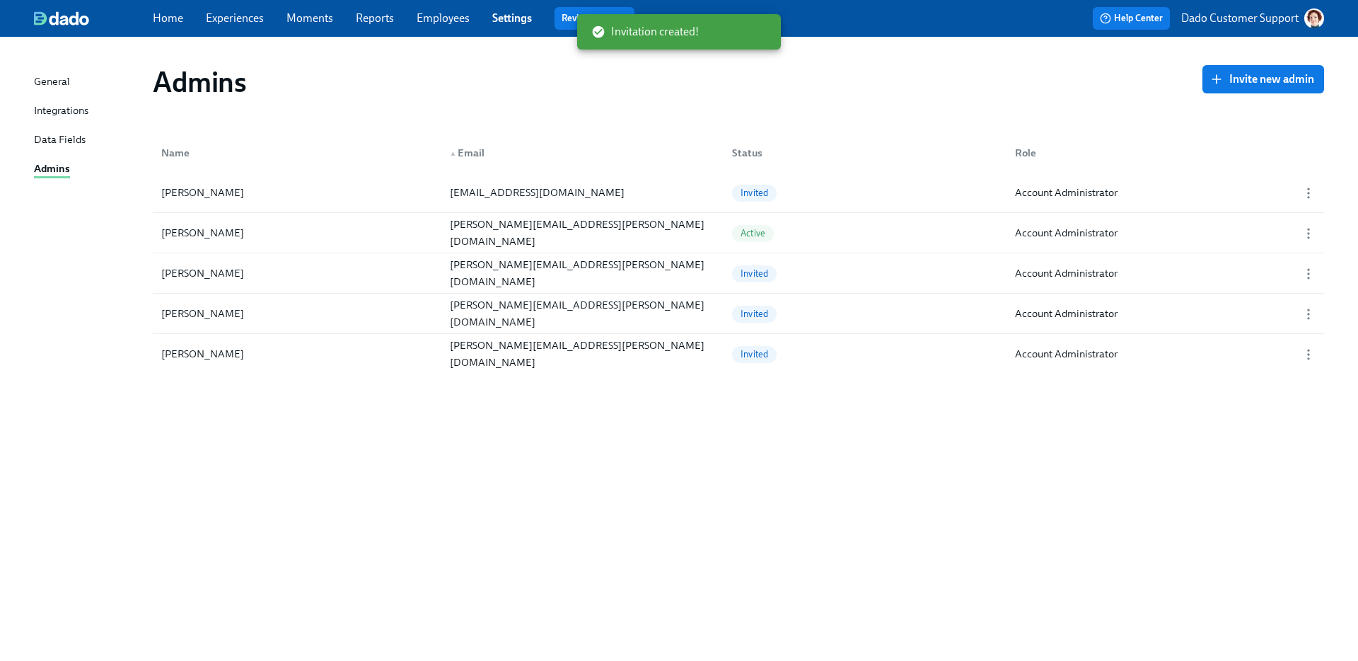
click at [1269, 56] on div "Admins Invite new admin" at bounding box center [739, 82] width 1194 height 57
click at [1242, 76] on span "Invite new admin" at bounding box center [1264, 79] width 102 height 14
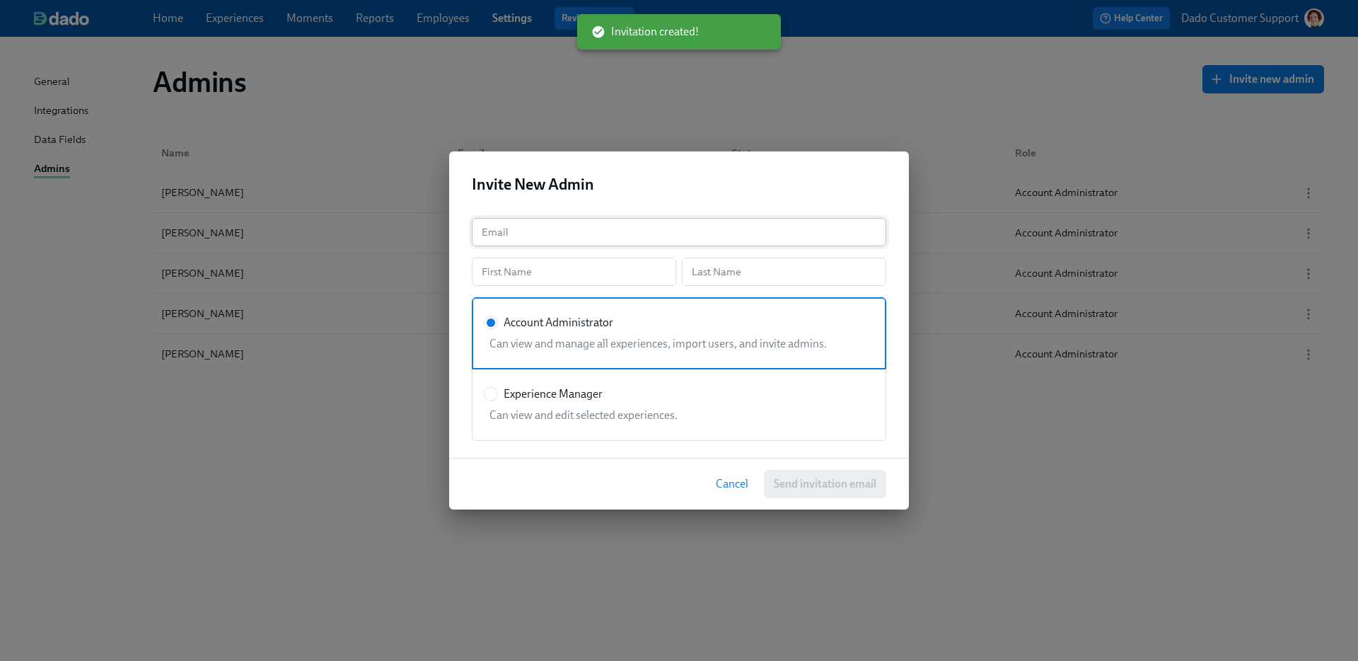
click at [603, 235] on input "text" at bounding box center [679, 232] width 415 height 28
paste input "[PERSON_NAME][EMAIL_ADDRESS][PERSON_NAME][DOMAIN_NAME]"
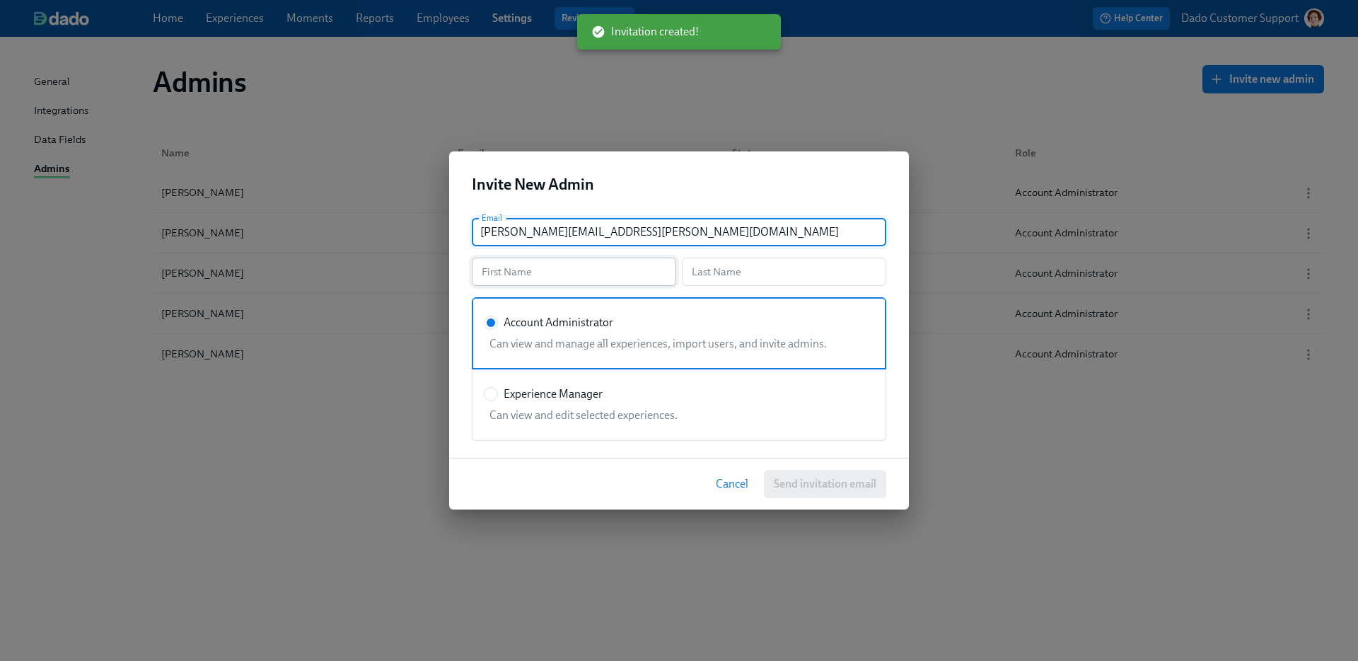
type input "[PERSON_NAME][EMAIL_ADDRESS][PERSON_NAME][DOMAIN_NAME]"
click at [540, 275] on input "text" at bounding box center [574, 272] width 204 height 28
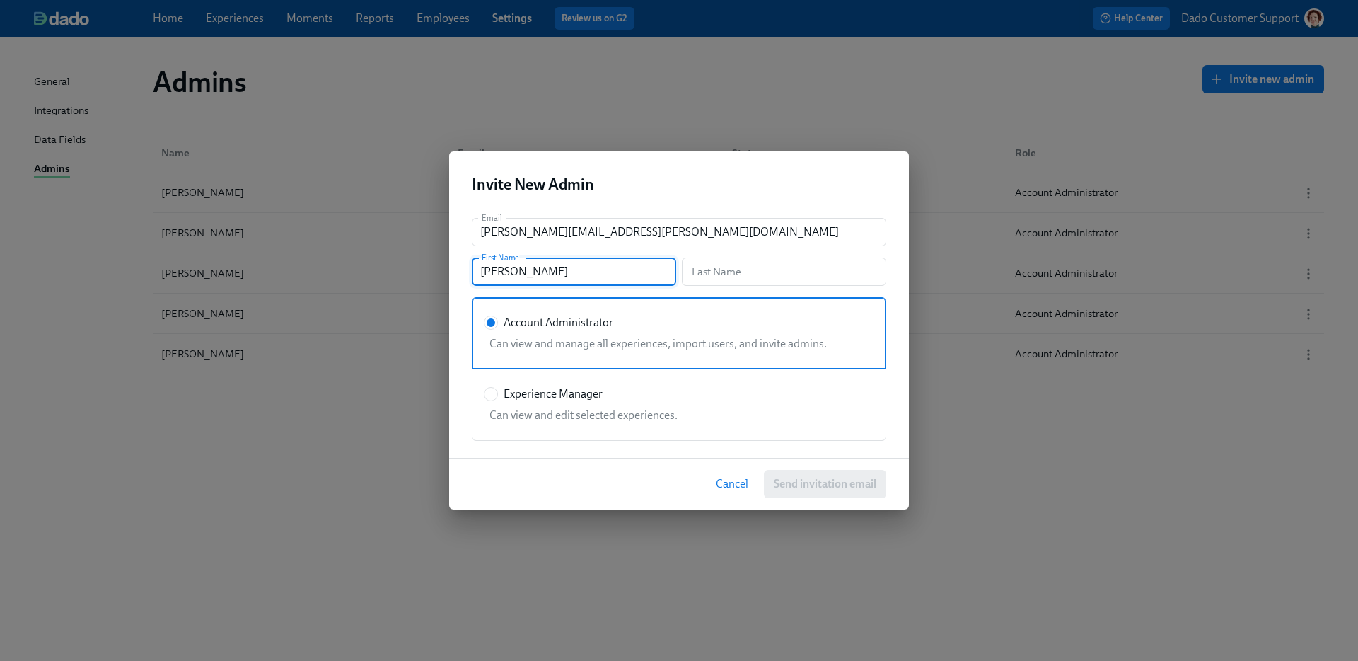
type input "Michael"
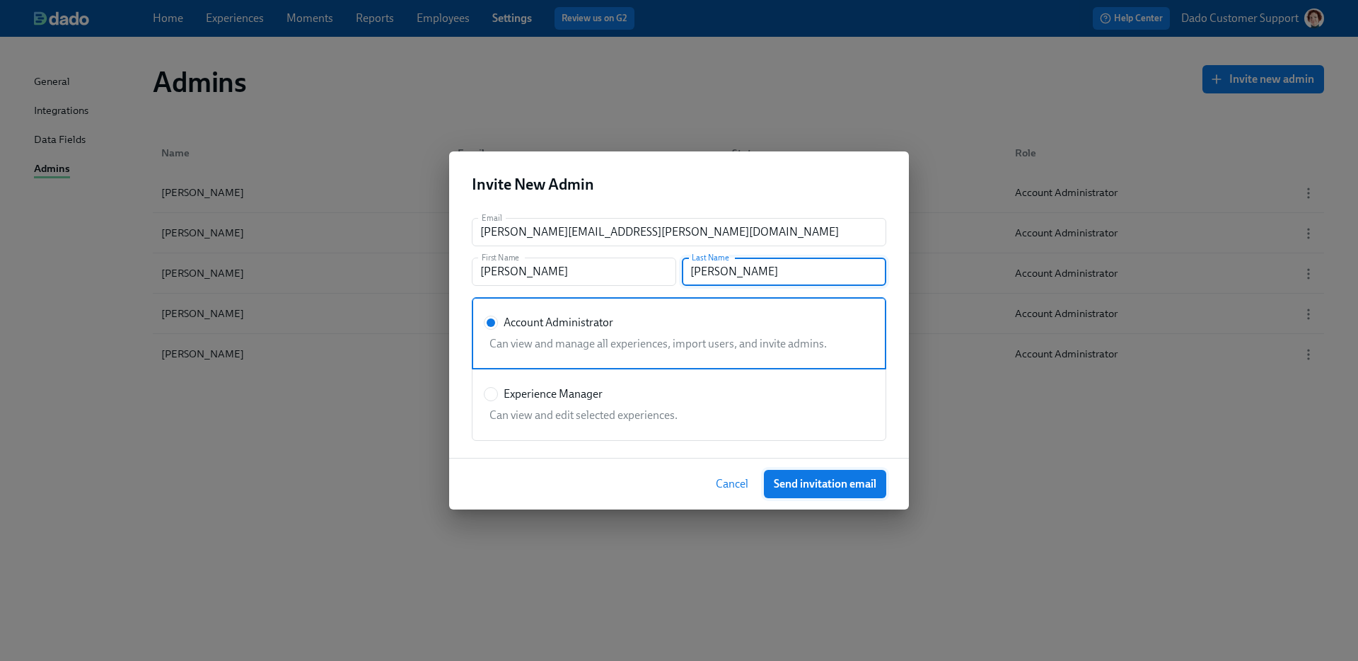
type input "Dubois"
click at [814, 481] on span "Send invitation email" at bounding box center [825, 484] width 103 height 14
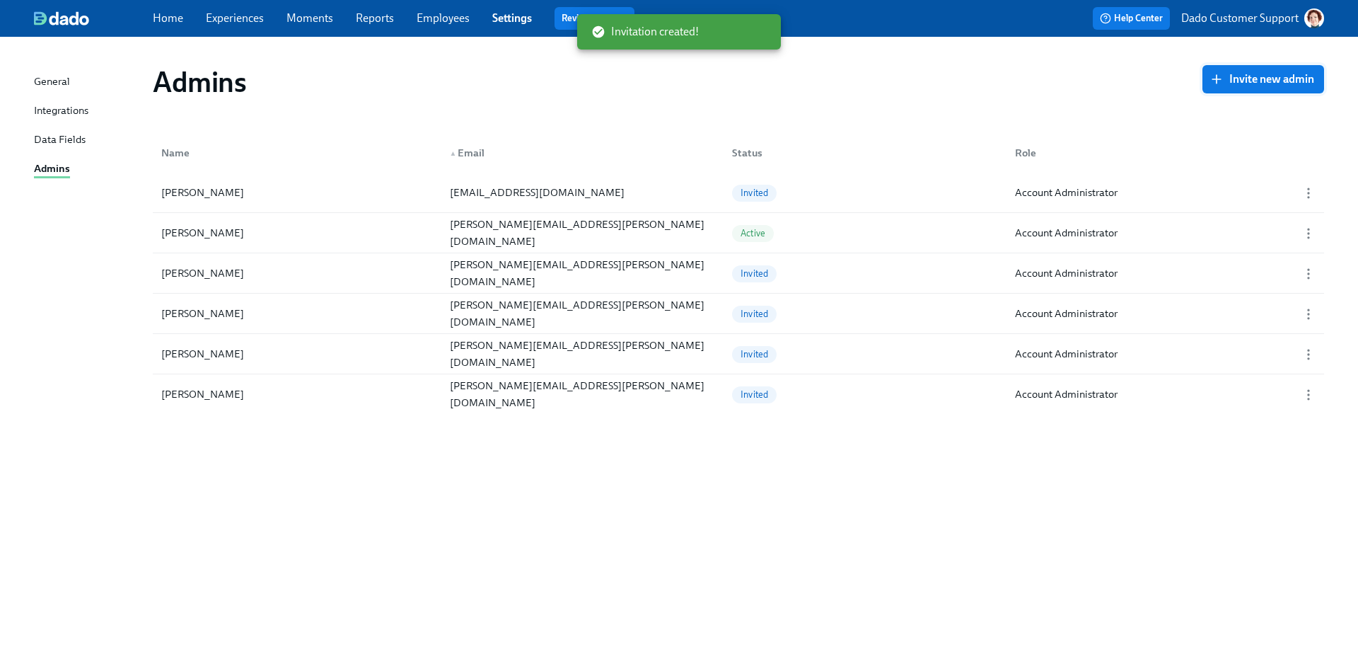
click at [1286, 70] on button "Invite new admin" at bounding box center [1264, 79] width 122 height 28
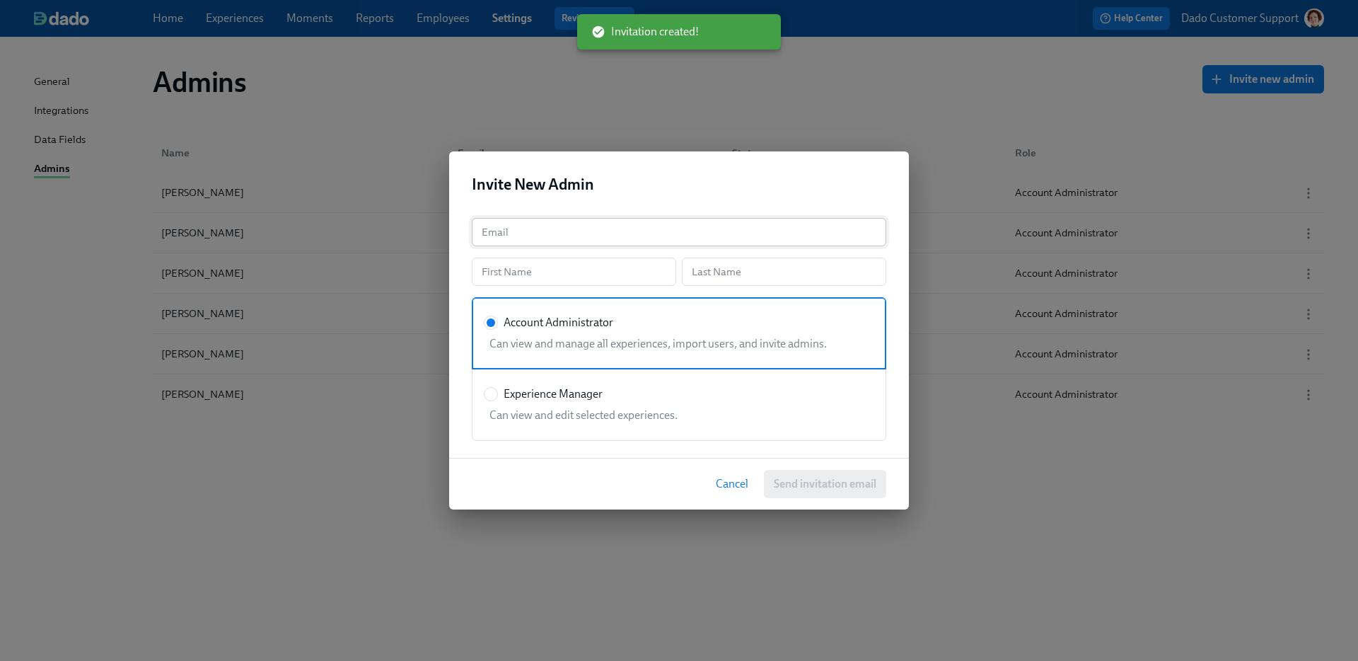
click at [716, 219] on input "text" at bounding box center [679, 232] width 415 height 28
paste input "[EMAIL_ADDRESS][PERSON_NAME][DOMAIN_NAME]"
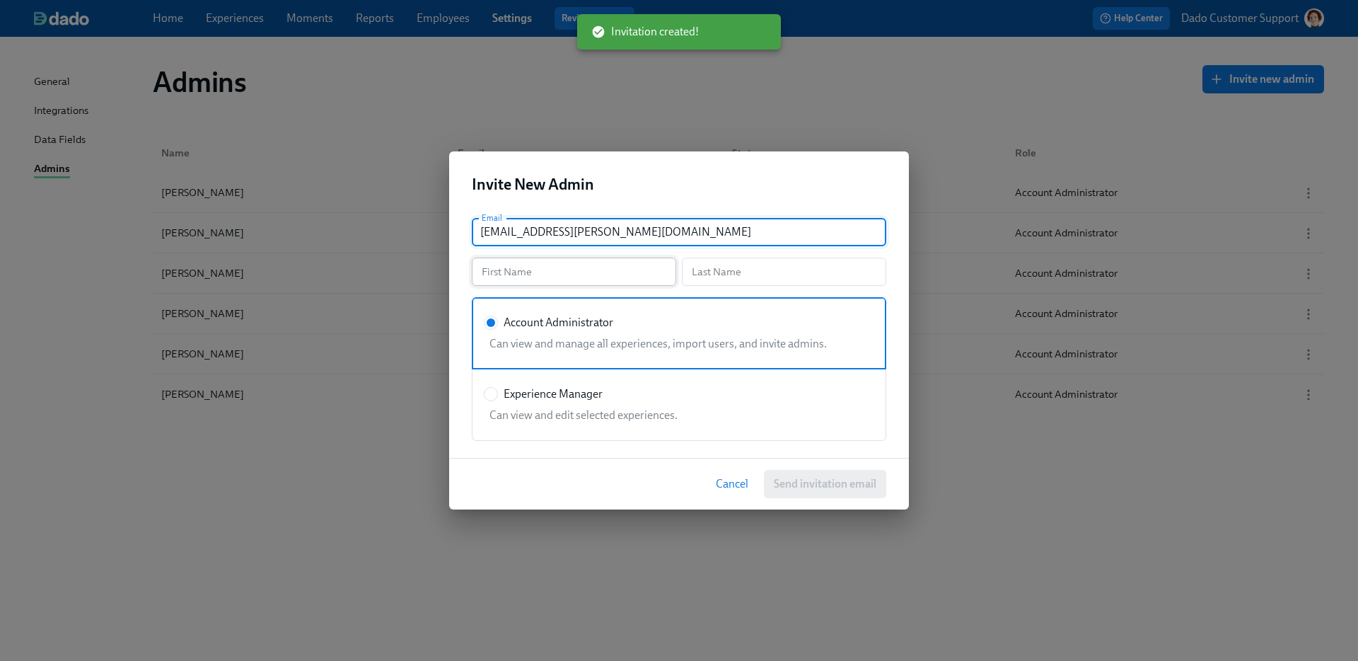
type input "[EMAIL_ADDRESS][PERSON_NAME][DOMAIN_NAME]"
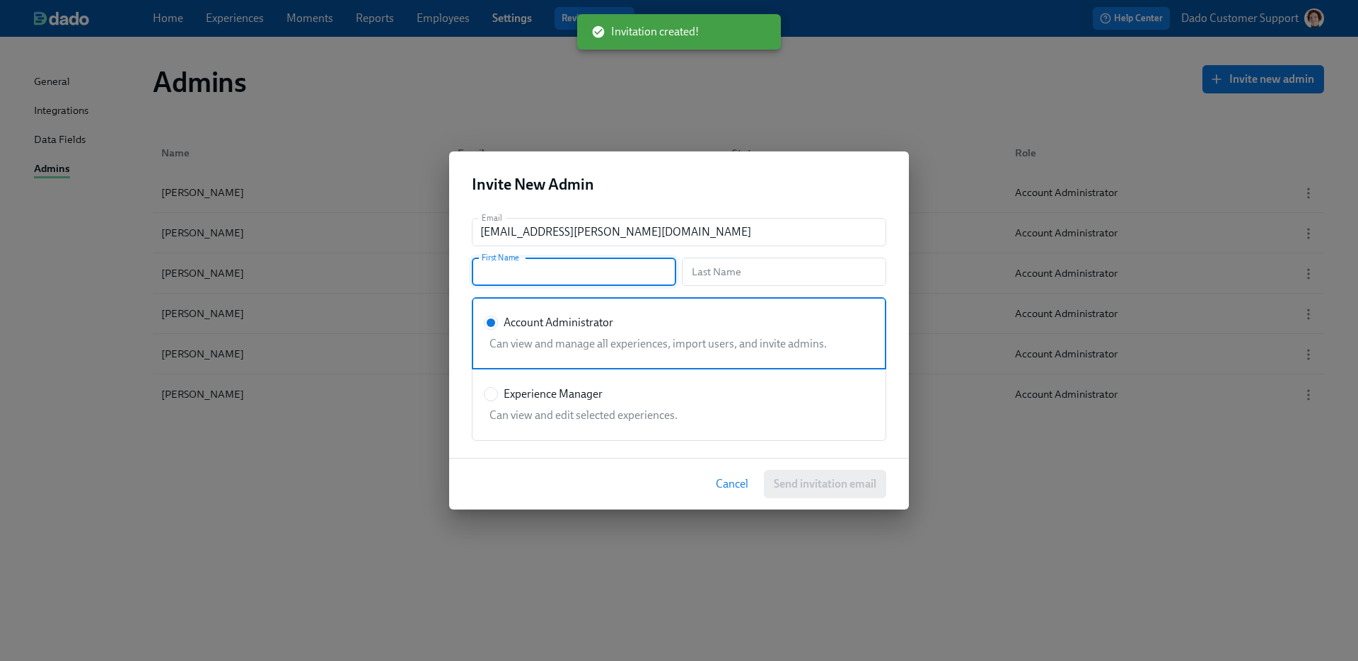
click at [516, 270] on input "text" at bounding box center [574, 272] width 204 height 28
type input "Missy"
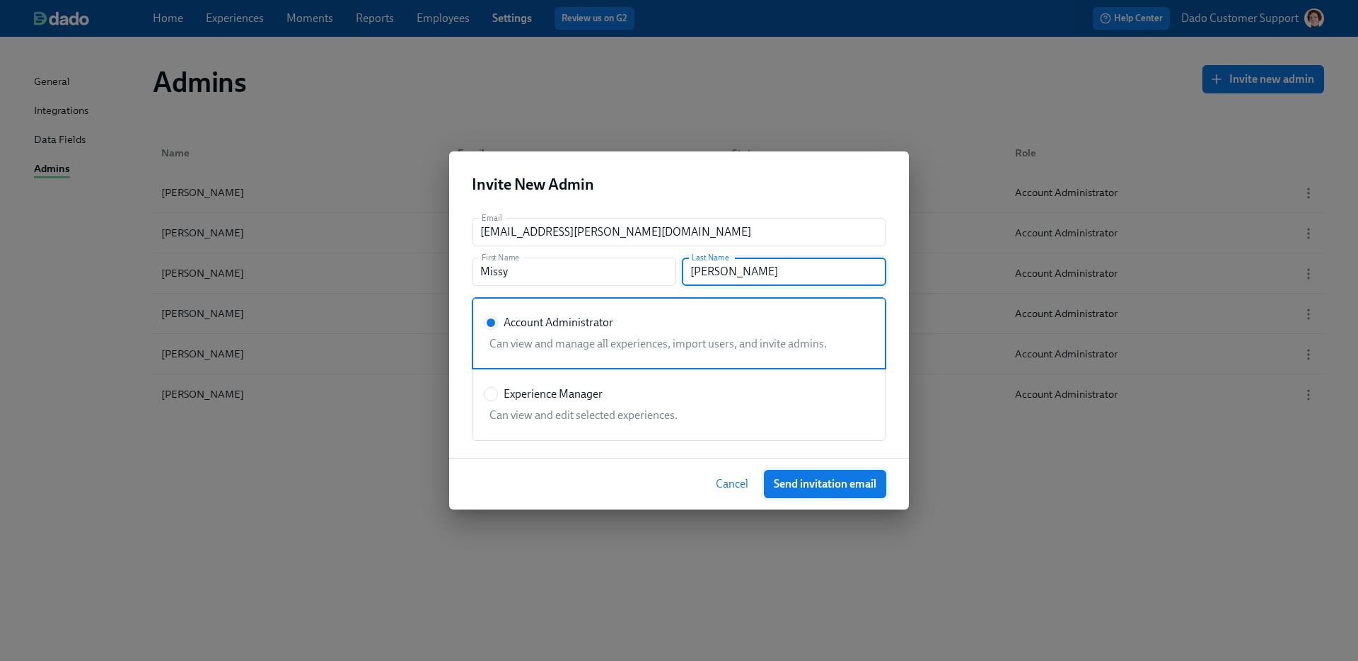
type input "Cummings"
click at [826, 484] on span "Send invitation email" at bounding box center [825, 484] width 103 height 14
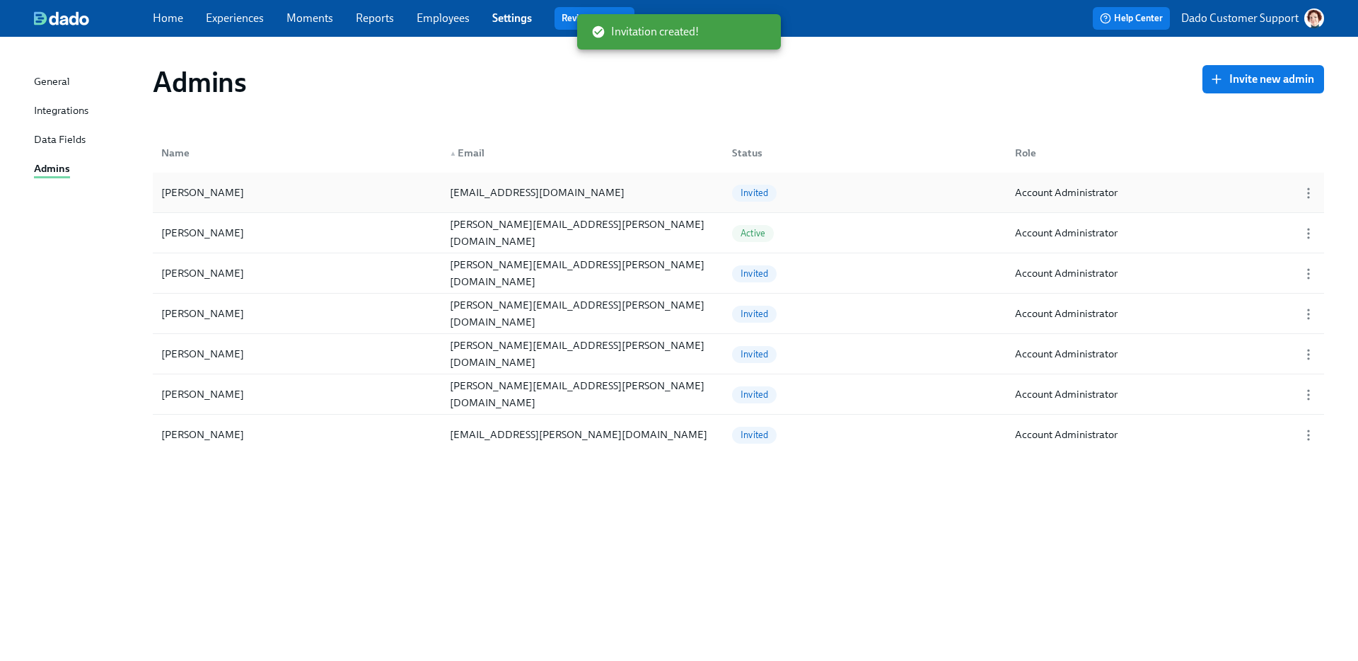
drag, startPoint x: 420, startPoint y: 196, endPoint x: 616, endPoint y: 199, distance: 196.7
click at [616, 199] on div "Akshay Nair akshay.nair@bluerivertech.com Invited Account Administrator" at bounding box center [739, 193] width 1172 height 40
copy div "[EMAIL_ADDRESS][DOMAIN_NAME]"
